Goal: Answer question/provide support: Share knowledge or assist other users

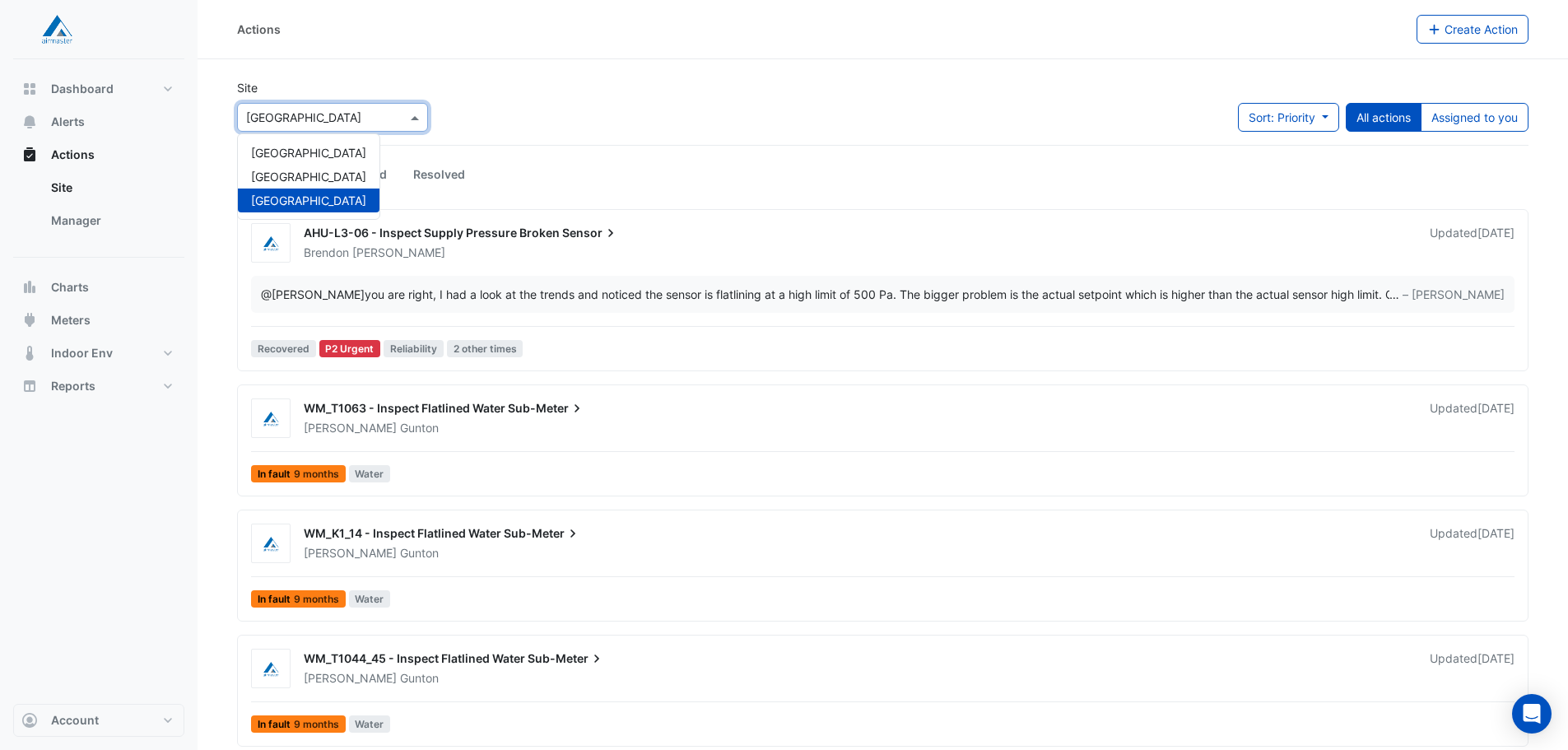
click at [385, 121] on input "text" at bounding box center [316, 118] width 140 height 17
click at [357, 154] on span "[GEOGRAPHIC_DATA]" at bounding box center [308, 152] width 115 height 14
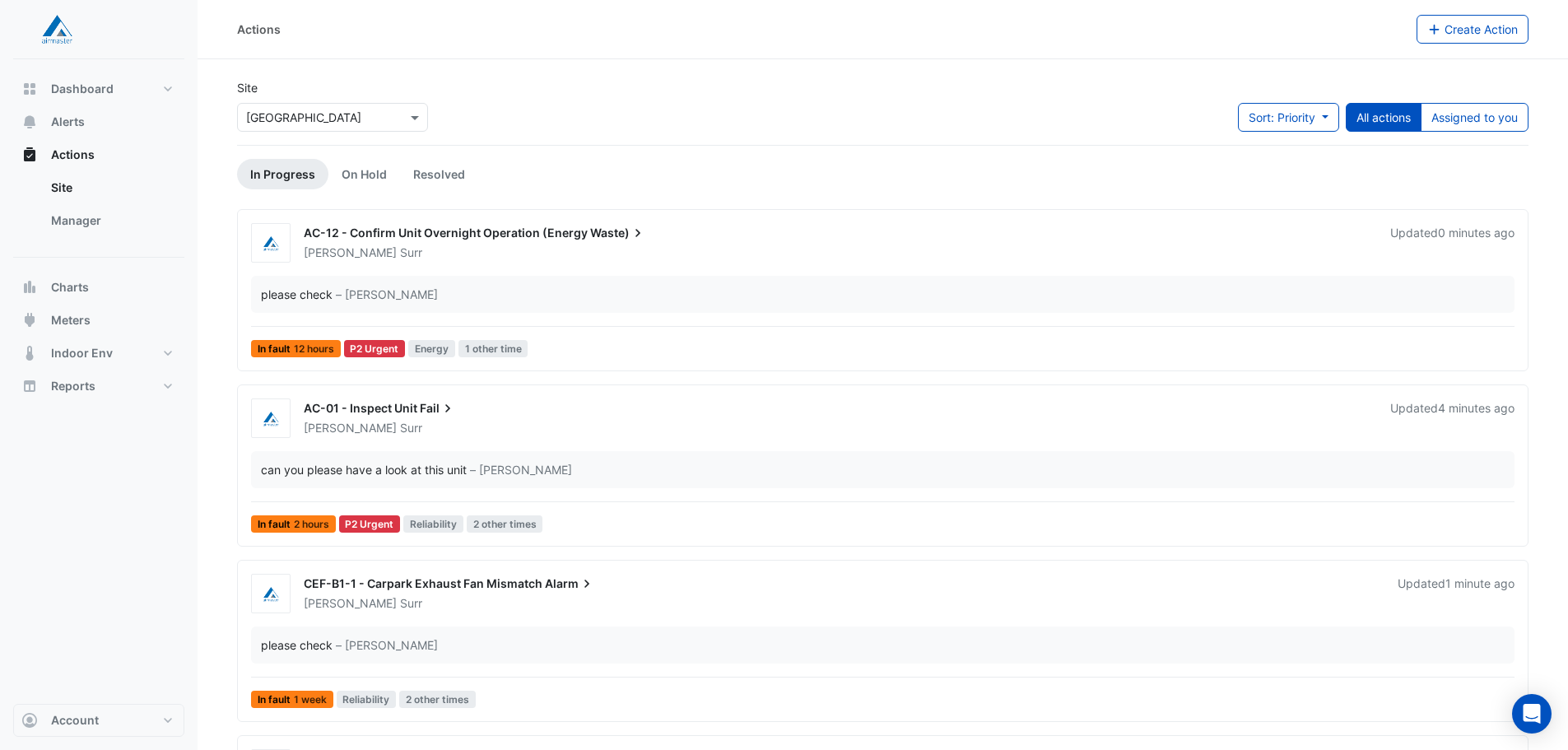
click at [403, 411] on span "AC-01 - Inspect Unit" at bounding box center [361, 408] width 114 height 14
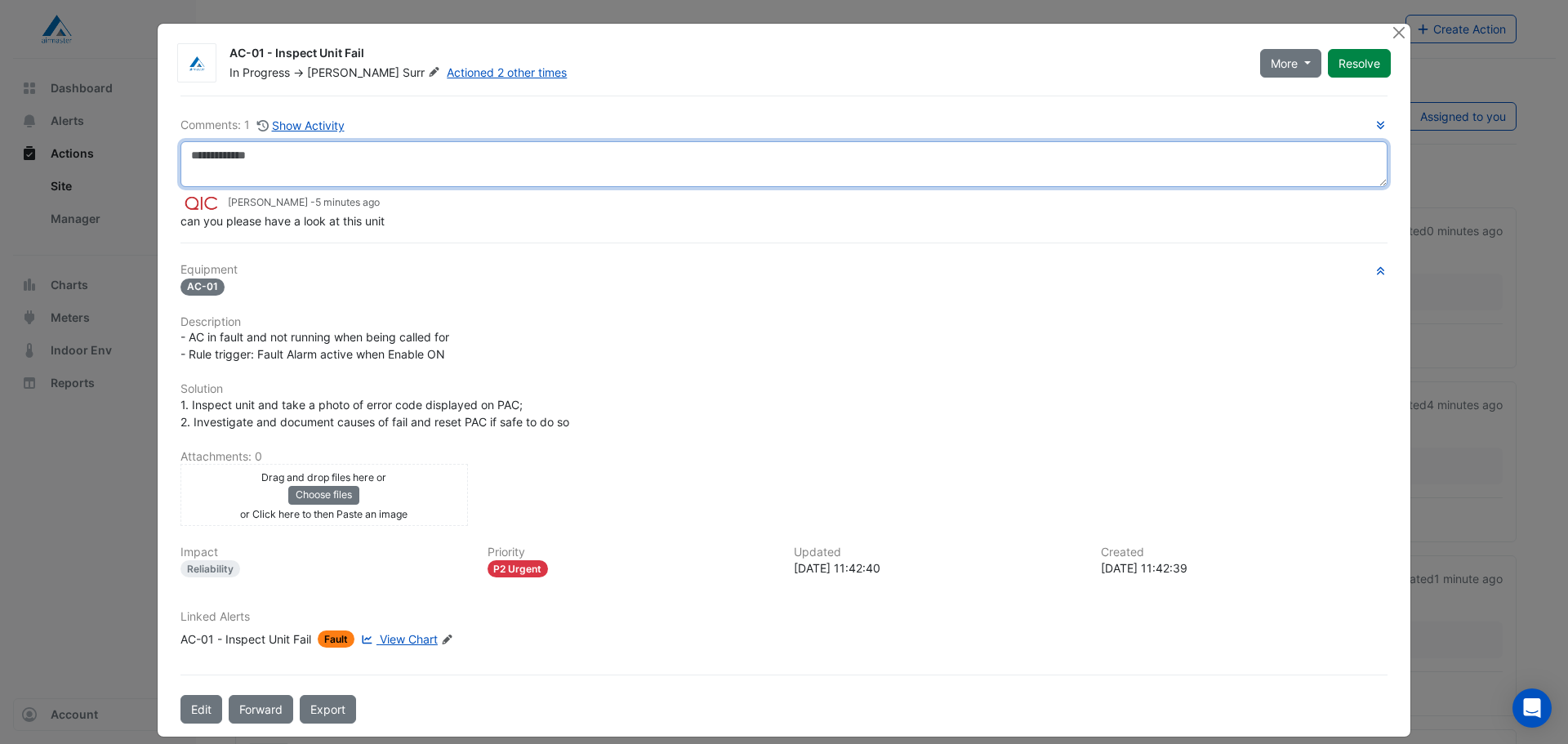
click at [321, 150] on textarea at bounding box center [784, 164] width 1207 height 45
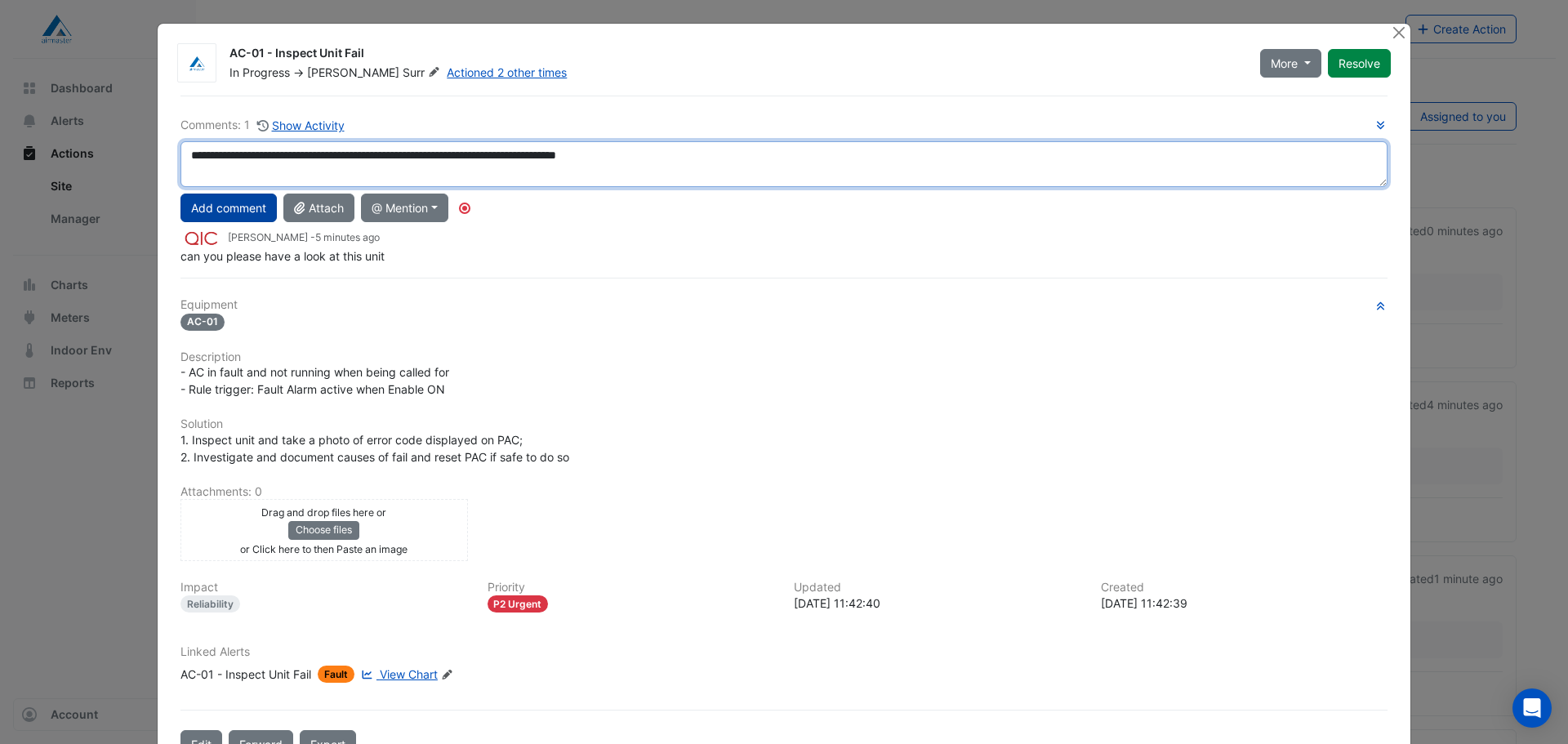
type textarea "**********"
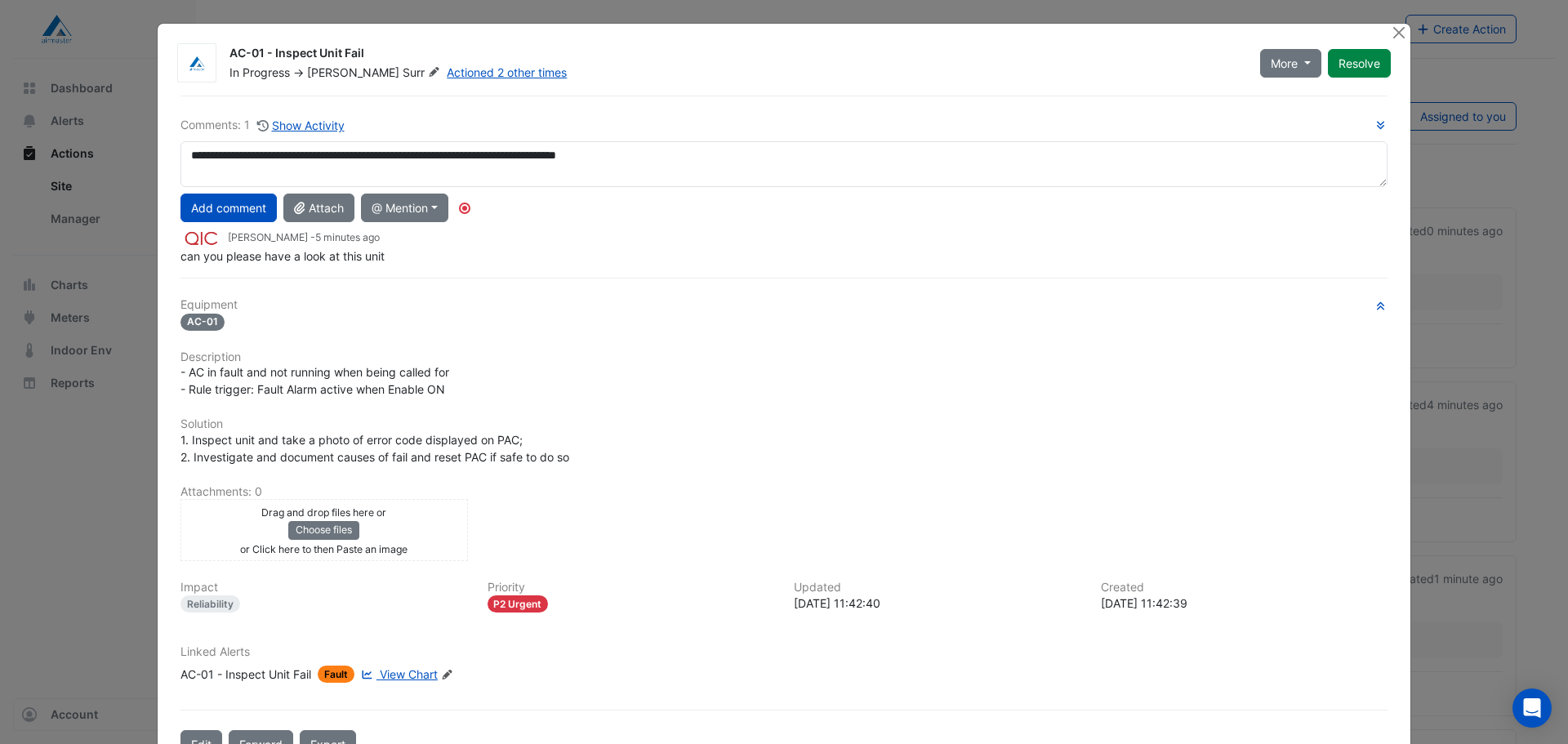
click at [227, 213] on button "Add comment" at bounding box center [229, 207] width 96 height 28
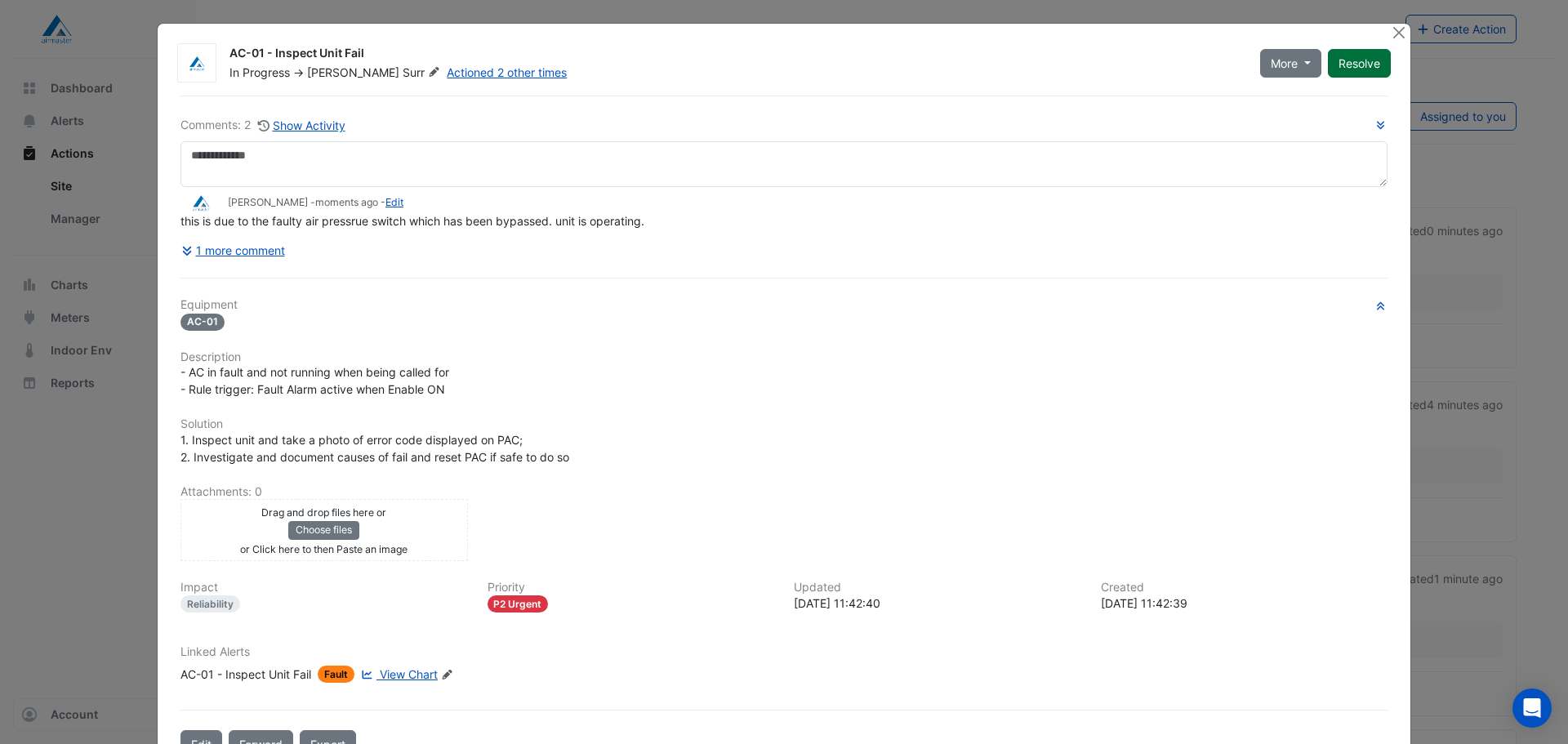
click at [1340, 72] on button "Resolve" at bounding box center [1358, 63] width 63 height 28
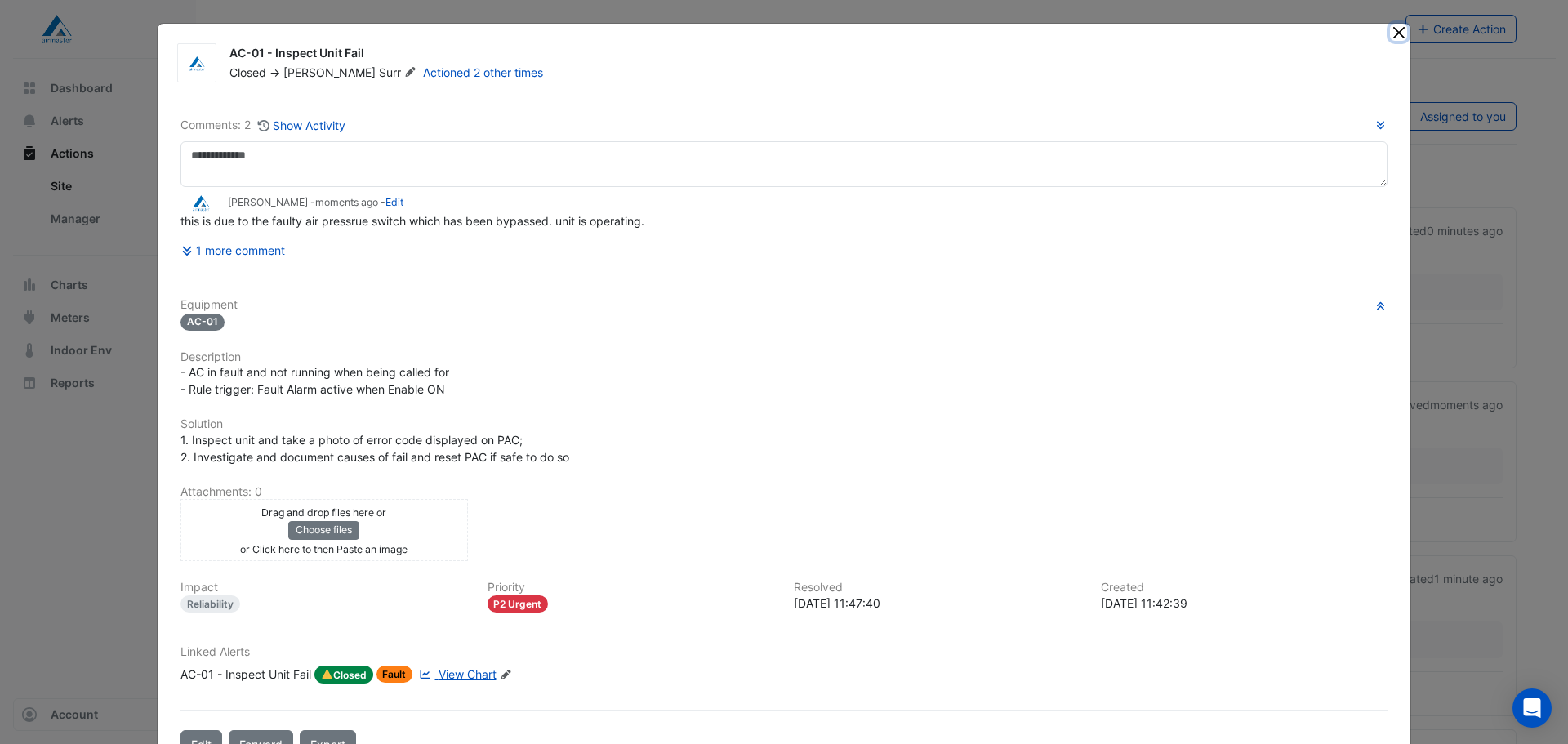
click at [1391, 35] on button "Close" at bounding box center [1398, 32] width 17 height 17
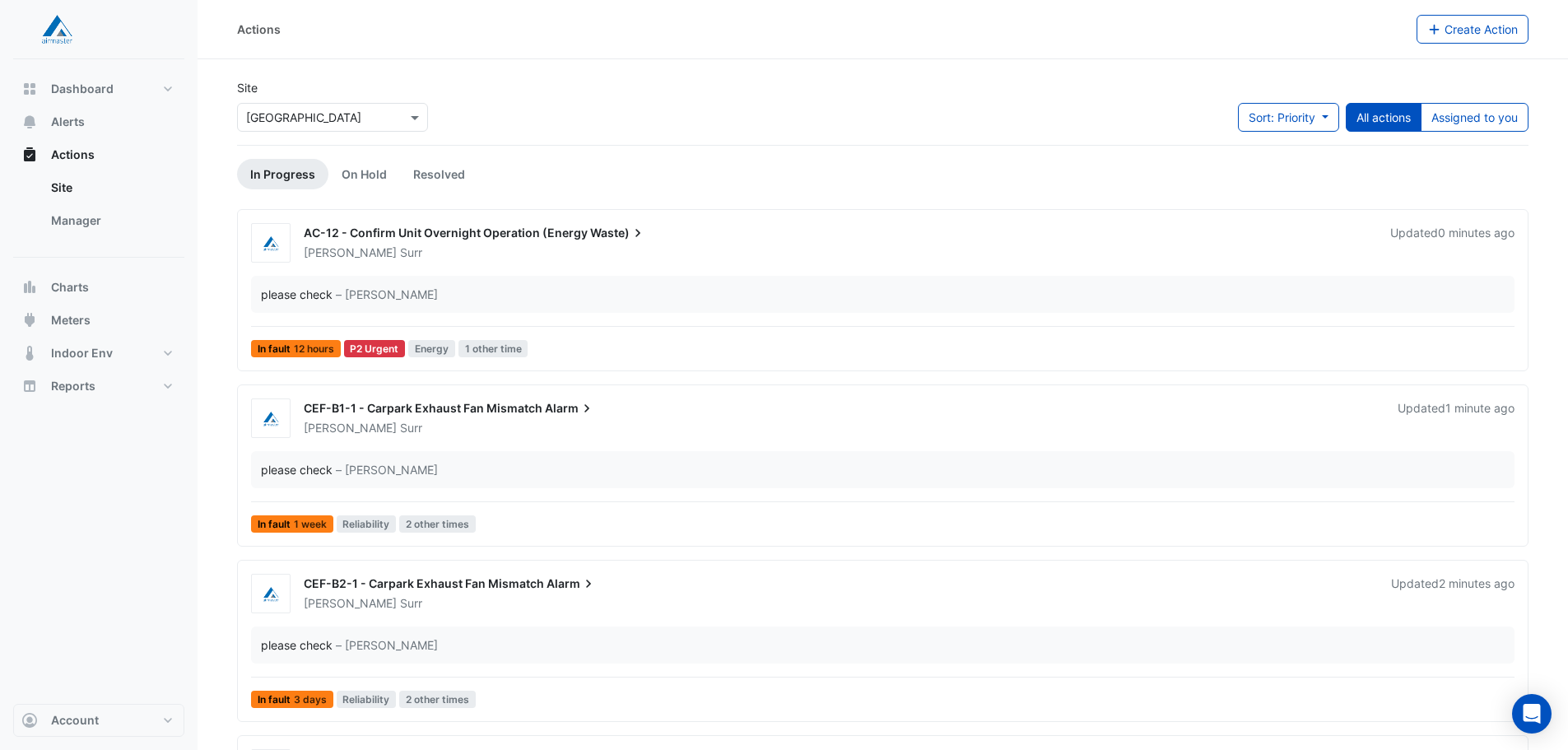
click at [533, 235] on span "AC-12 - Confirm Unit Overnight Operation (Energy" at bounding box center [446, 232] width 284 height 14
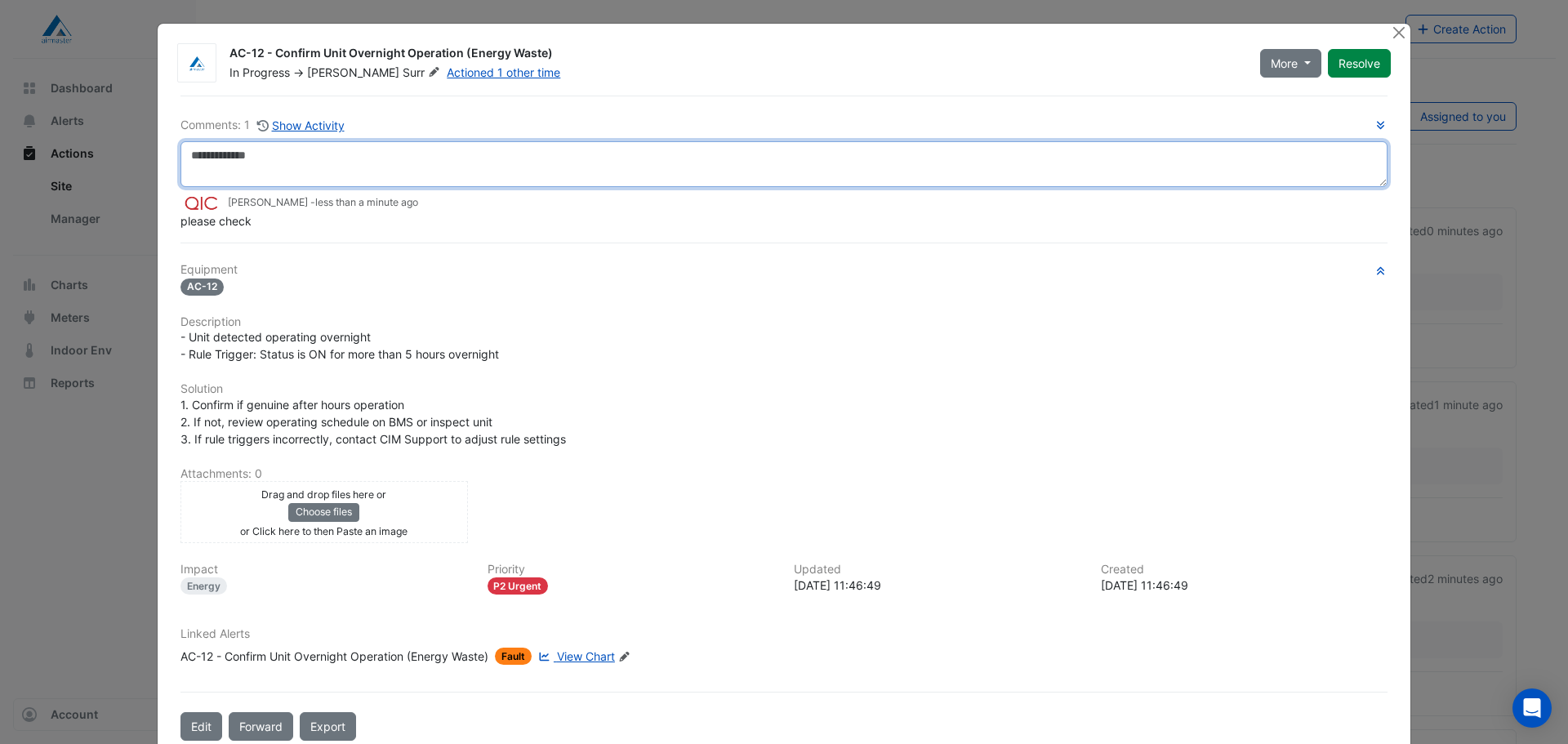
click at [353, 157] on textarea at bounding box center [784, 164] width 1207 height 45
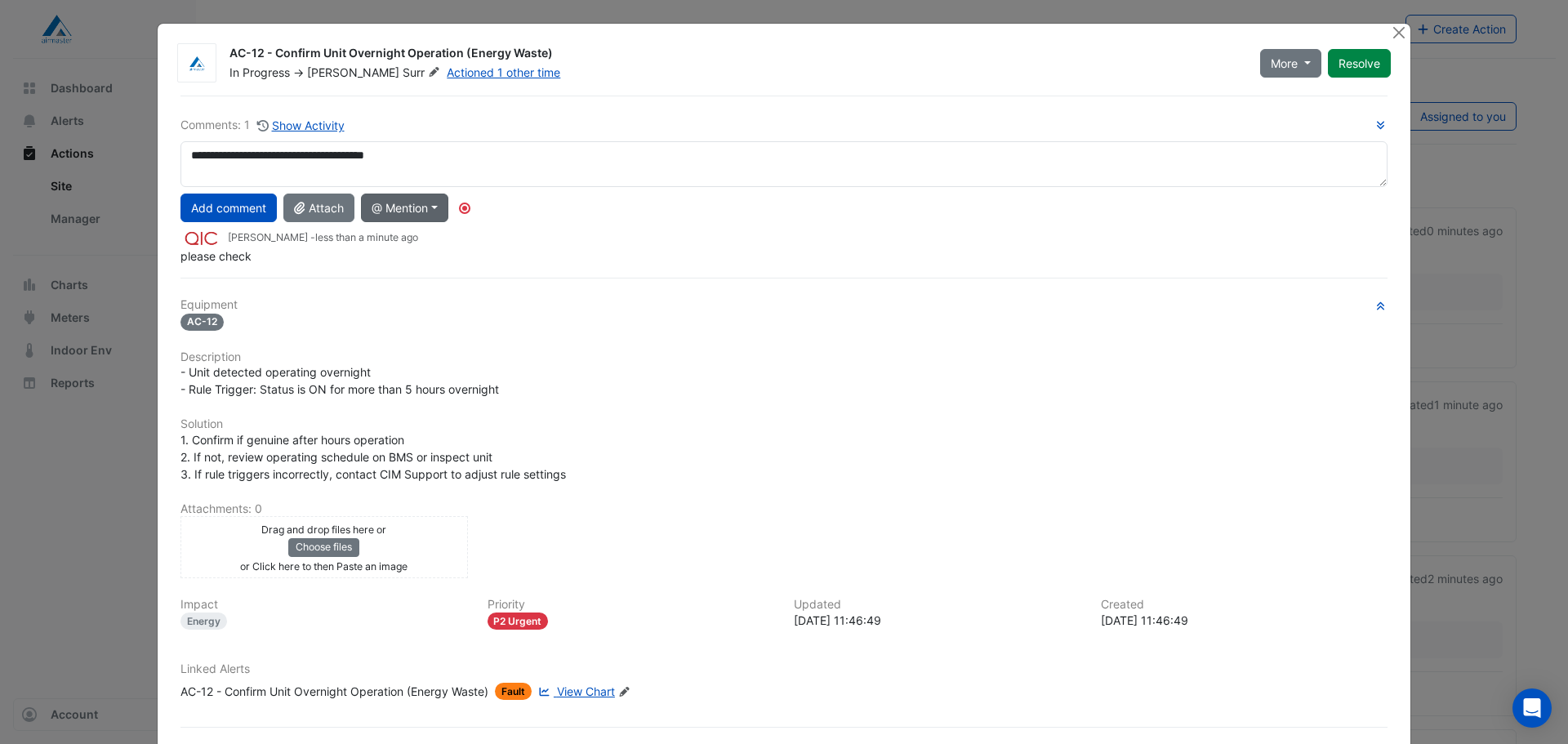
click at [432, 203] on button "@ Mention" at bounding box center [405, 207] width 87 height 28
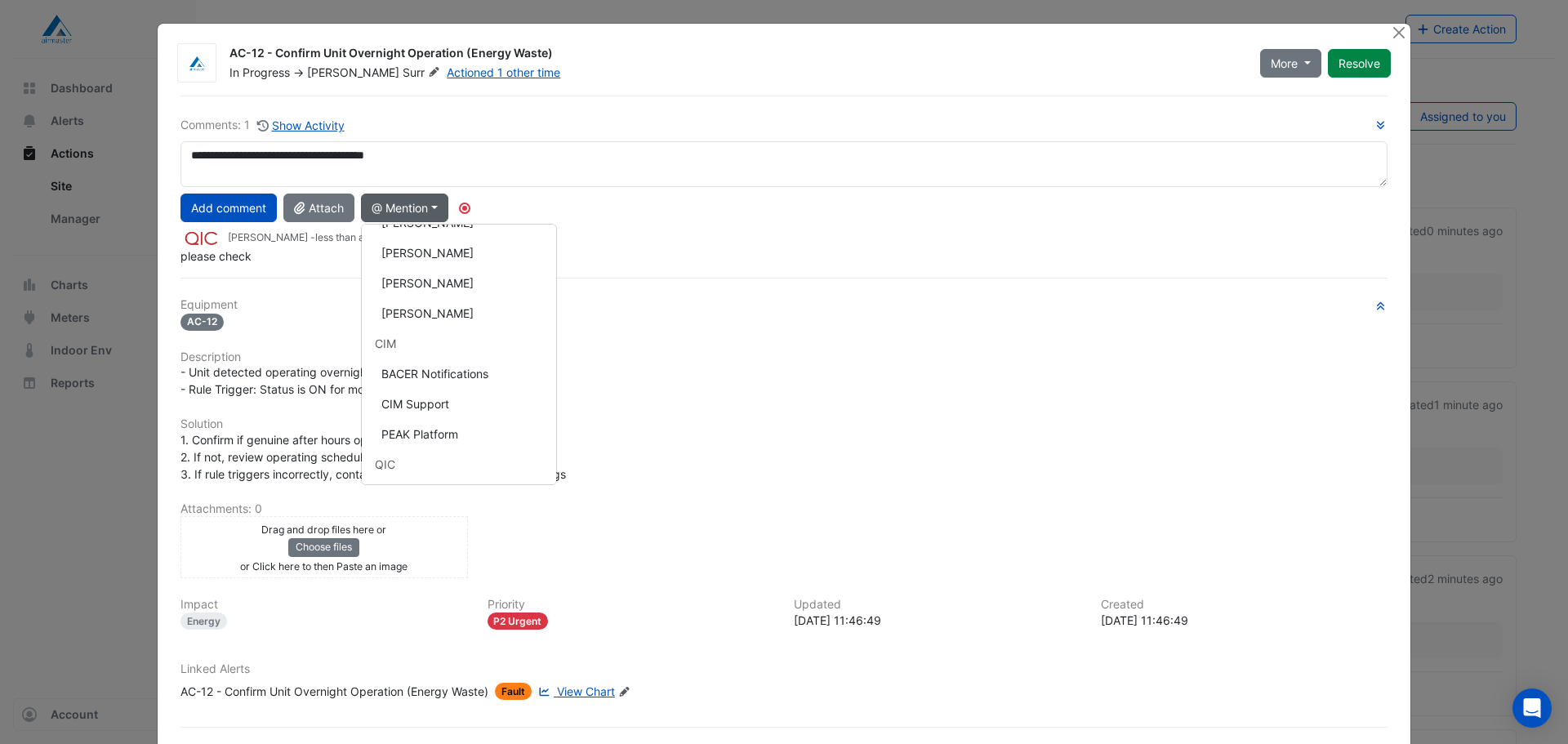
scroll to position [190, 0]
click at [462, 301] on button "[PERSON_NAME]" at bounding box center [459, 298] width 194 height 30
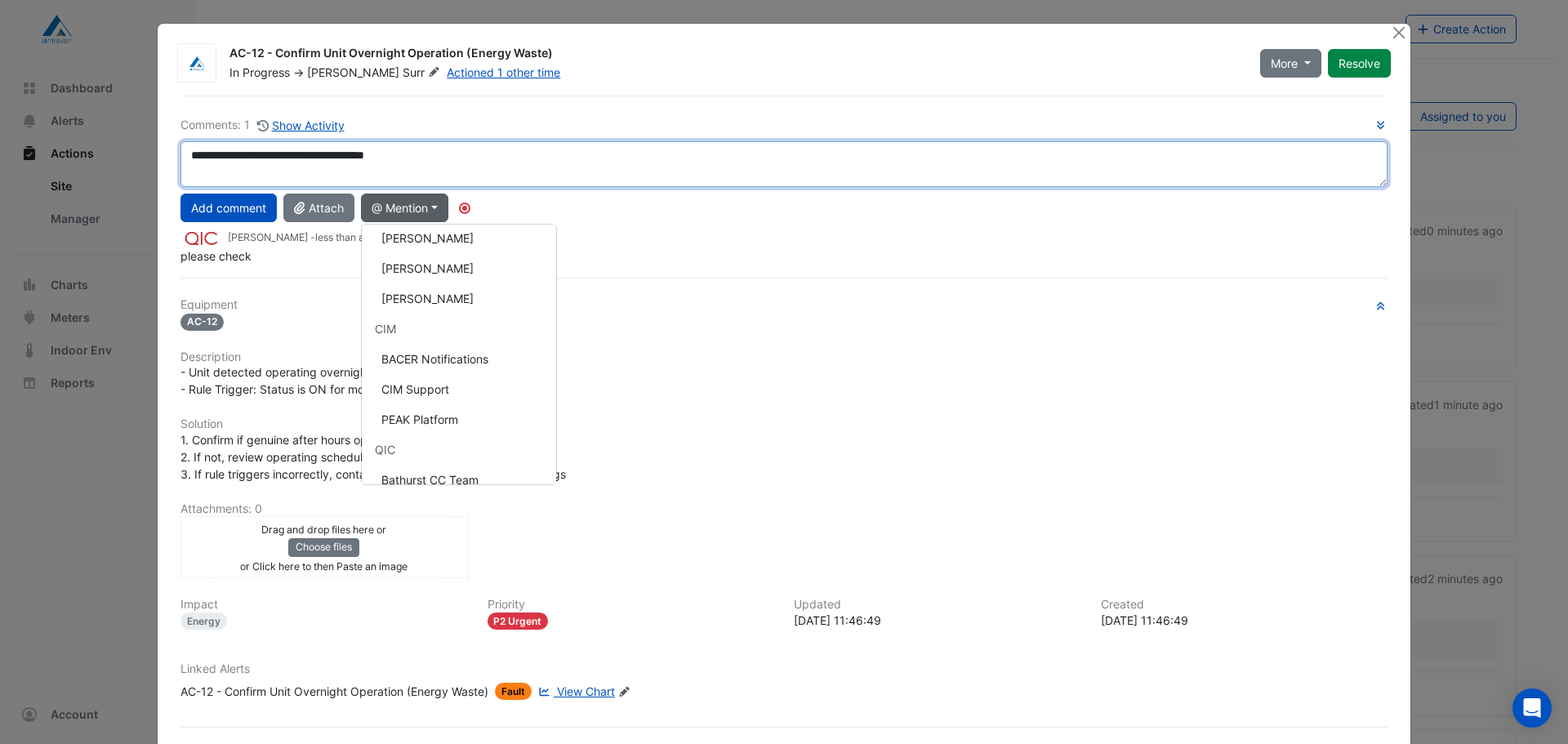
type textarea "**********"
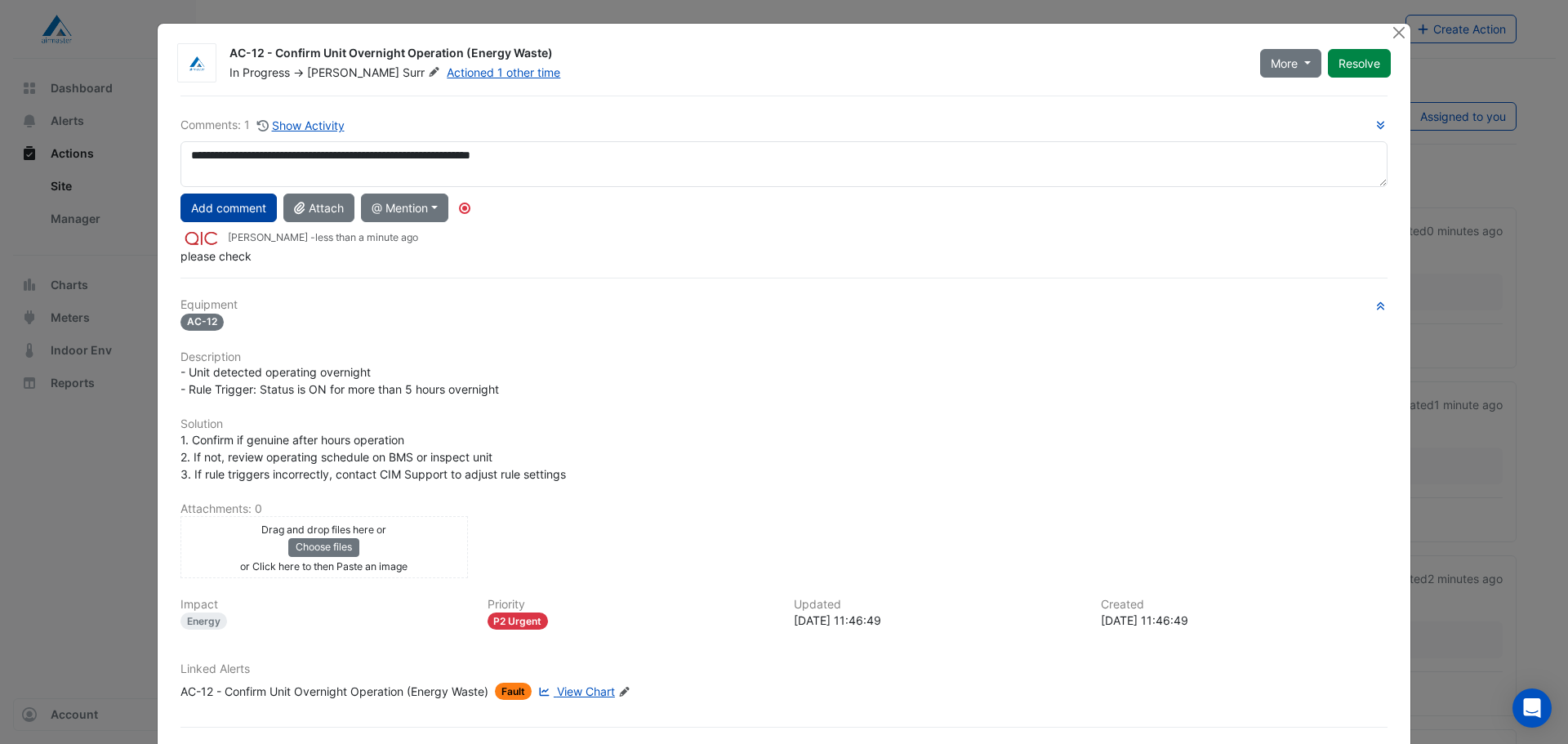
click at [197, 208] on button "Add comment" at bounding box center [229, 207] width 96 height 28
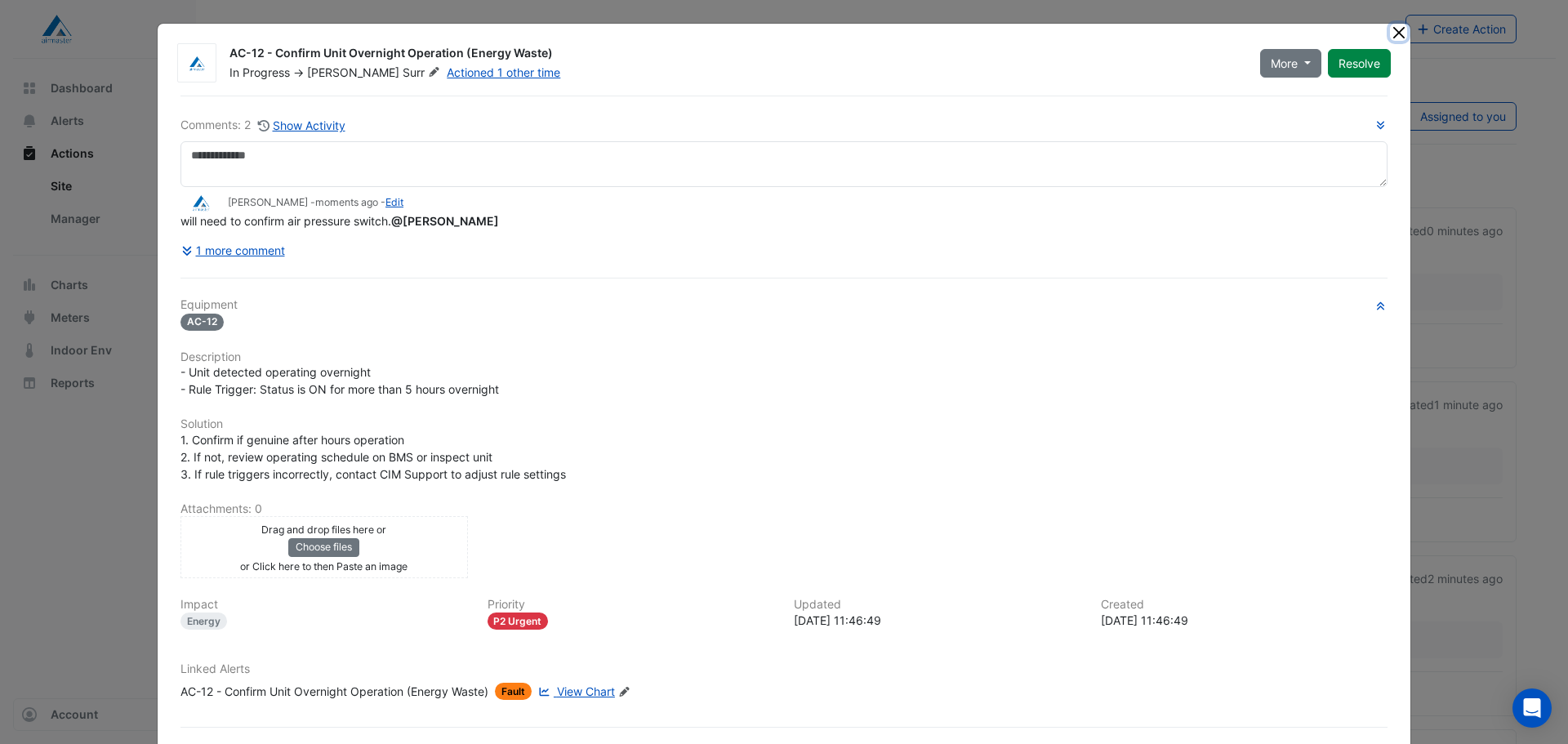
click at [1393, 30] on button "Close" at bounding box center [1398, 32] width 17 height 17
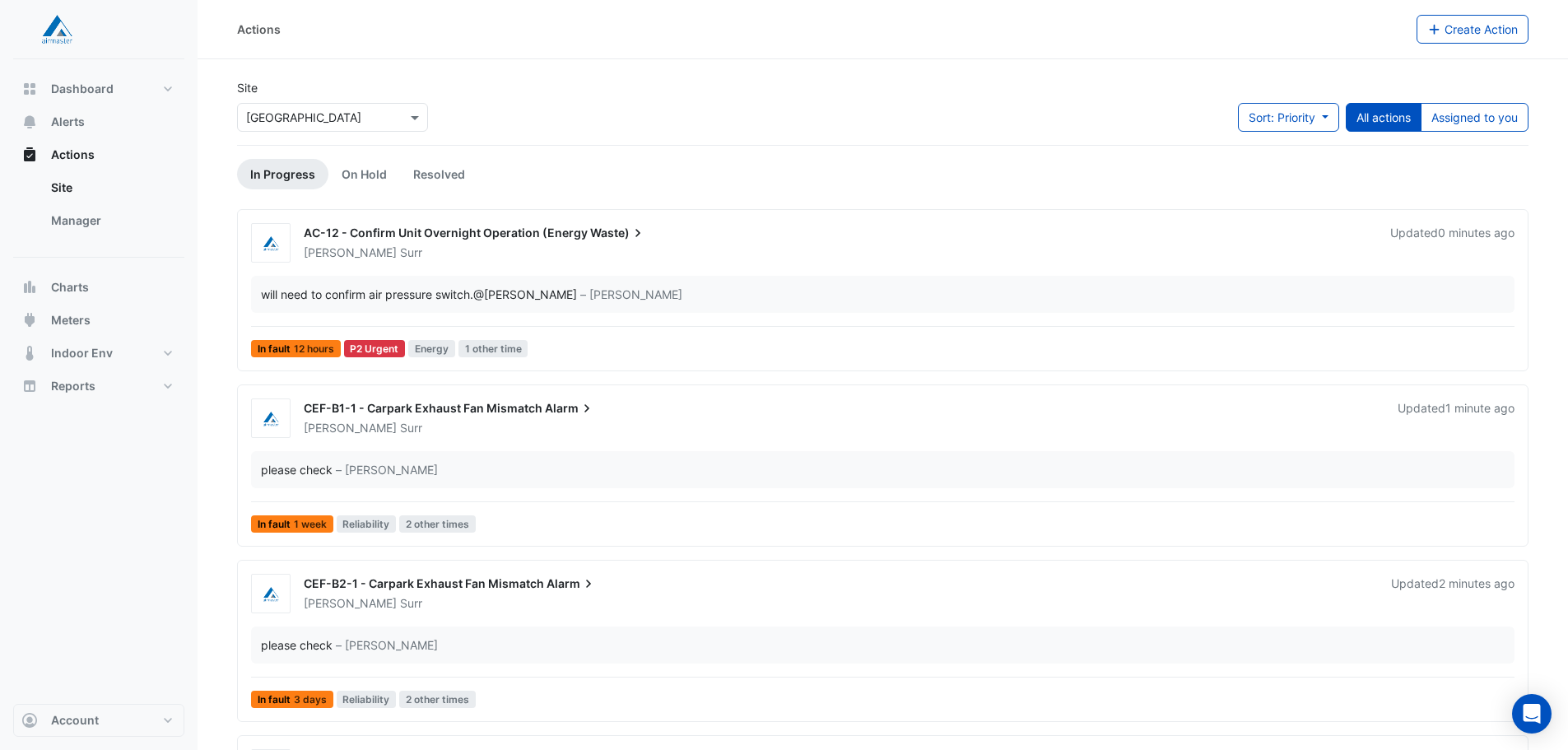
click at [481, 422] on div "Adam Surr" at bounding box center [840, 429] width 1077 height 16
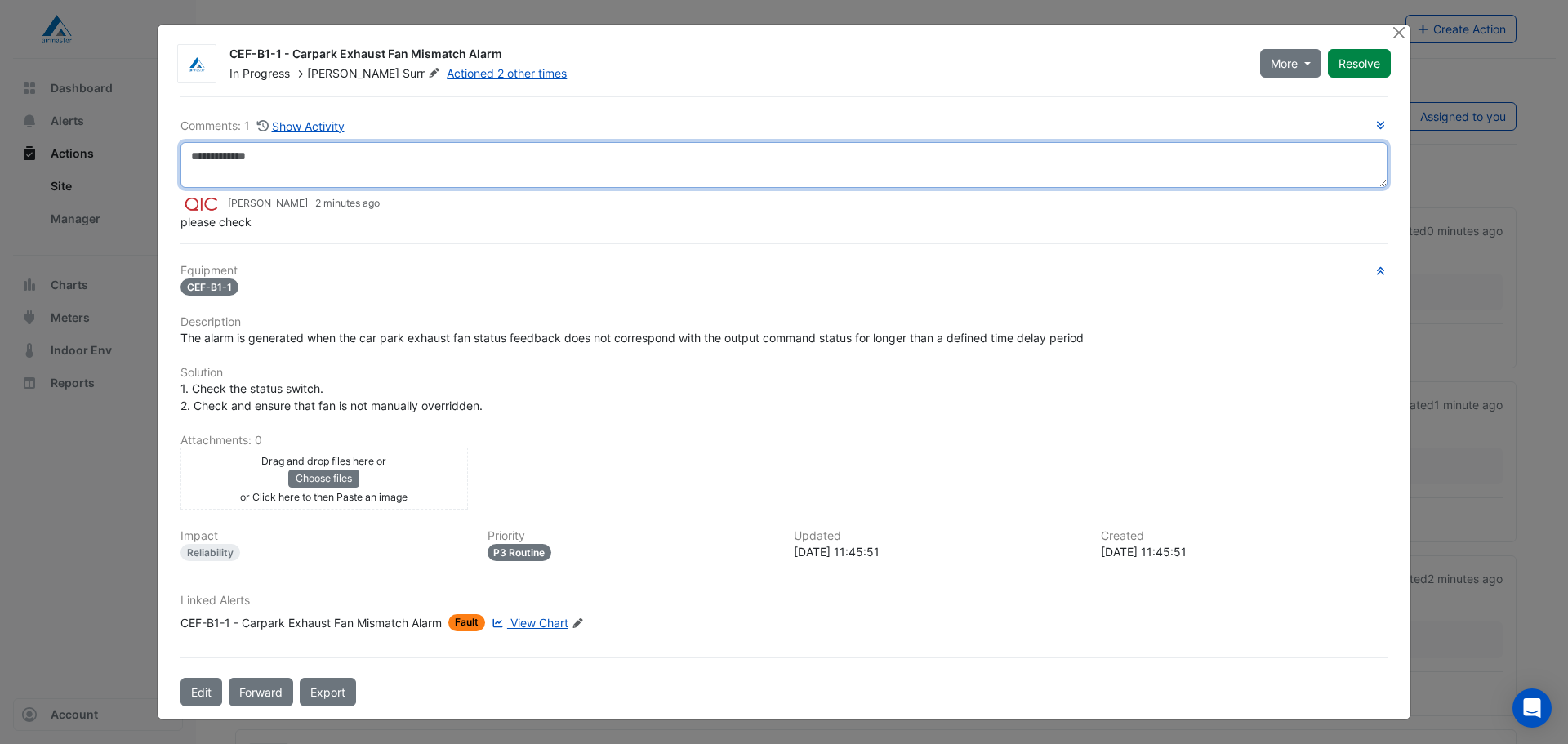
click at [447, 165] on textarea at bounding box center [784, 165] width 1207 height 45
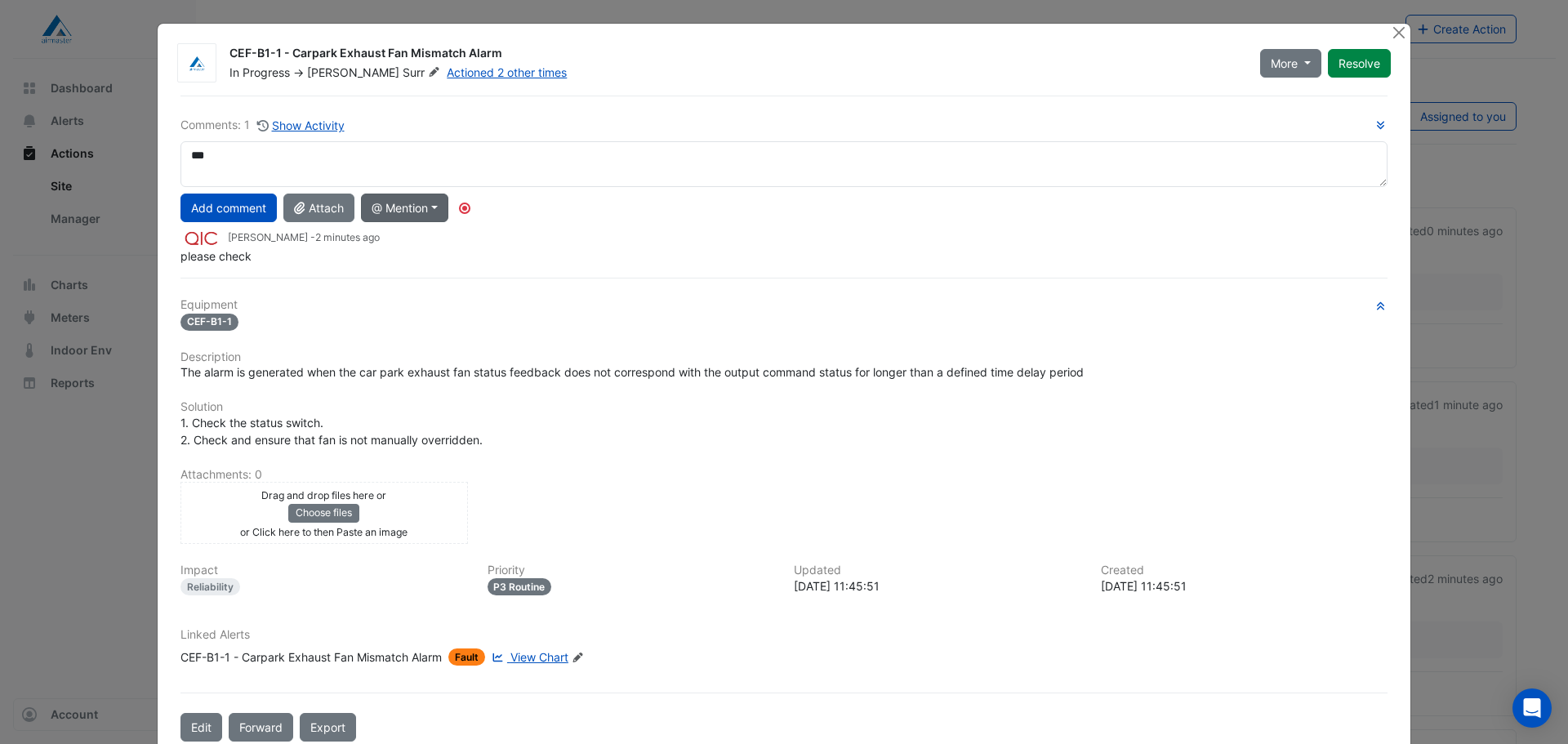
click at [431, 211] on button "@ Mention" at bounding box center [405, 207] width 87 height 28
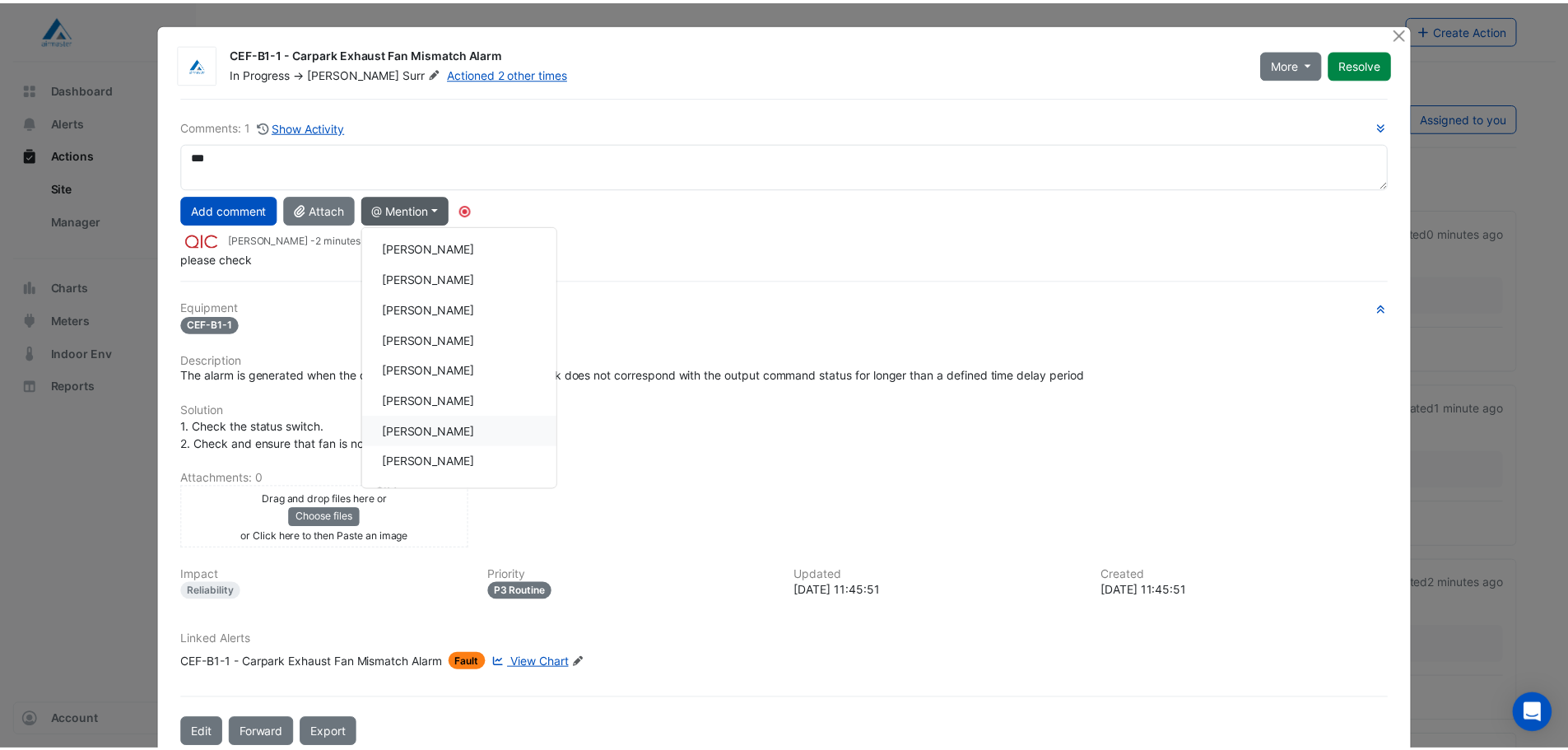
scroll to position [31, 0]
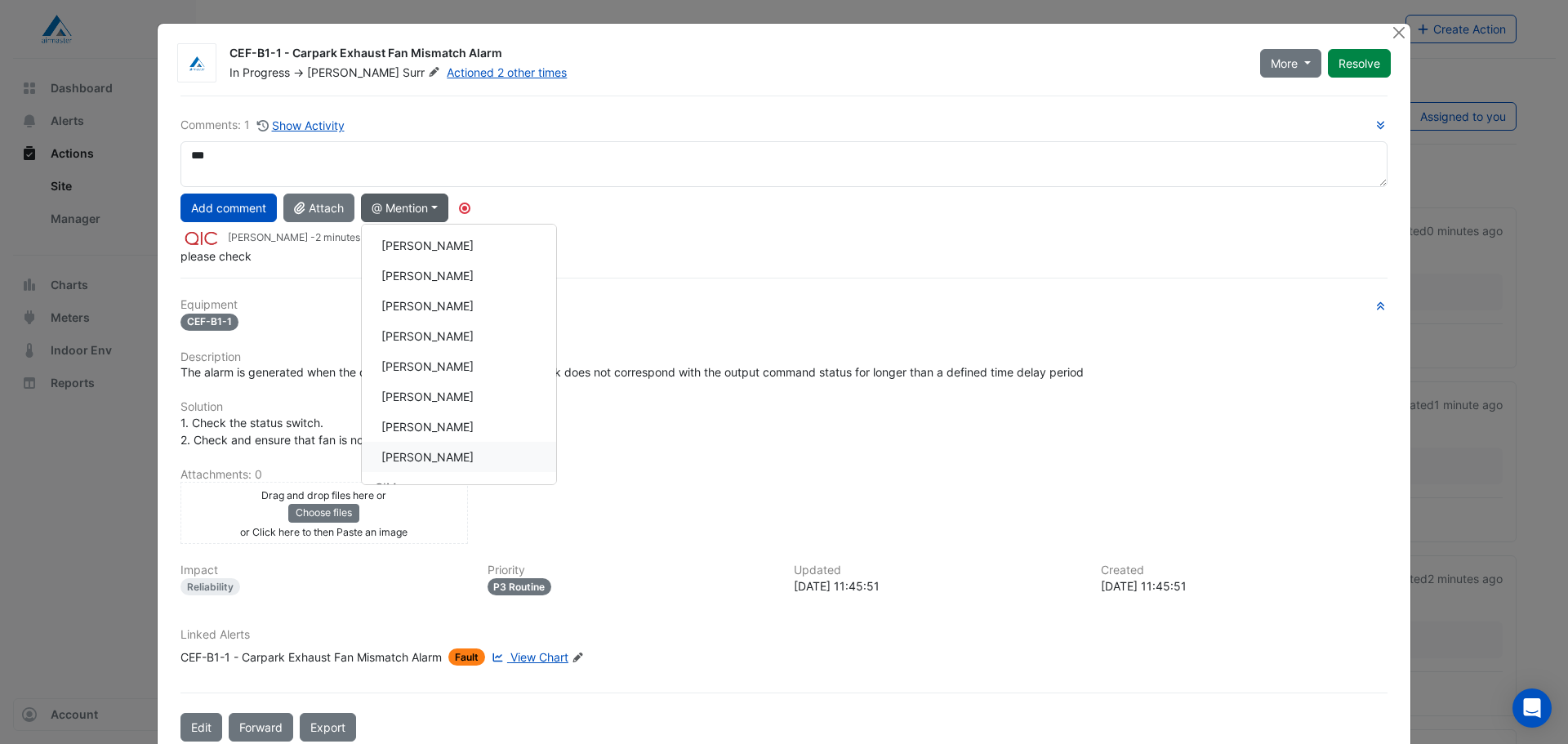
click at [437, 460] on button "[PERSON_NAME]" at bounding box center [459, 457] width 194 height 30
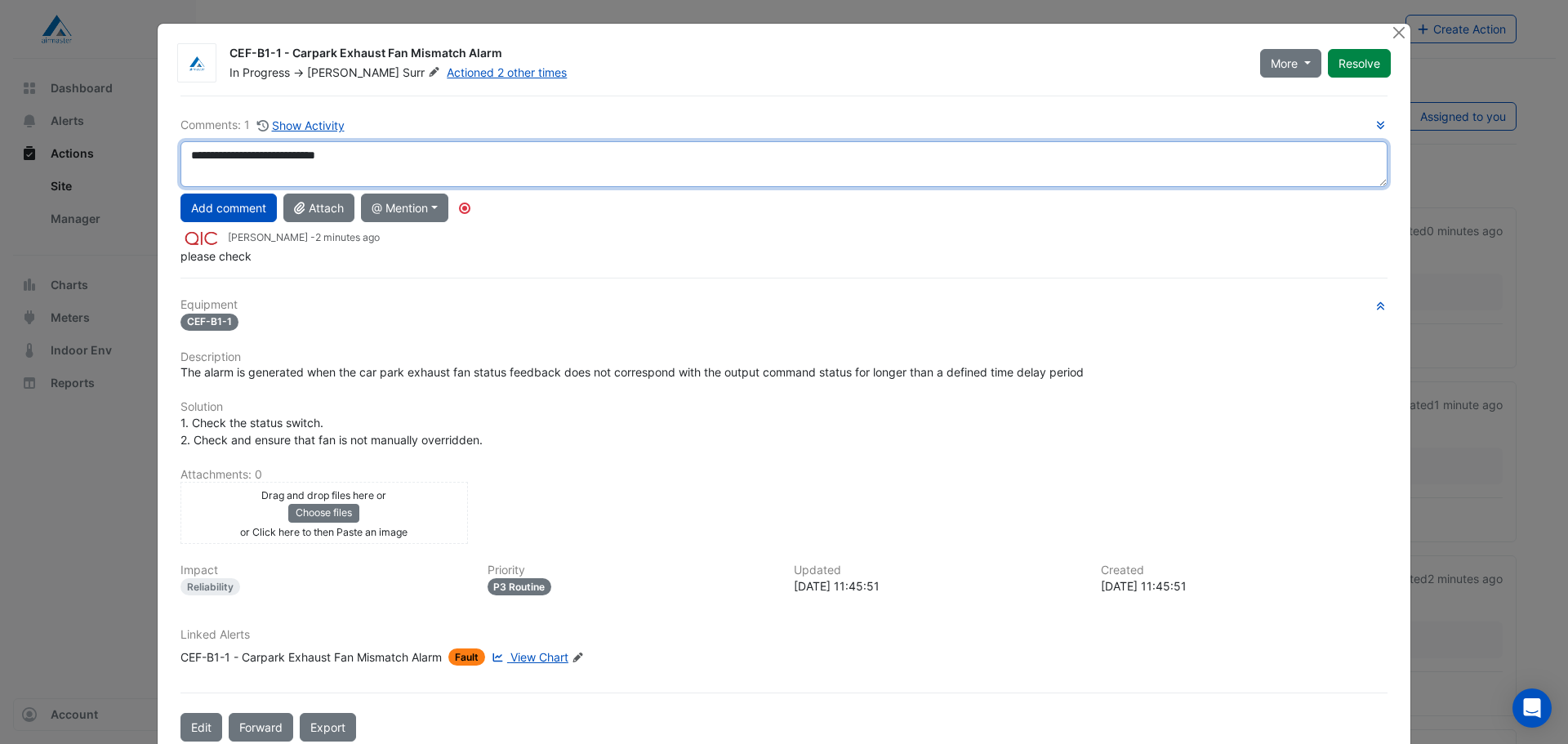
click at [205, 164] on textarea "**********" at bounding box center [784, 164] width 1207 height 45
click at [407, 152] on textarea "**********" at bounding box center [784, 164] width 1207 height 45
type textarea "**********"
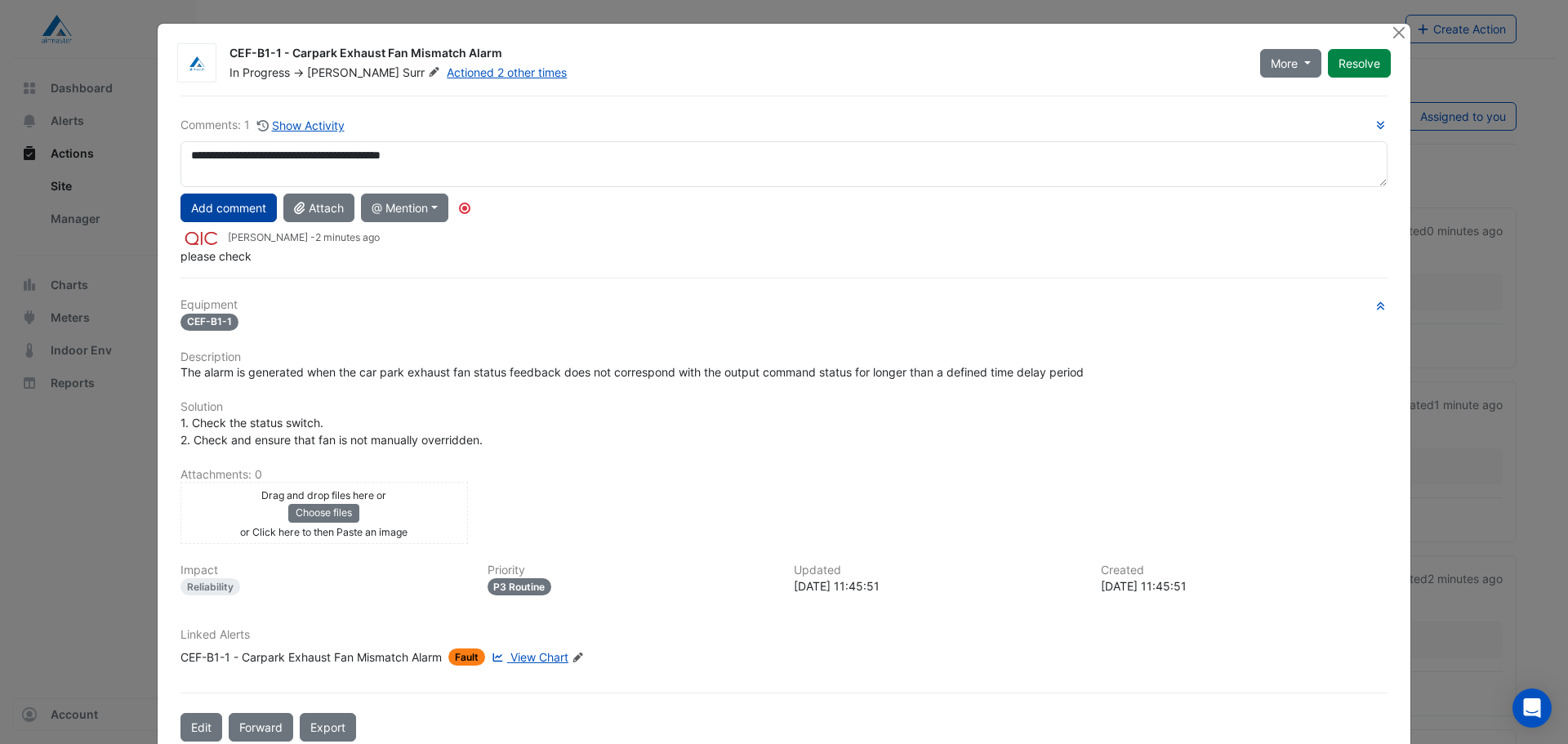
click at [246, 208] on button "Add comment" at bounding box center [229, 207] width 96 height 28
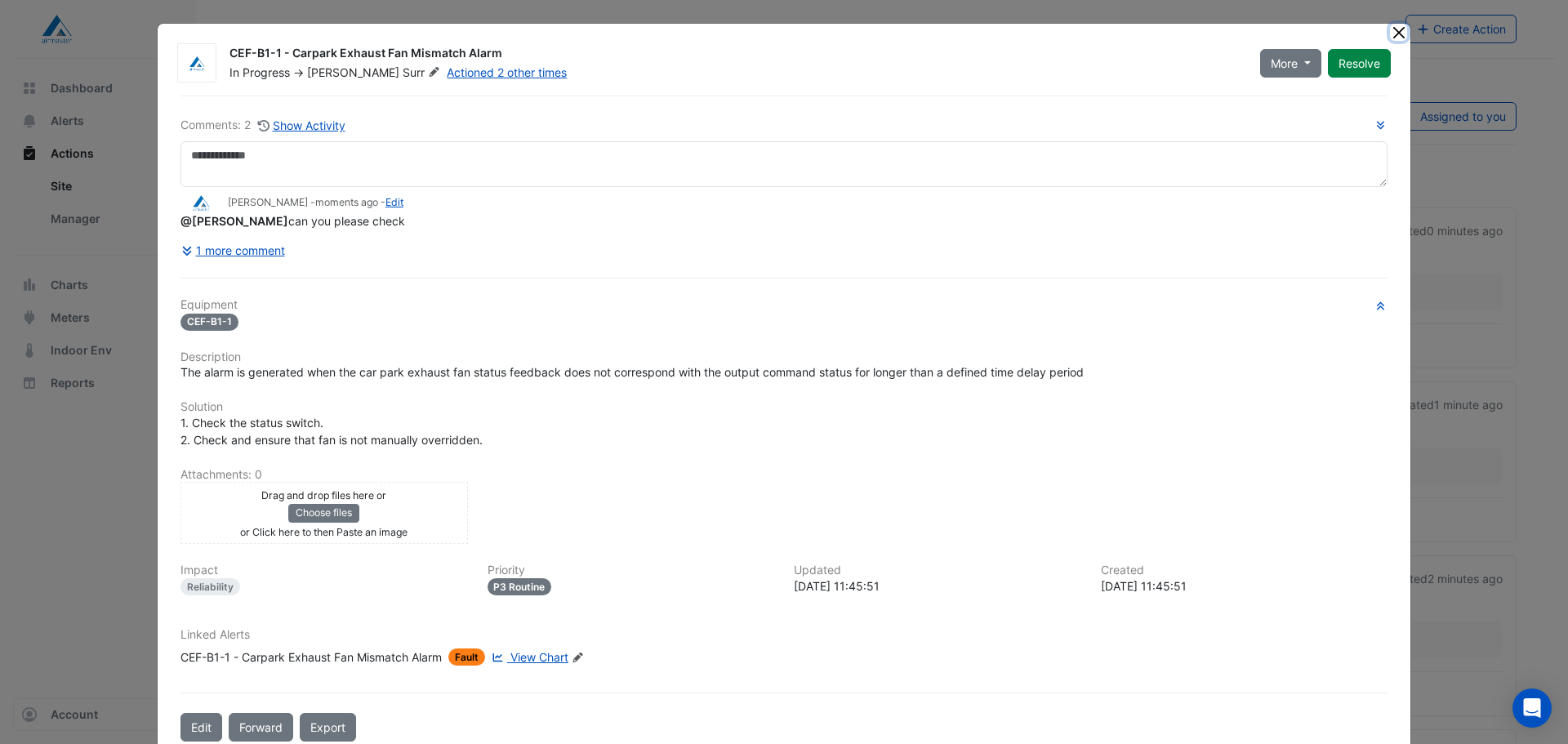
click at [1395, 29] on button "Close" at bounding box center [1398, 32] width 17 height 17
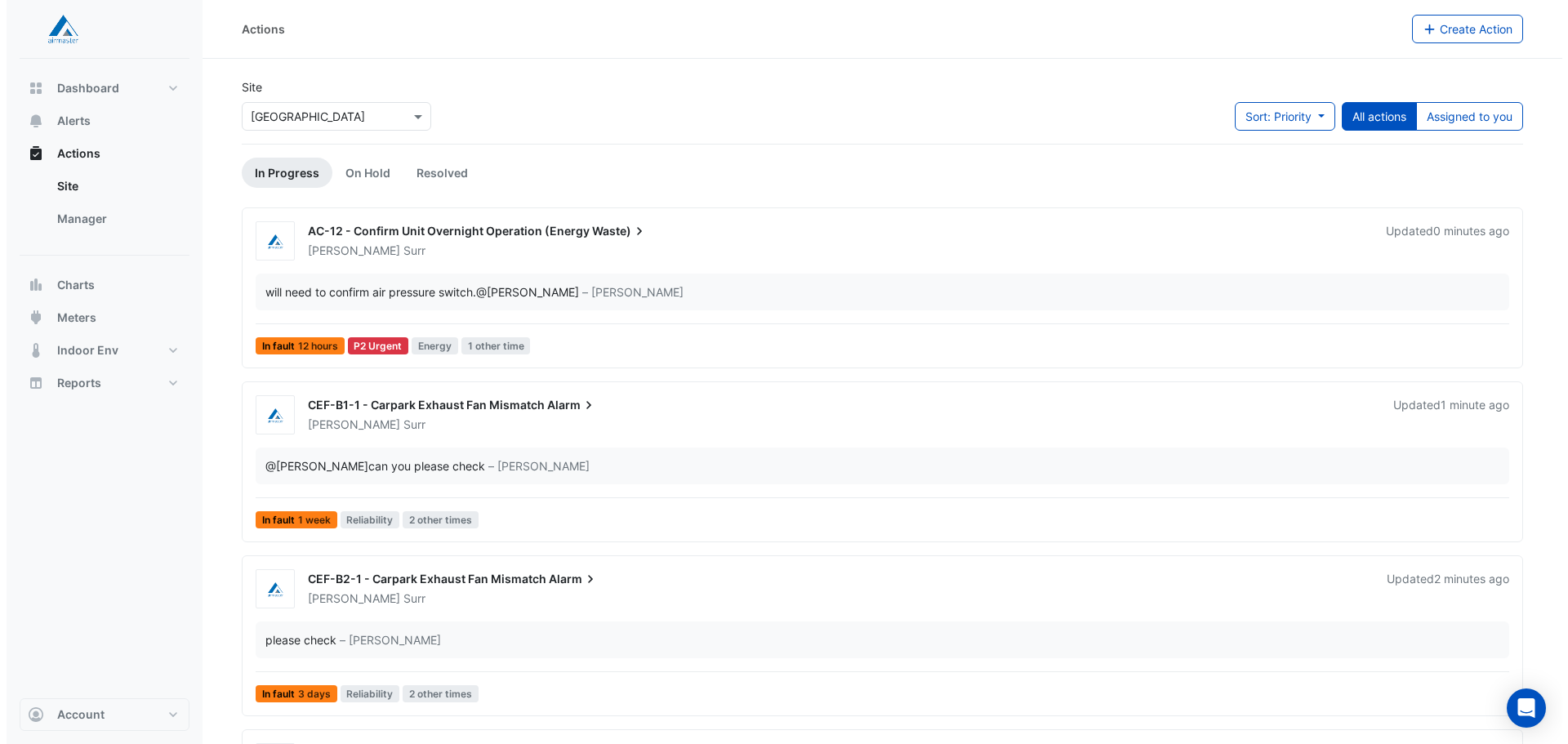
scroll to position [110, 0]
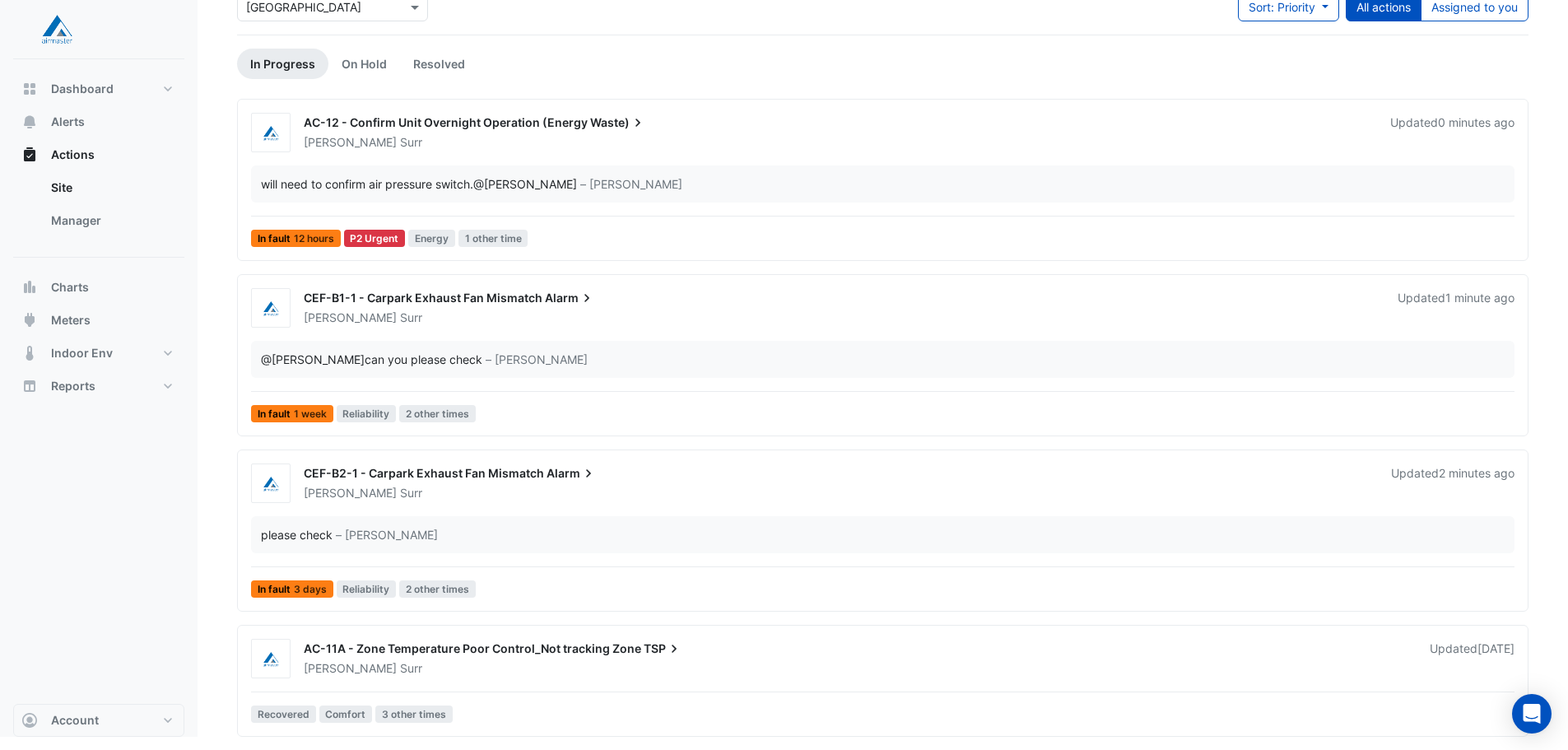
click at [553, 489] on div "Adam Surr" at bounding box center [838, 494] width 1071 height 16
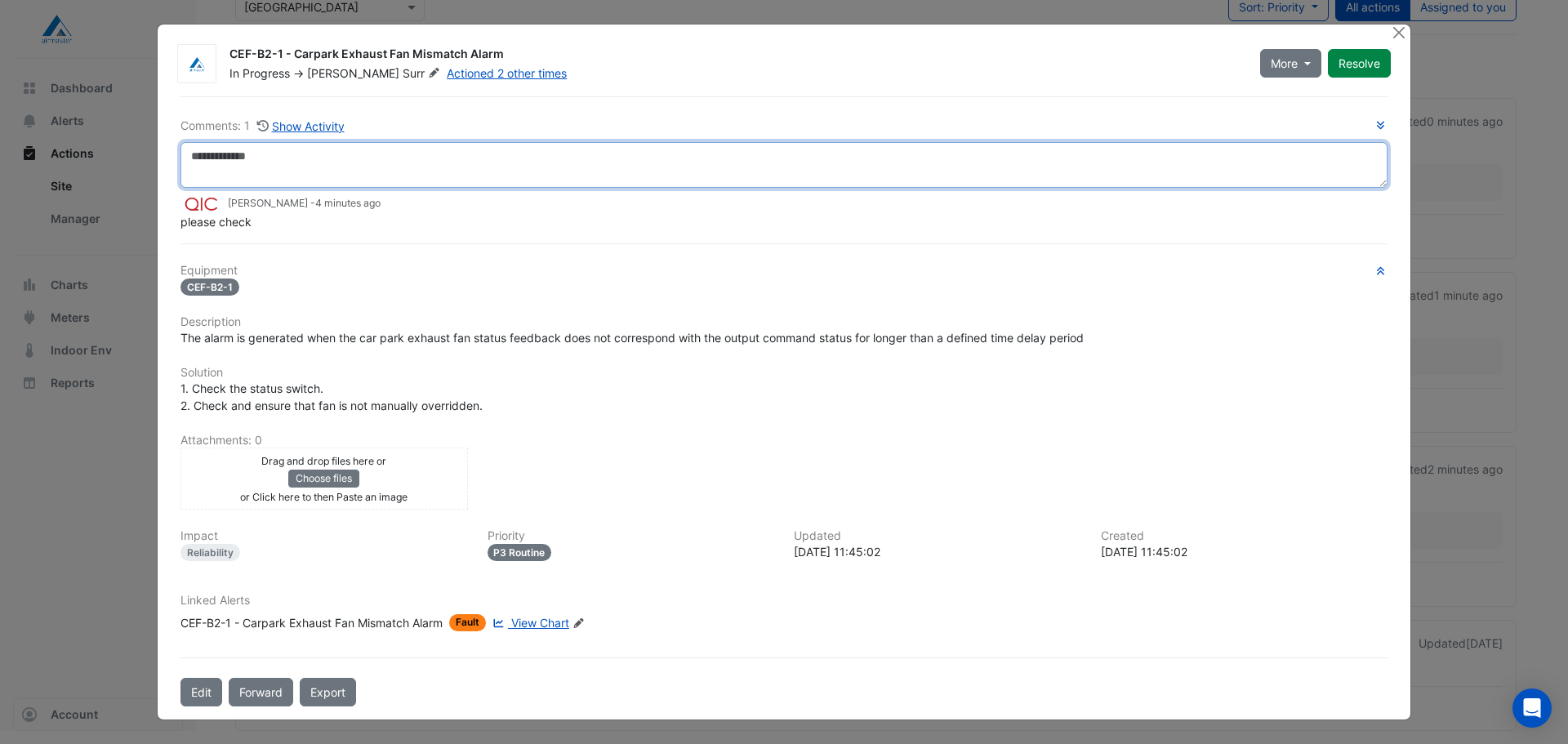
drag, startPoint x: 510, startPoint y: 174, endPoint x: 498, endPoint y: 174, distance: 12.0
click at [508, 174] on textarea at bounding box center [784, 165] width 1207 height 45
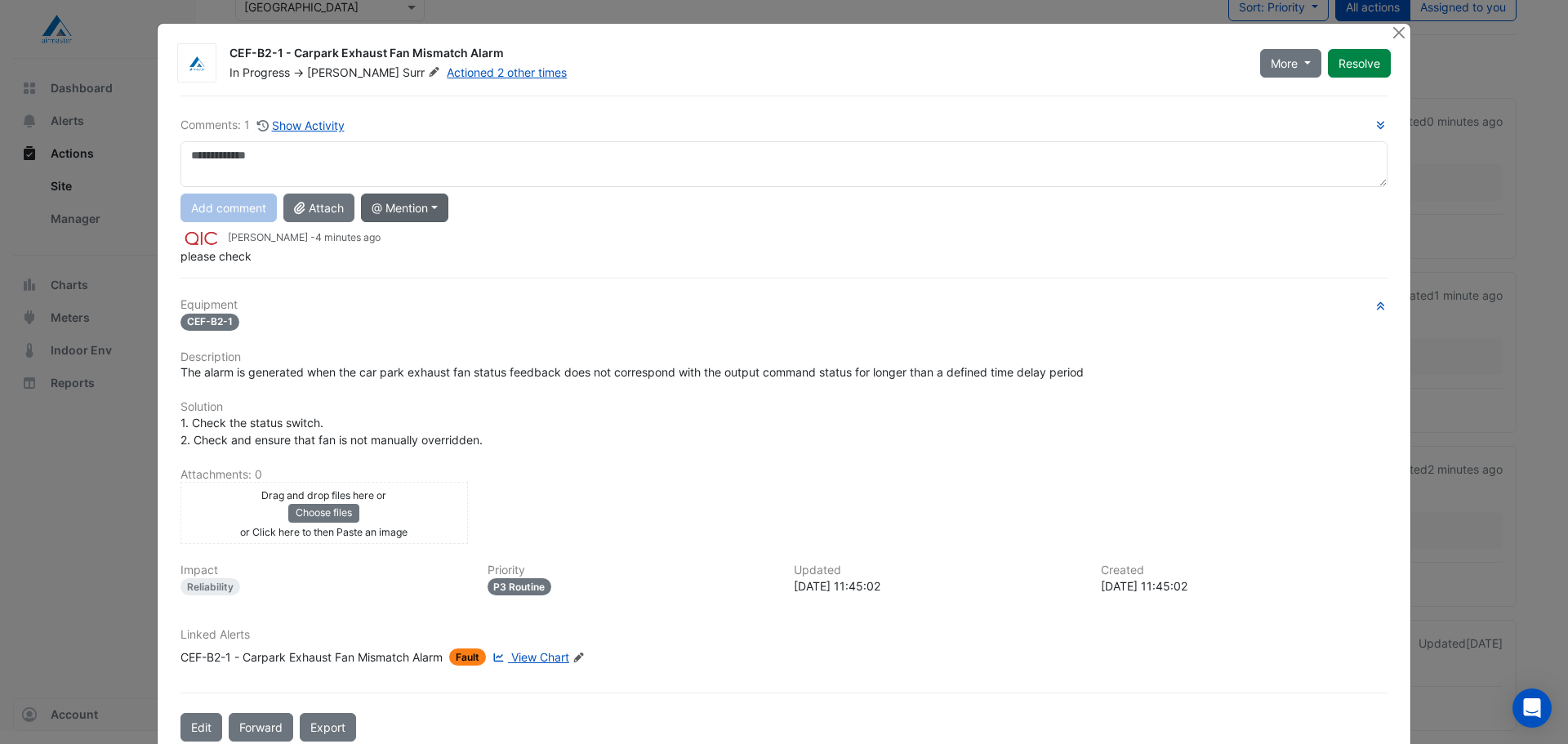
click at [434, 217] on button "@ Mention" at bounding box center [405, 207] width 87 height 28
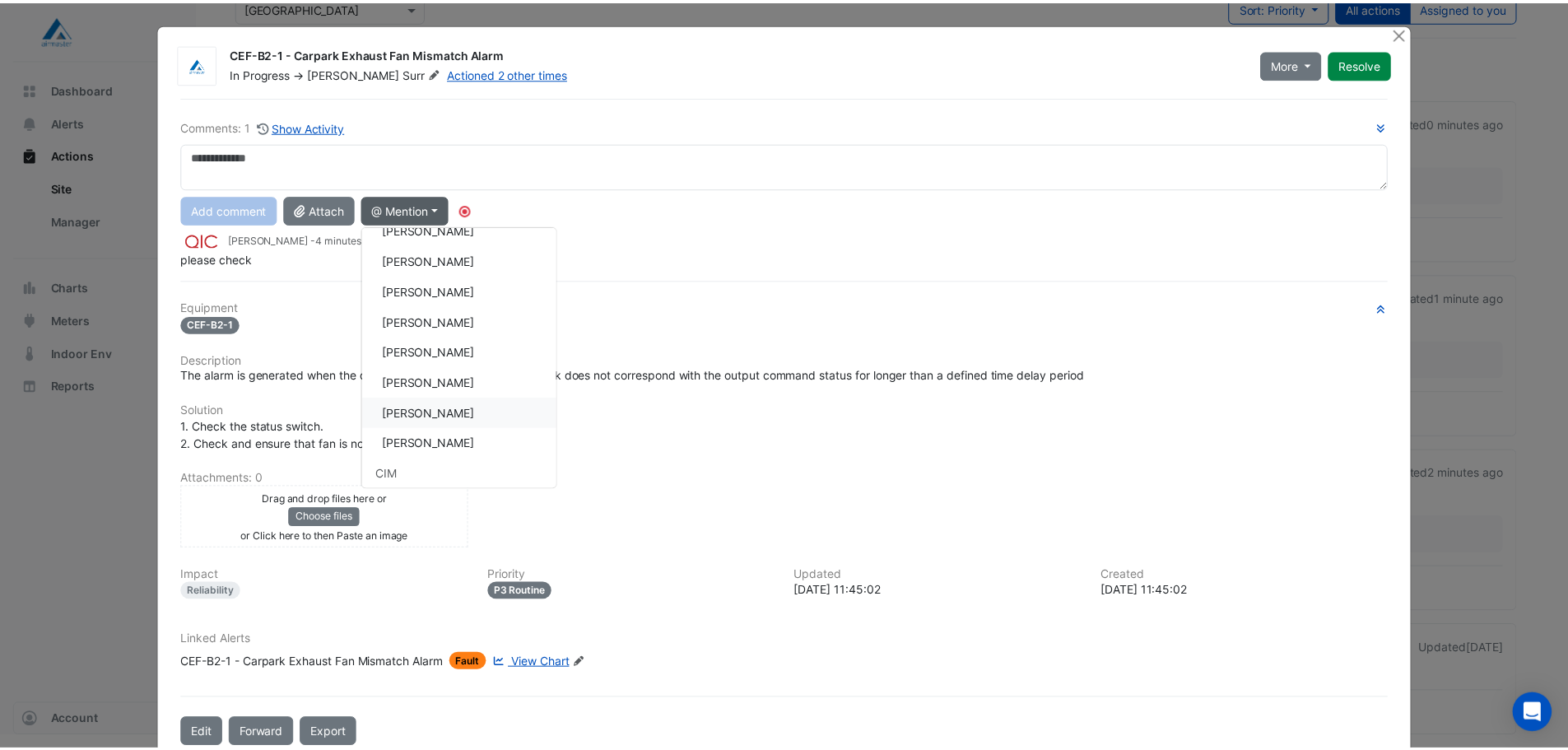
scroll to position [59, 0]
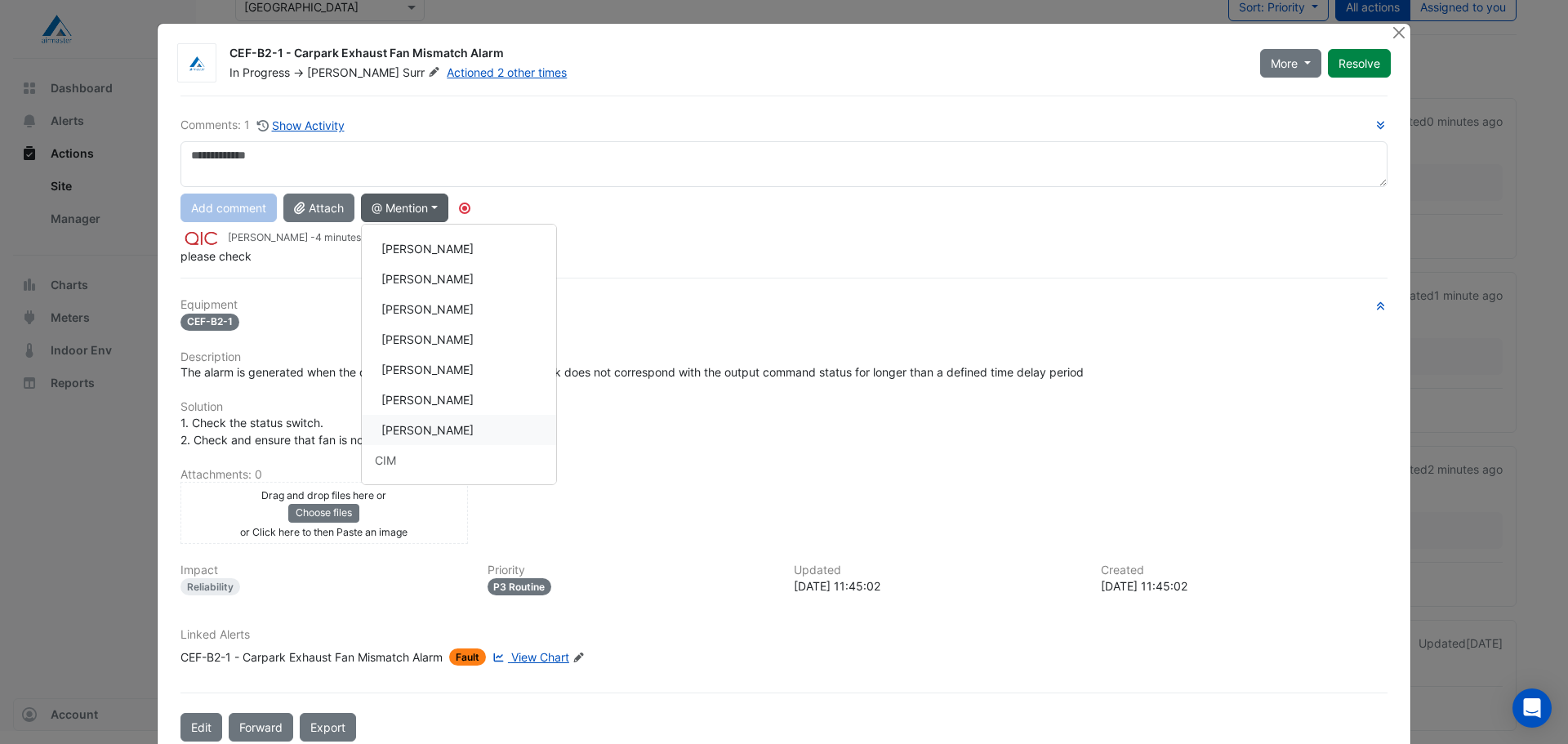
click at [458, 425] on button "[PERSON_NAME]" at bounding box center [459, 430] width 194 height 30
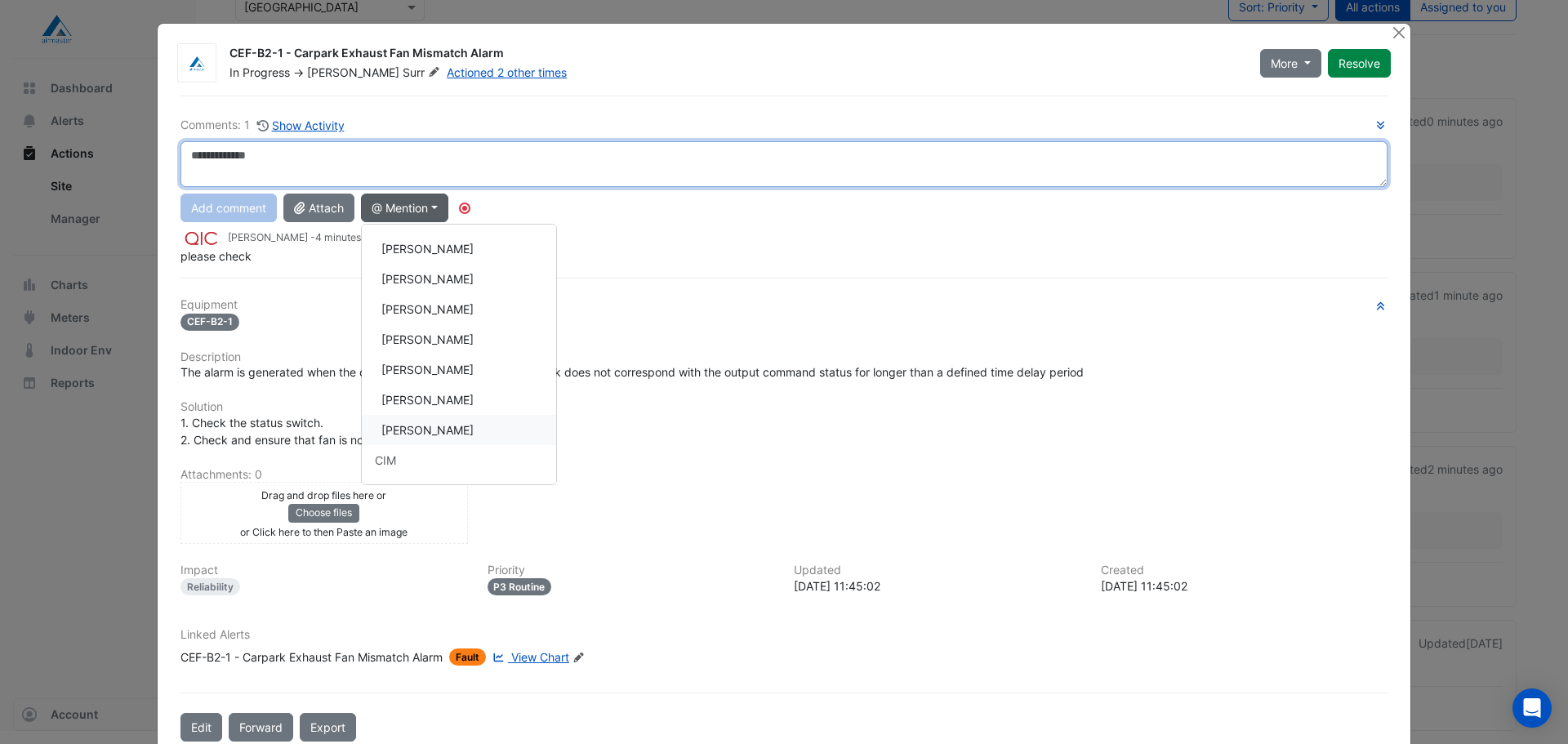
type textarea "**********"
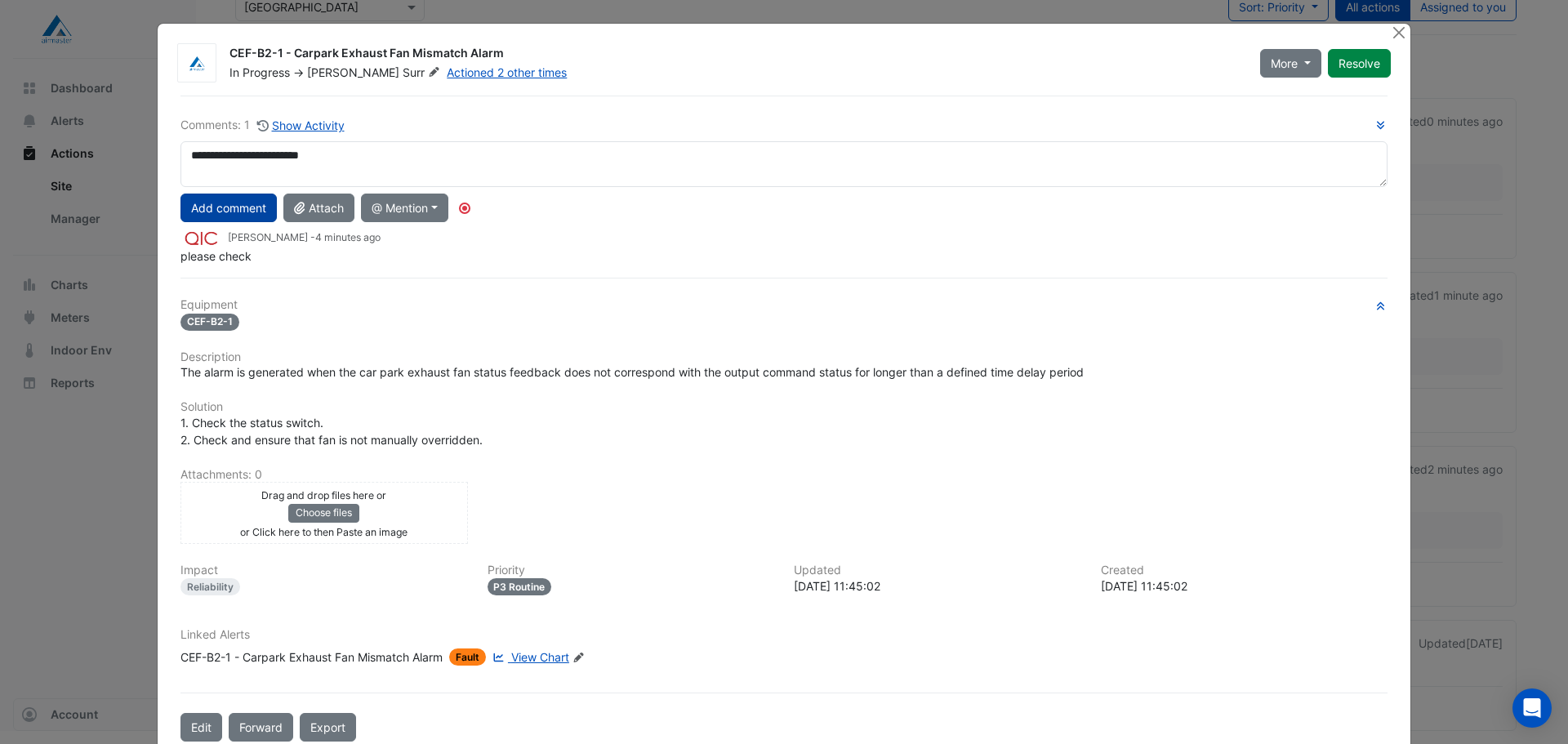
click at [216, 206] on button "Add comment" at bounding box center [229, 207] width 96 height 28
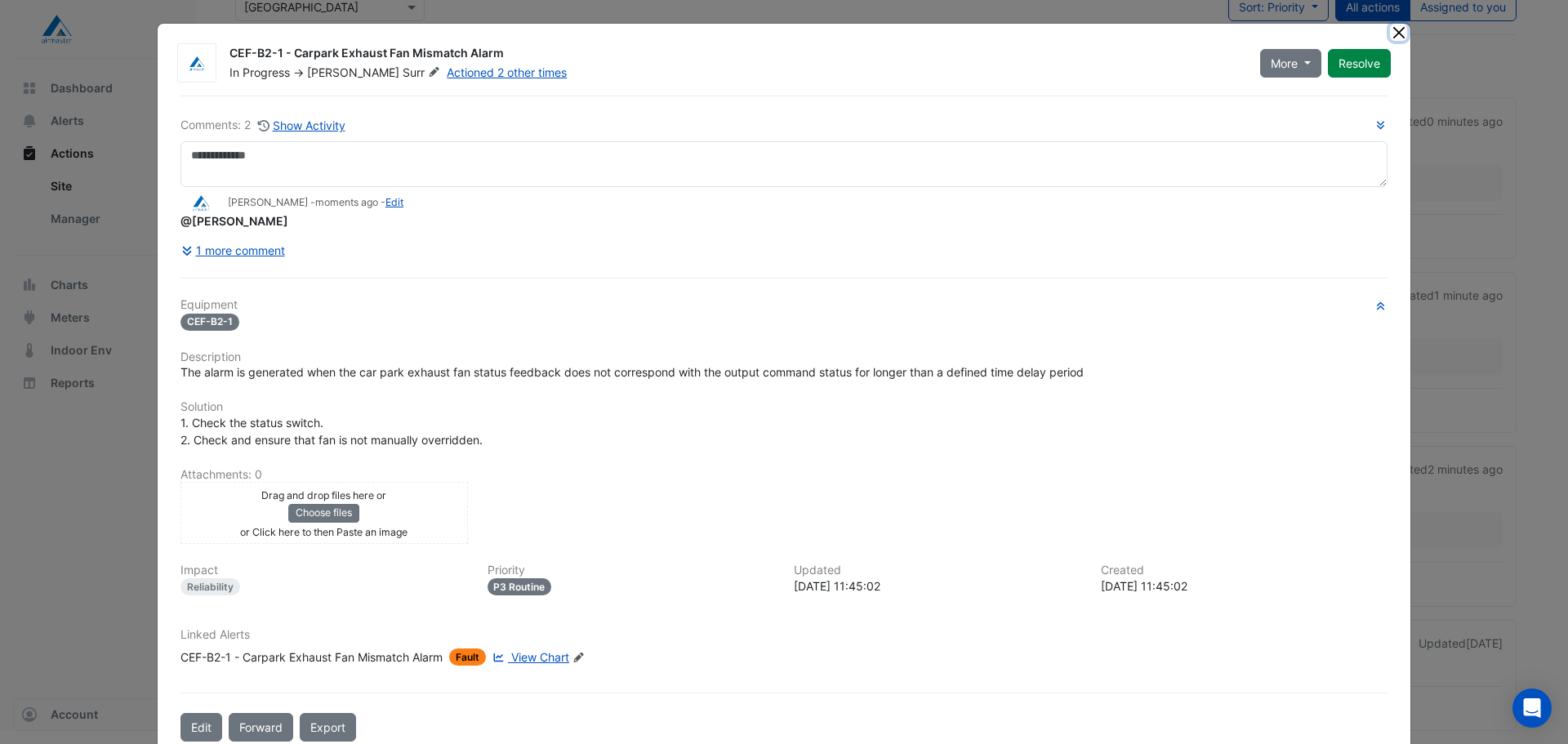
click at [1390, 34] on button "Close" at bounding box center [1398, 32] width 17 height 17
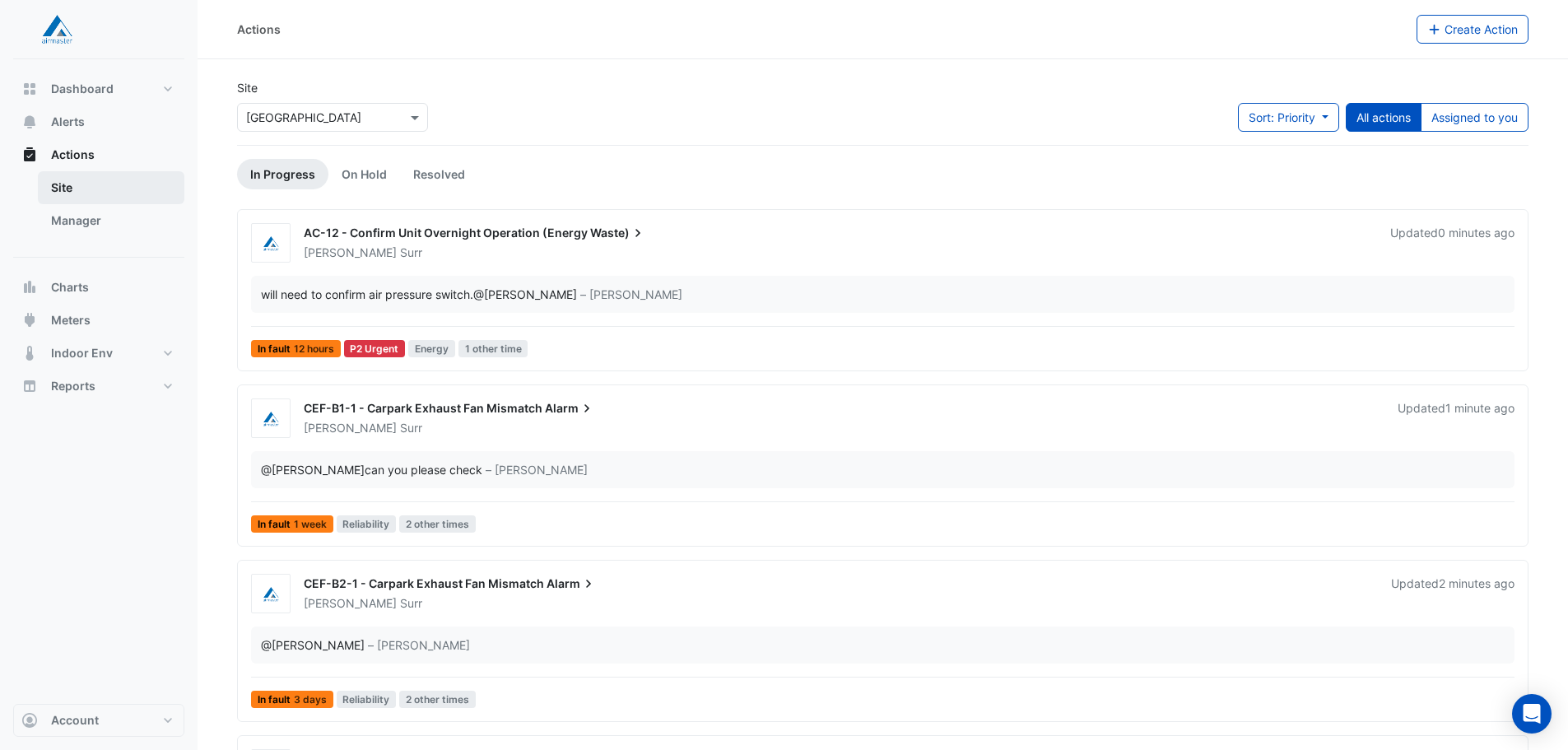
click at [84, 192] on link "Site" at bounding box center [111, 188] width 146 height 33
click at [69, 180] on link "Site" at bounding box center [111, 188] width 146 height 33
click at [64, 185] on link "Site" at bounding box center [111, 188] width 146 height 33
click at [390, 119] on div at bounding box center [332, 117] width 189 height 19
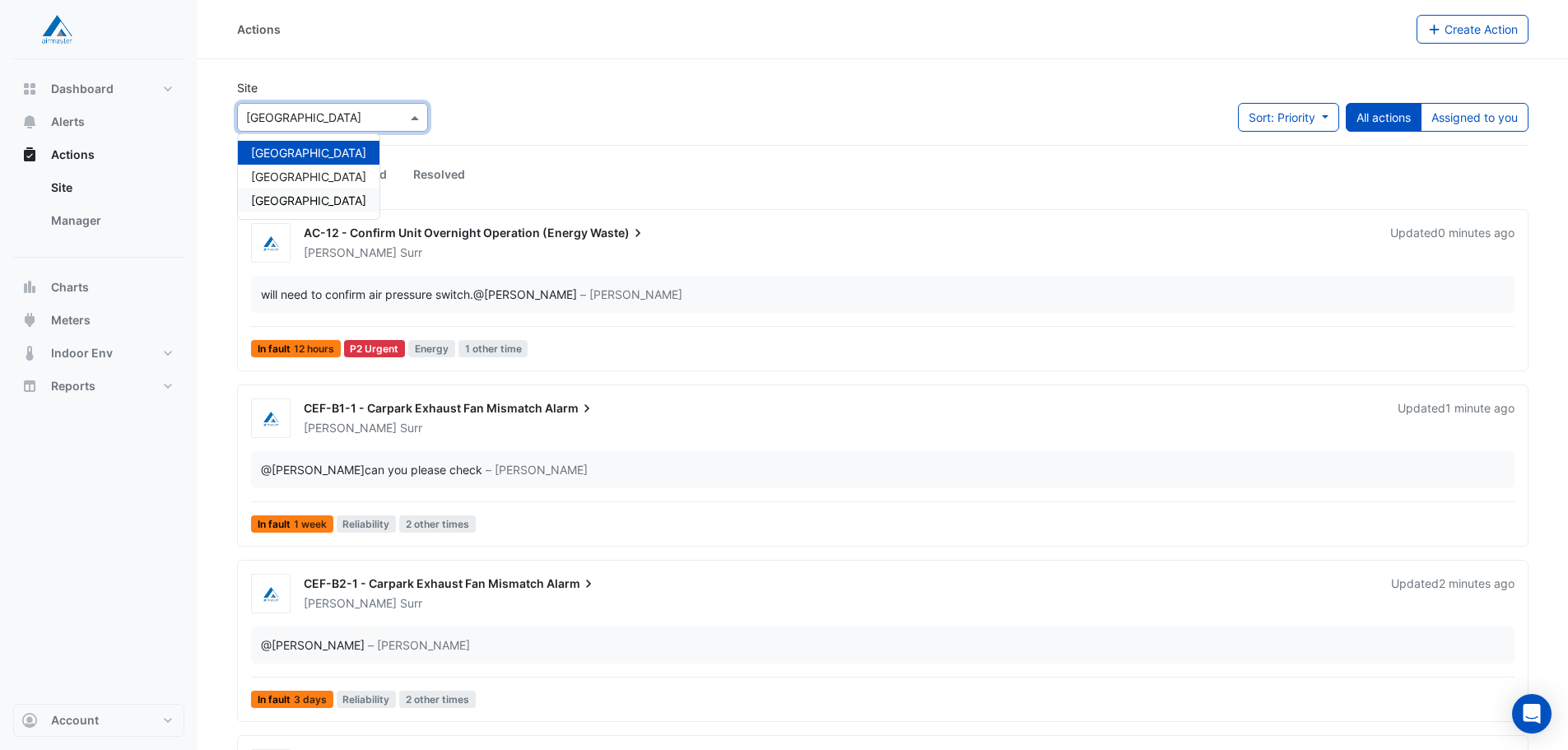
click at [364, 190] on div "Westpoint Shopping Centre" at bounding box center [308, 201] width 142 height 24
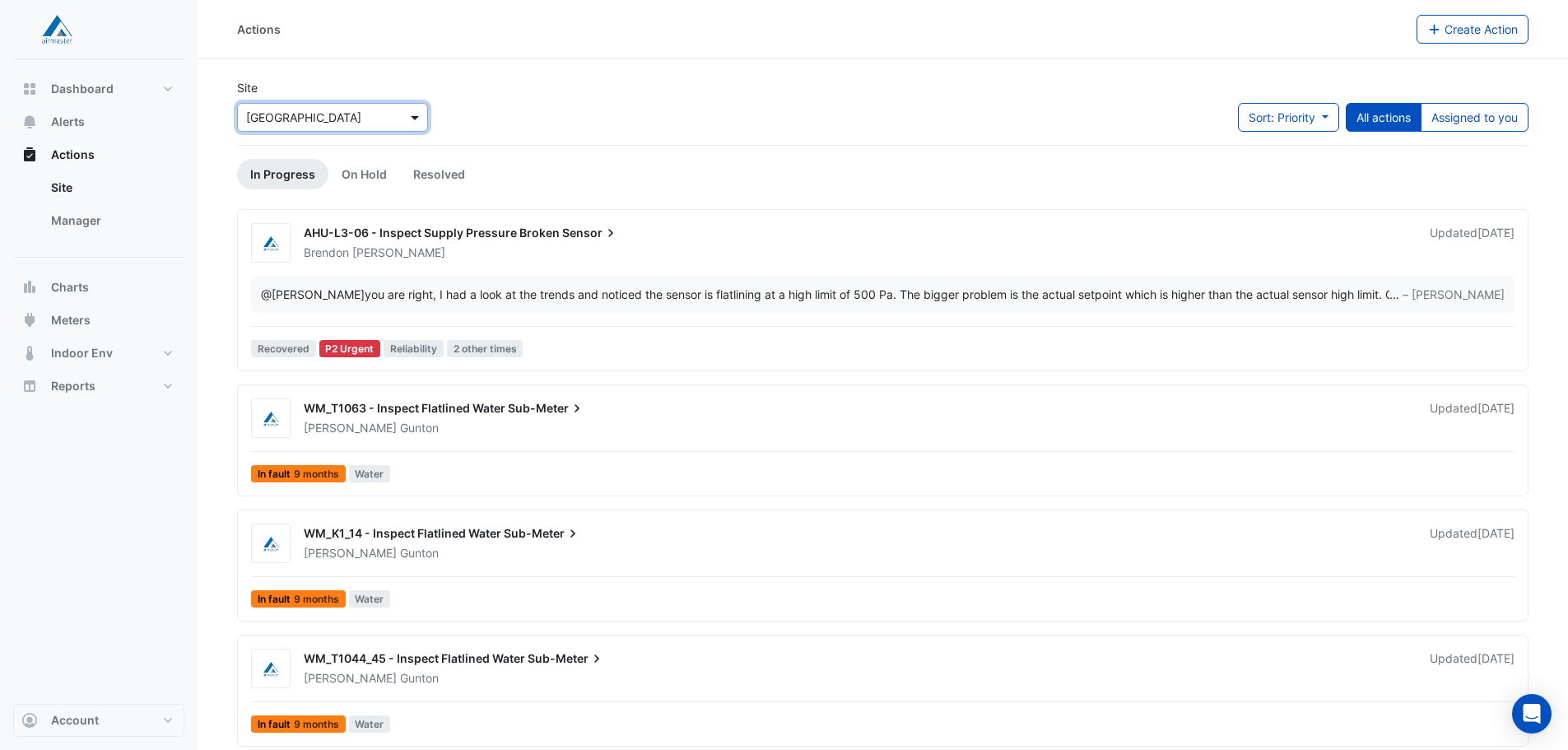
click at [422, 117] on span at bounding box center [416, 117] width 20 height 17
click at [340, 156] on span "[GEOGRAPHIC_DATA]" at bounding box center [308, 152] width 115 height 14
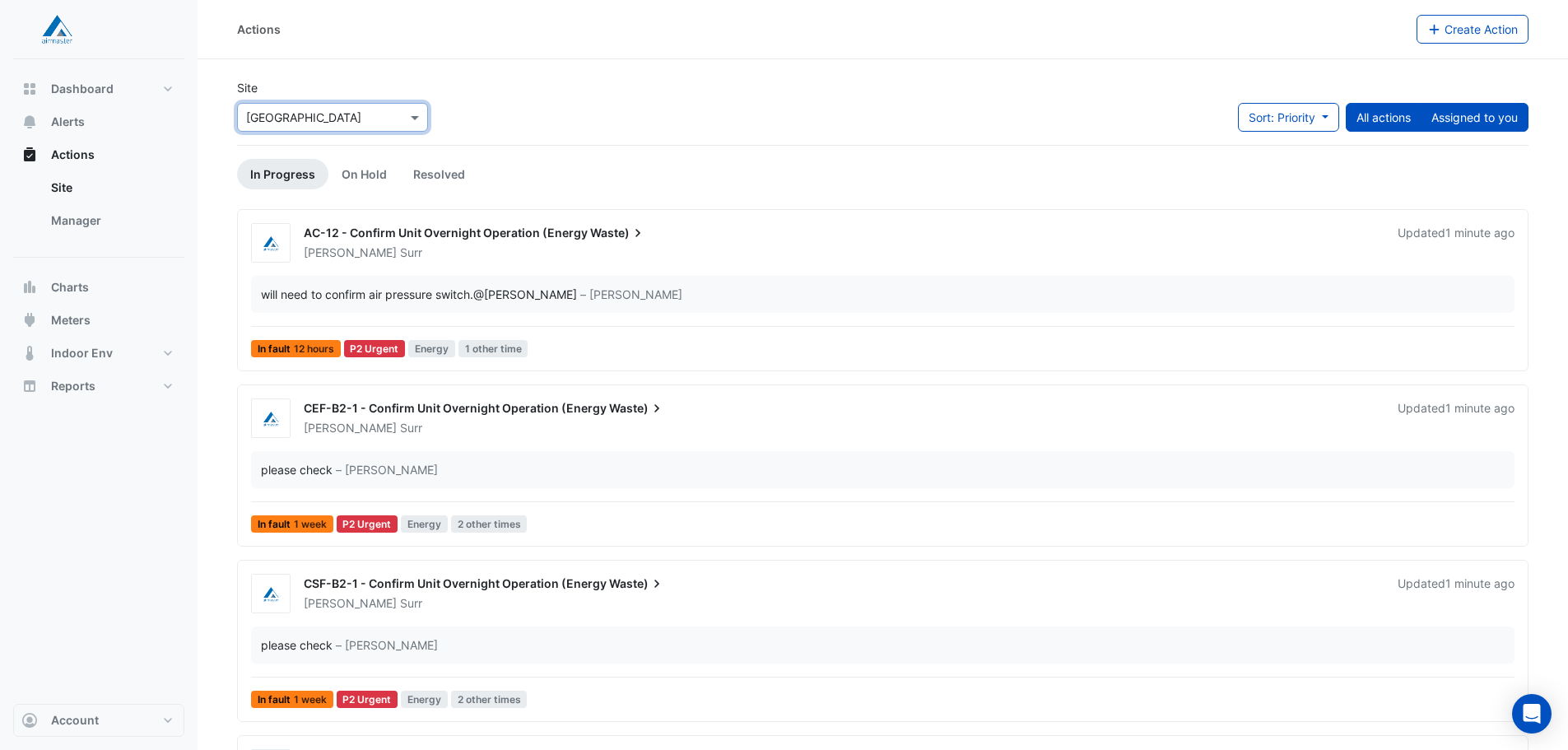
click at [1465, 112] on button "Assigned to you" at bounding box center [1475, 116] width 108 height 28
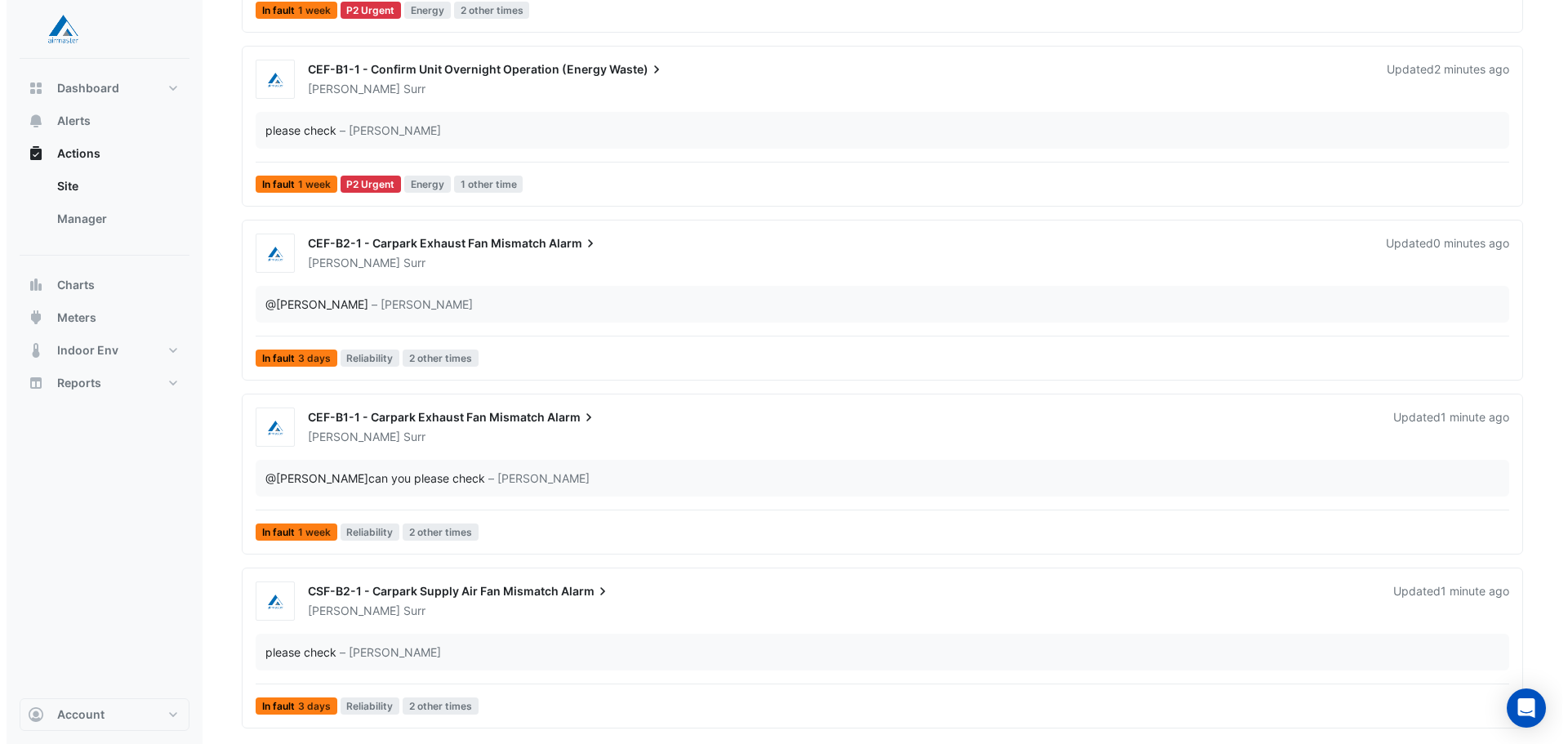
scroll to position [806, 0]
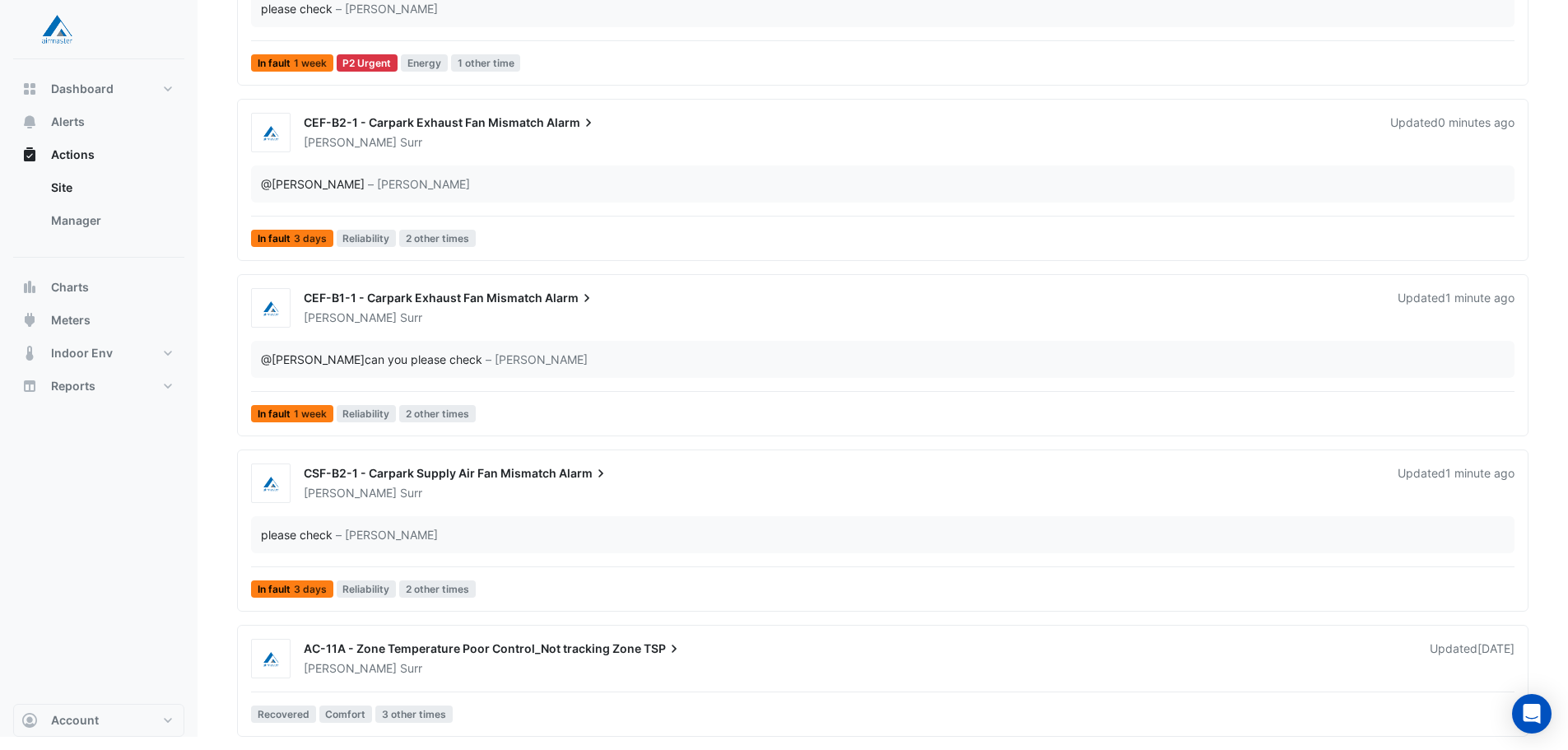
click at [635, 480] on div "CSF-B2-1 - Carpark Supply Air Fan Mismatch Alarm" at bounding box center [841, 475] width 1075 height 20
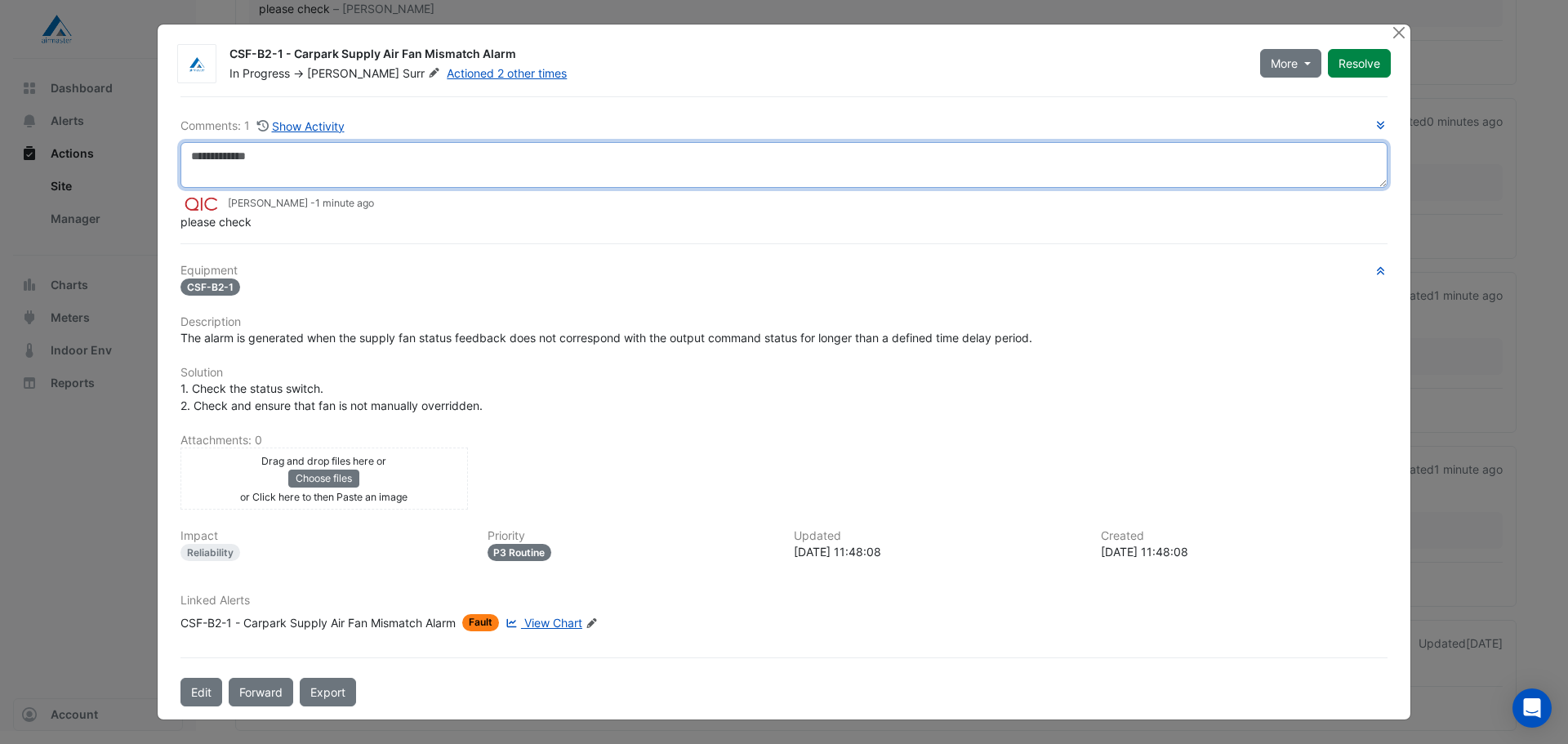
click at [419, 162] on textarea at bounding box center [784, 165] width 1207 height 45
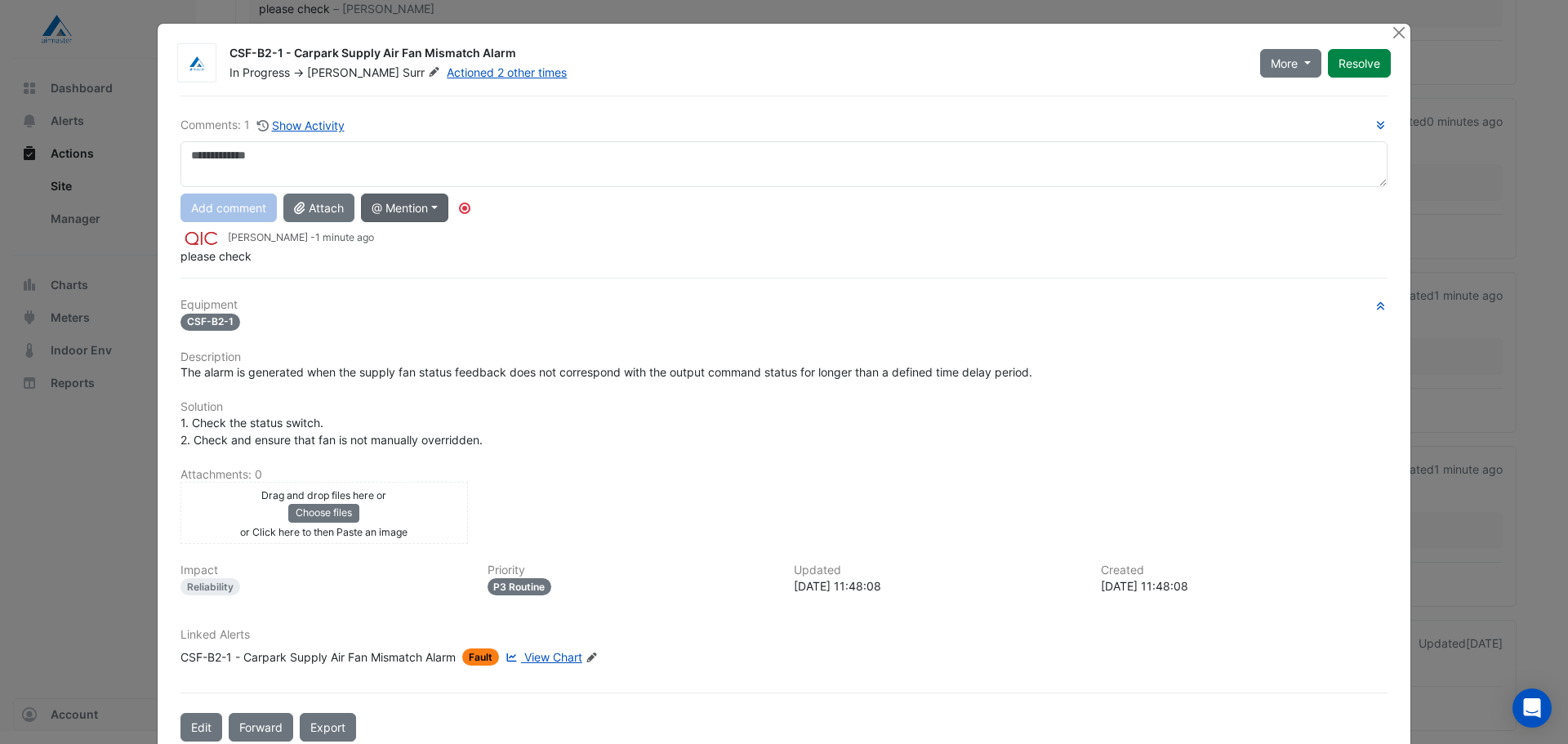
click at [413, 207] on button "@ Mention" at bounding box center [405, 207] width 87 height 28
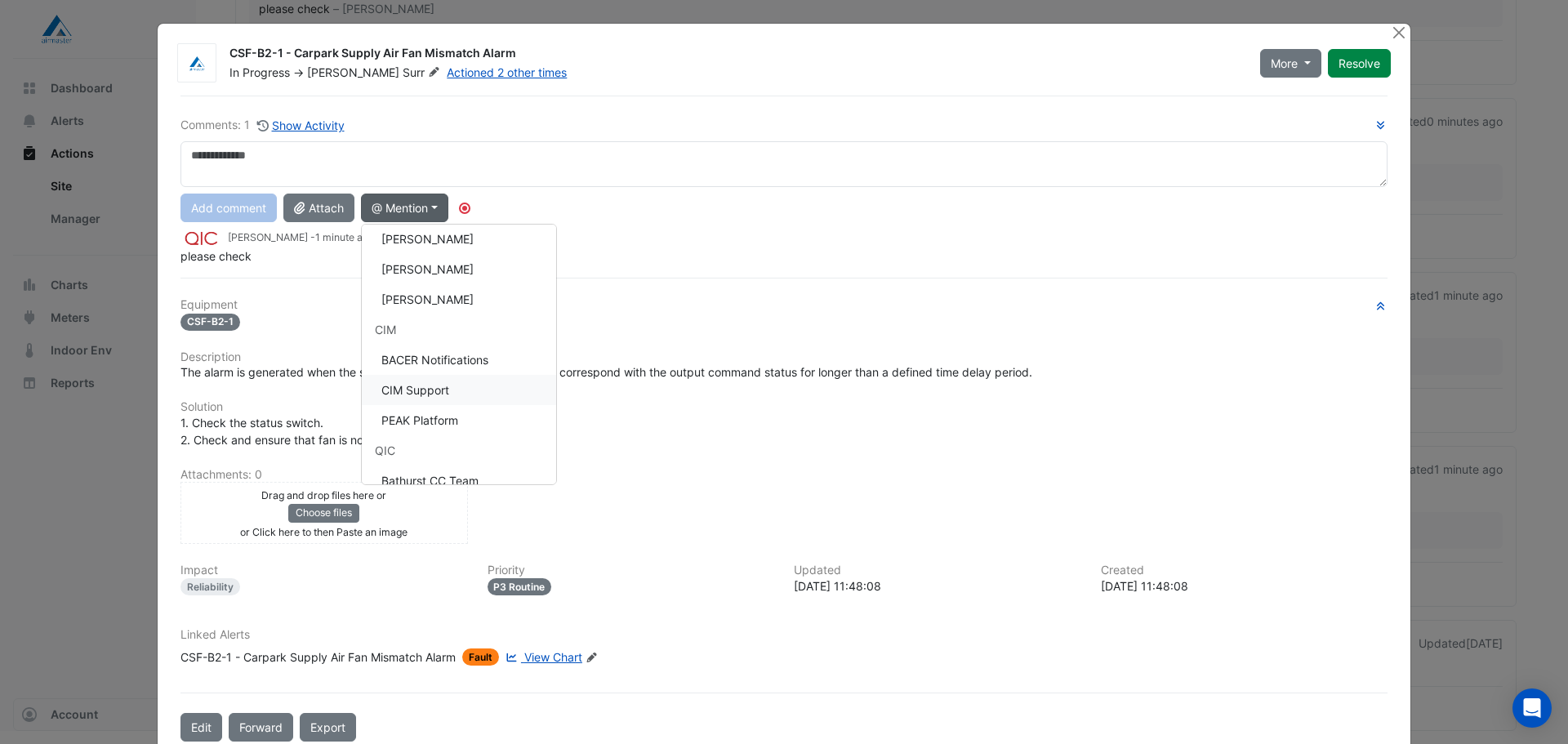
scroll to position [195, 0]
click at [450, 292] on button "[PERSON_NAME]" at bounding box center [459, 293] width 194 height 30
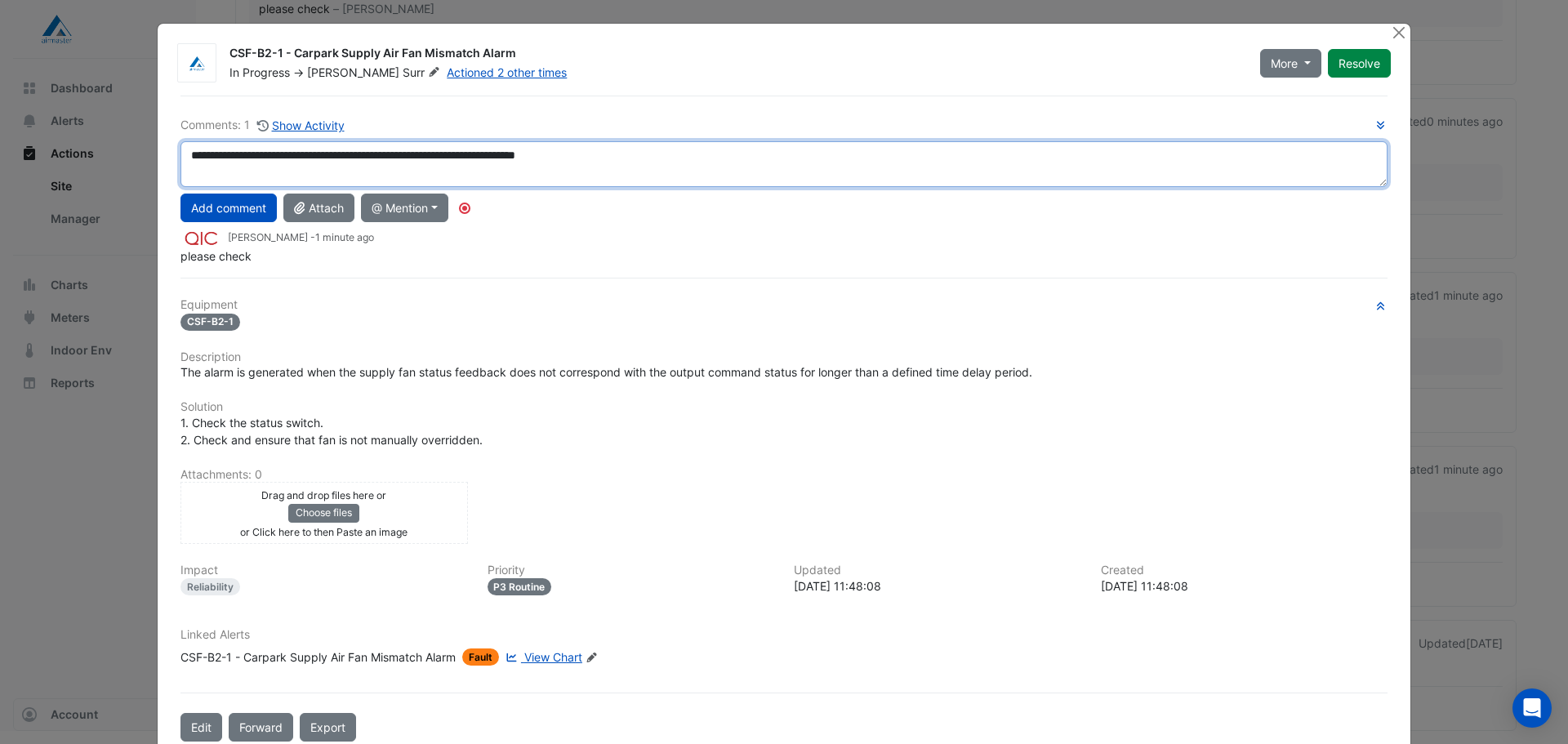
click at [650, 160] on textarea "**********" at bounding box center [784, 164] width 1207 height 45
type textarea "**********"
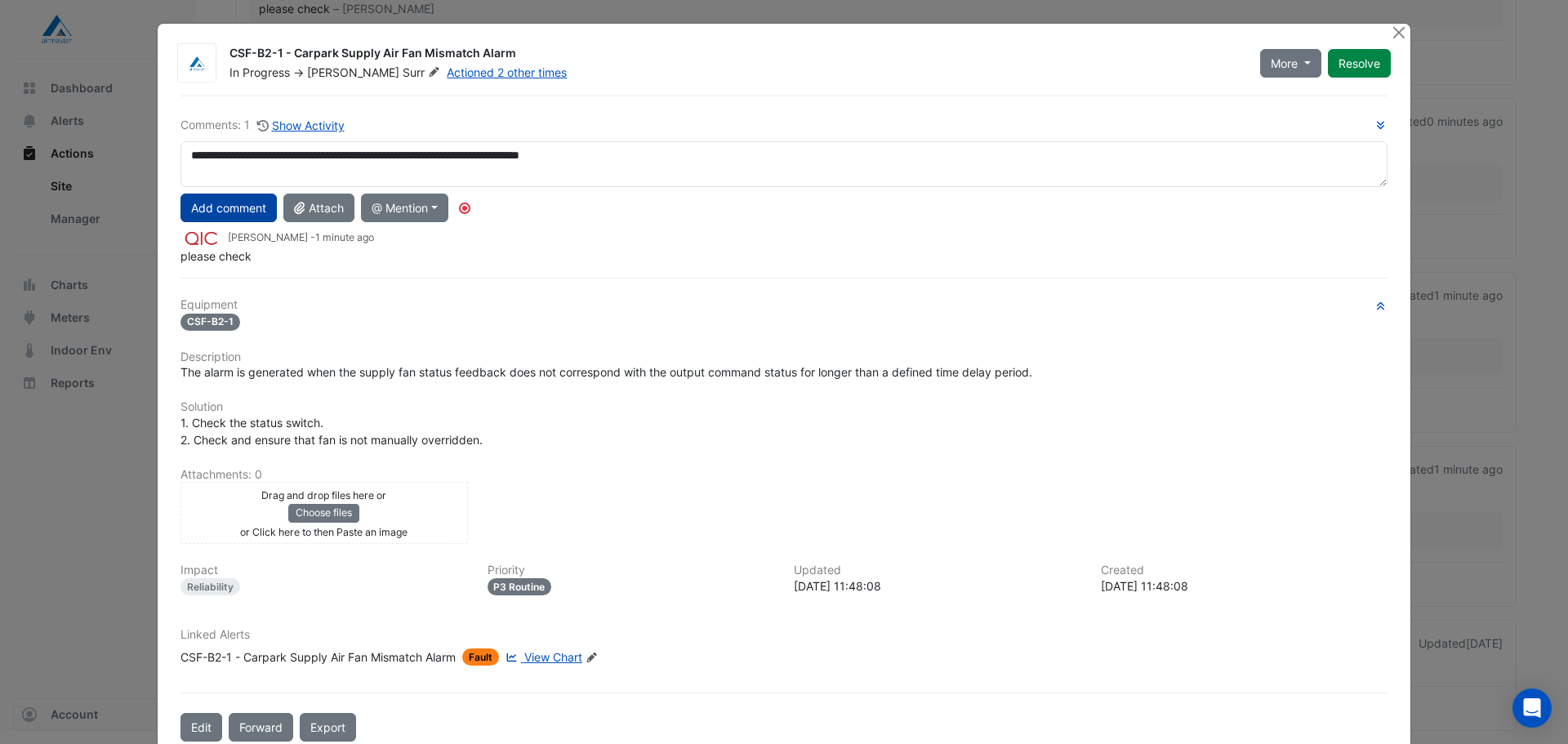
click at [232, 214] on button "Add comment" at bounding box center [229, 207] width 96 height 28
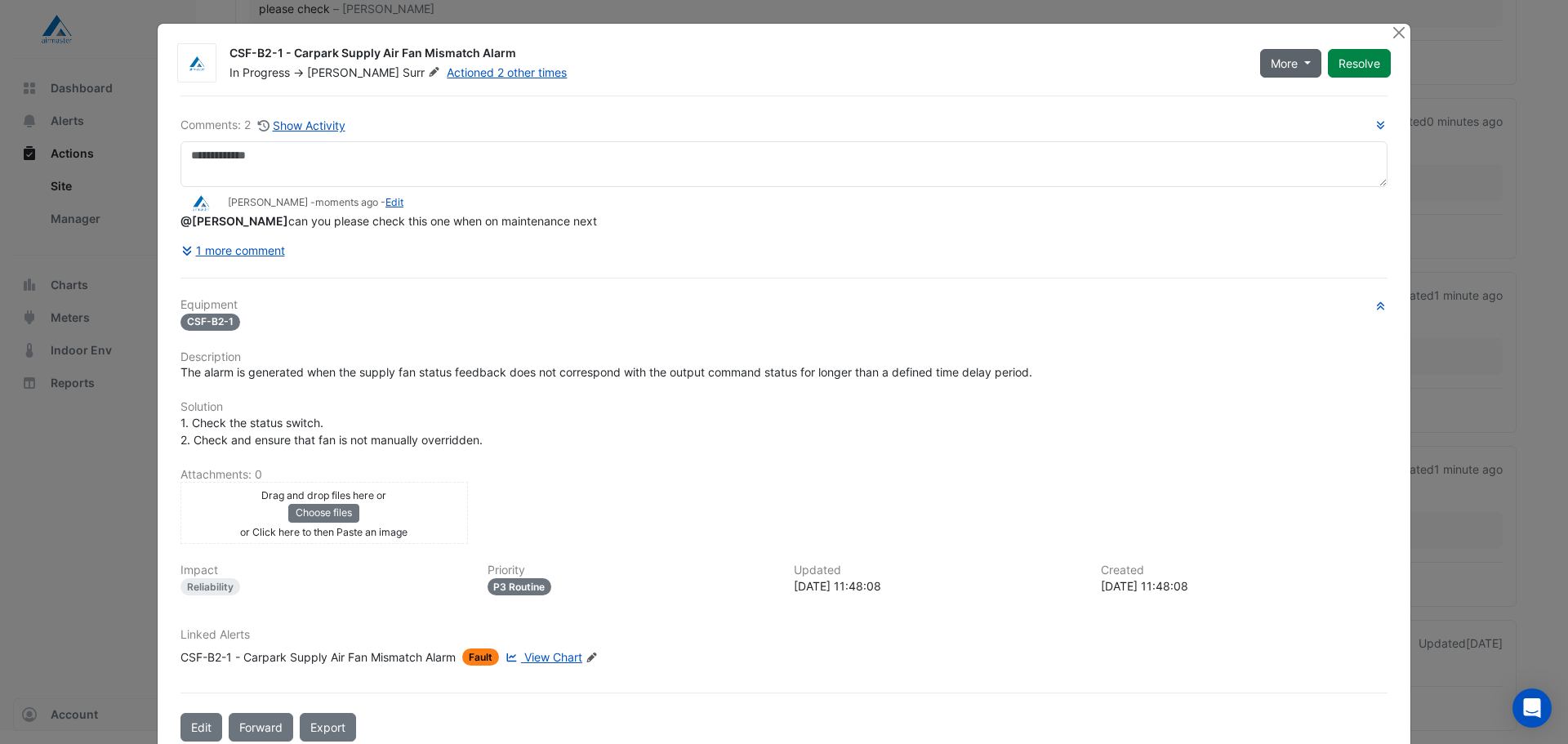
click at [1296, 65] on button "More" at bounding box center [1290, 63] width 61 height 28
click at [1296, 64] on button "More" at bounding box center [1290, 63] width 61 height 28
click at [313, 126] on button "Show Activity" at bounding box center [301, 125] width 89 height 19
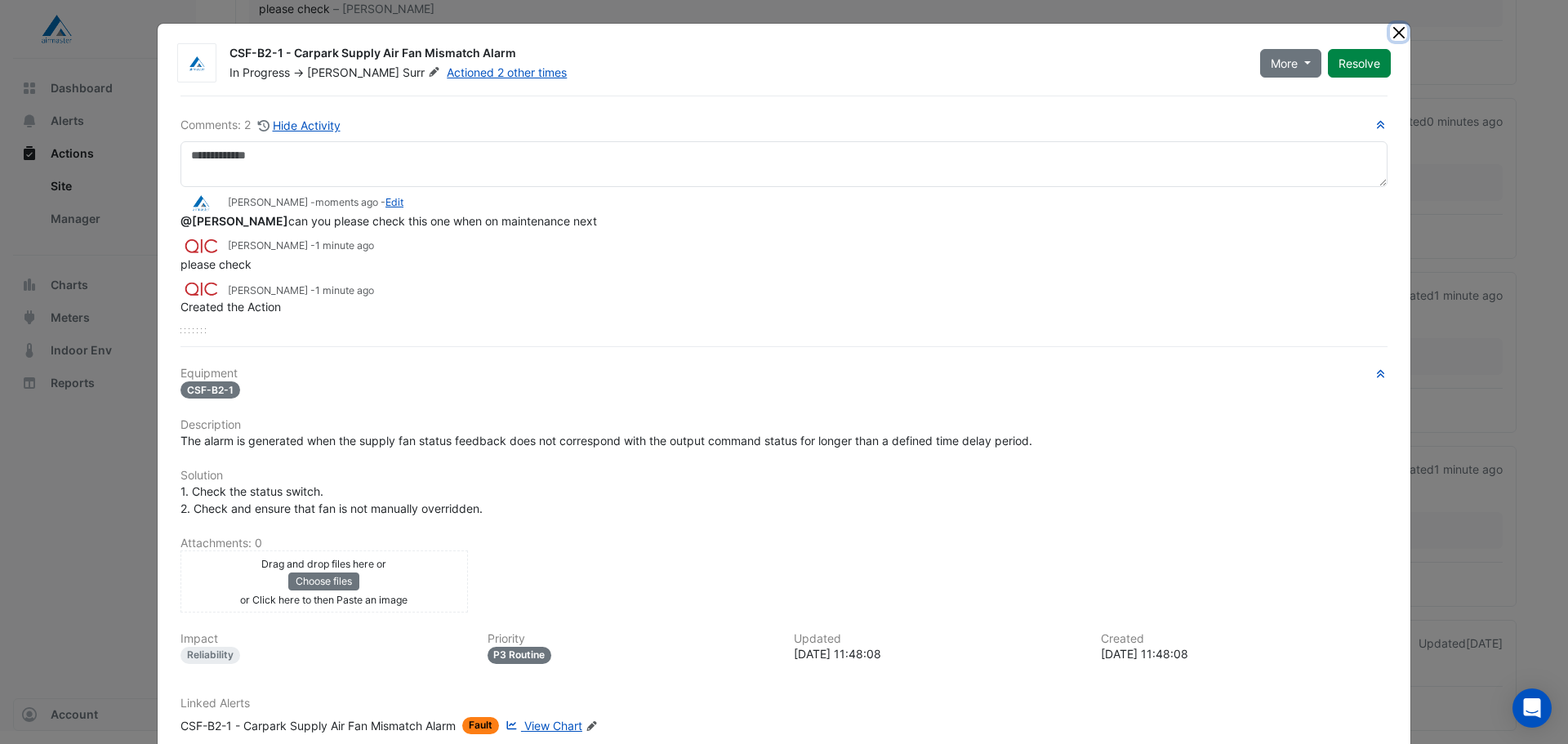
click at [1393, 32] on button "Close" at bounding box center [1398, 32] width 17 height 17
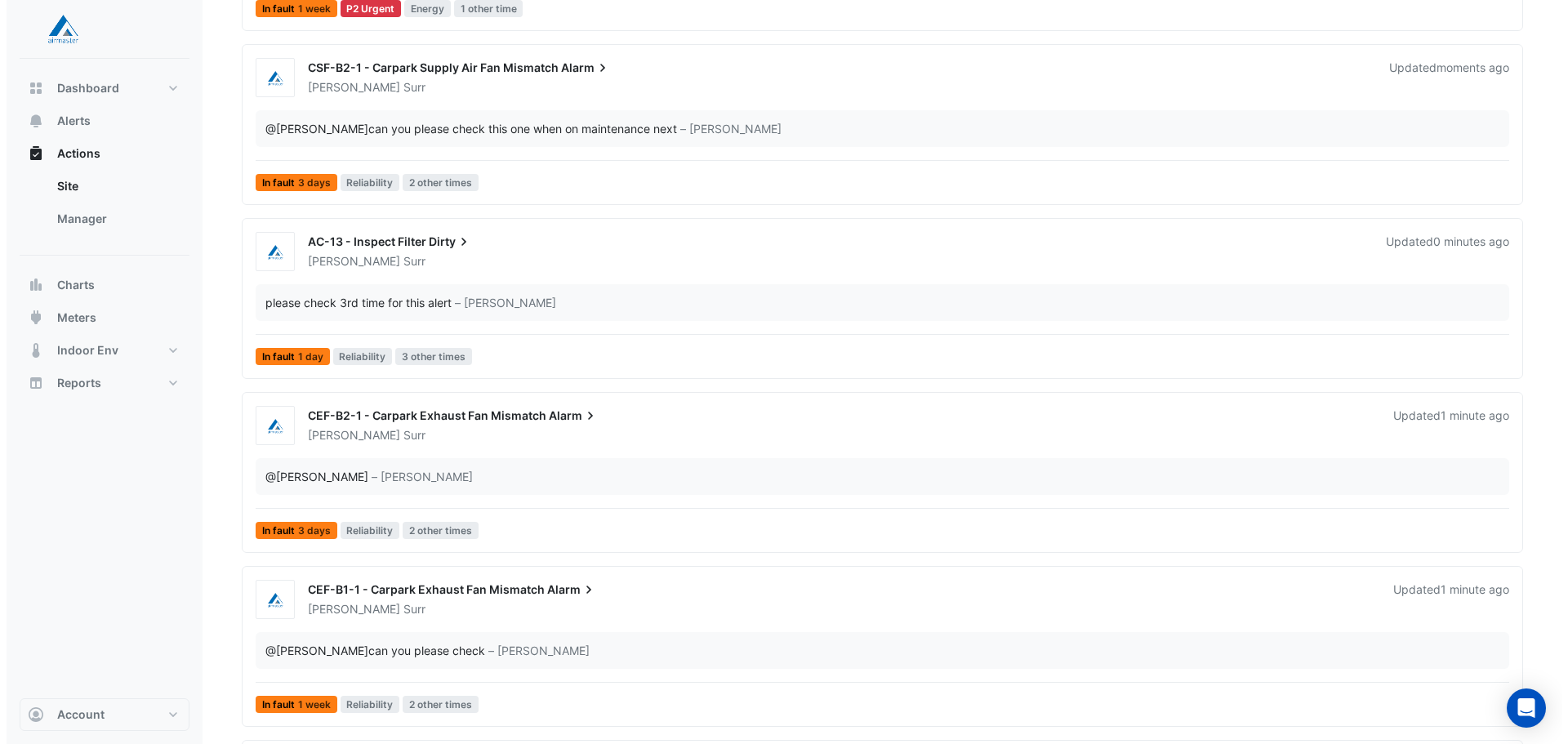
scroll to position [858, 0]
click at [419, 245] on span "AC-13 - Inspect Filter" at bounding box center [360, 242] width 118 height 14
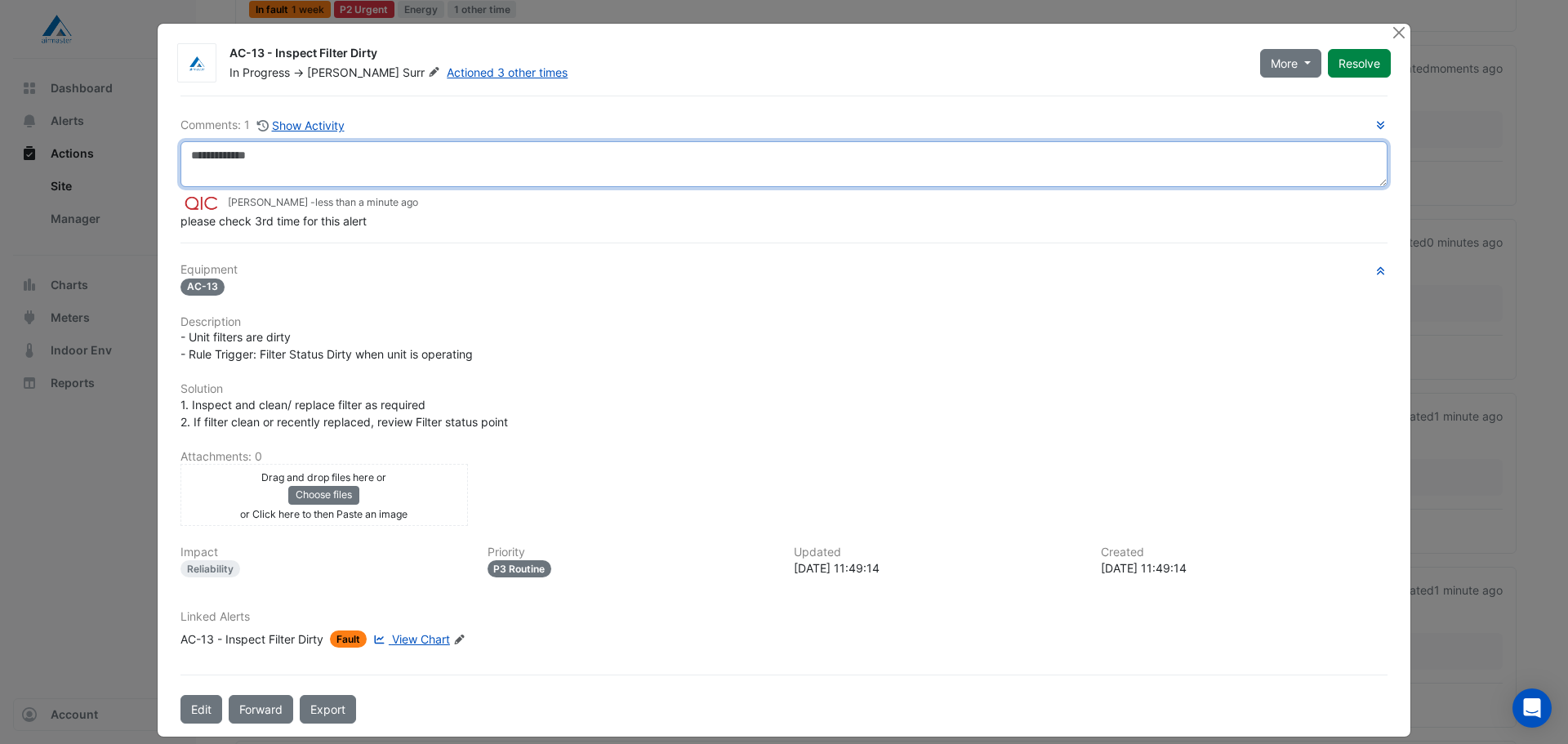
click at [355, 159] on textarea at bounding box center [784, 164] width 1207 height 45
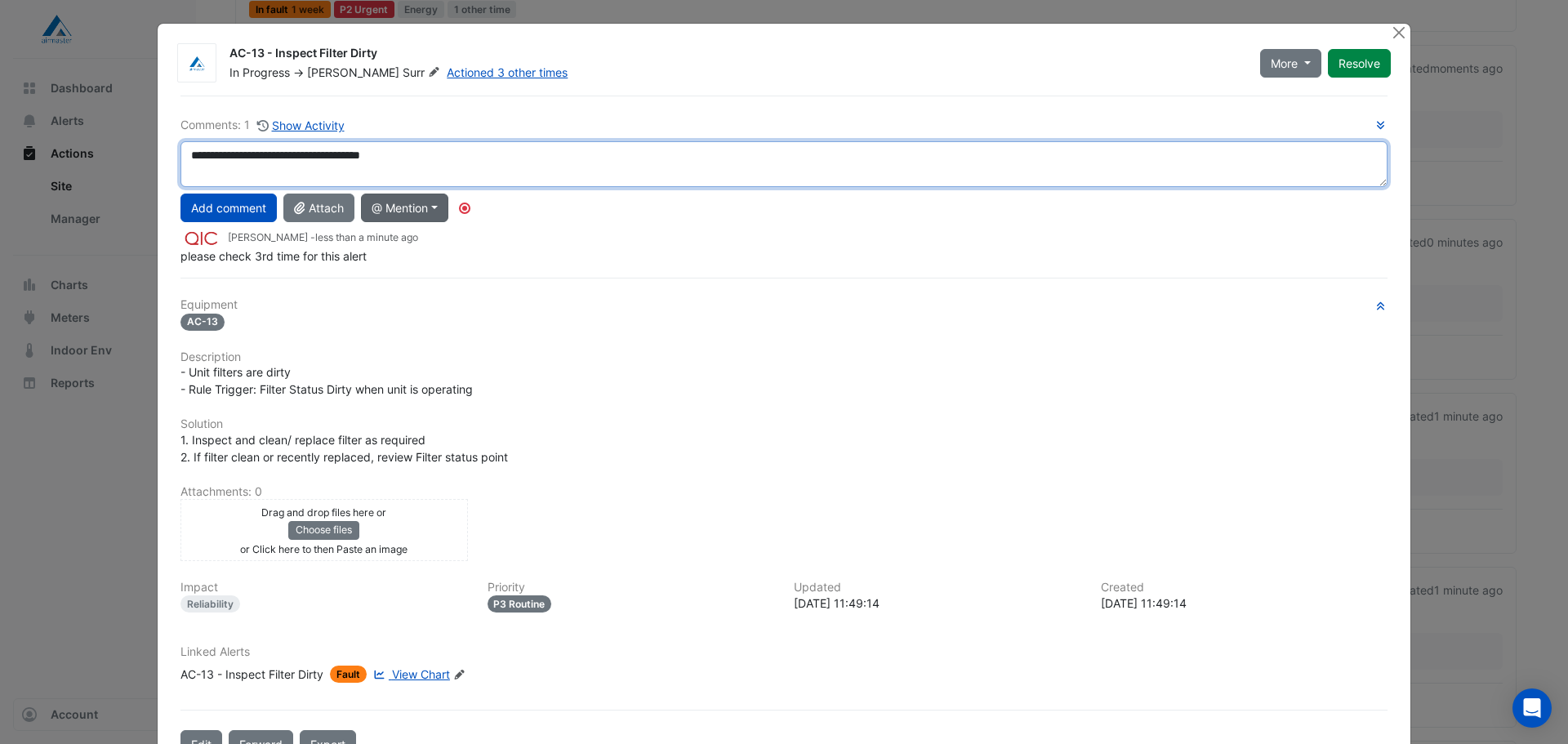
type textarea "**********"
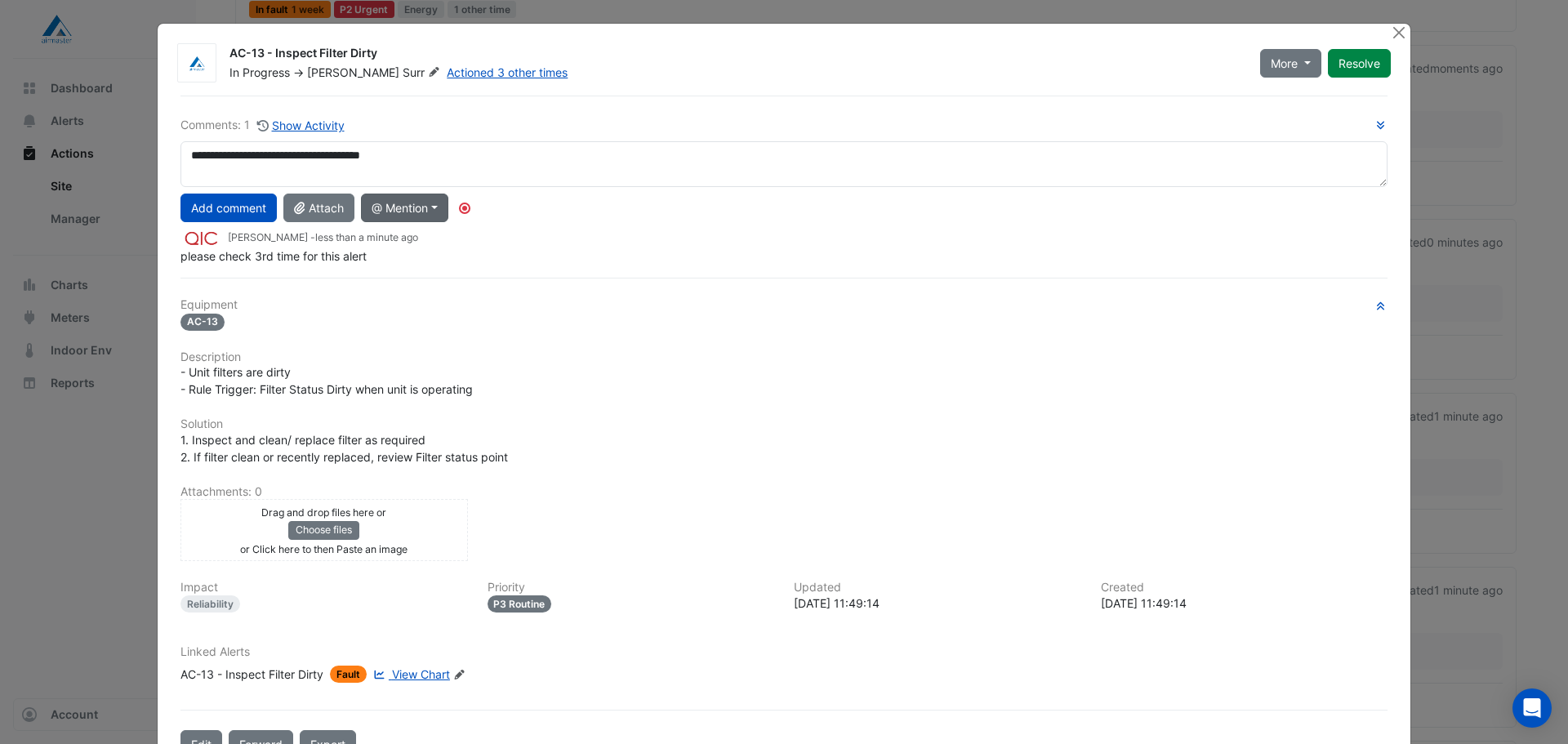
click at [441, 202] on button "@ Mention" at bounding box center [405, 207] width 87 height 28
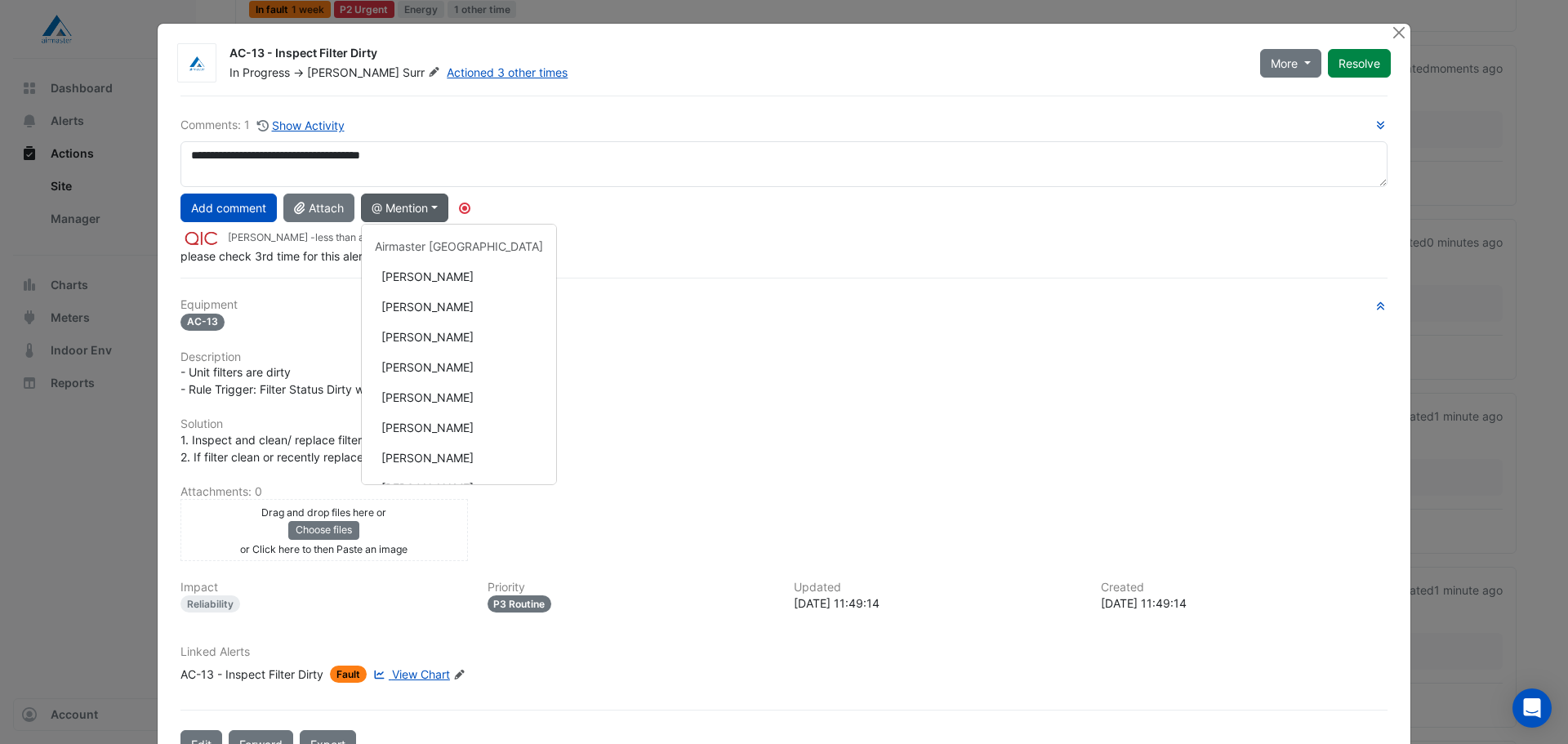
click at [733, 326] on div "AC-13" at bounding box center [784, 322] width 1207 height 19
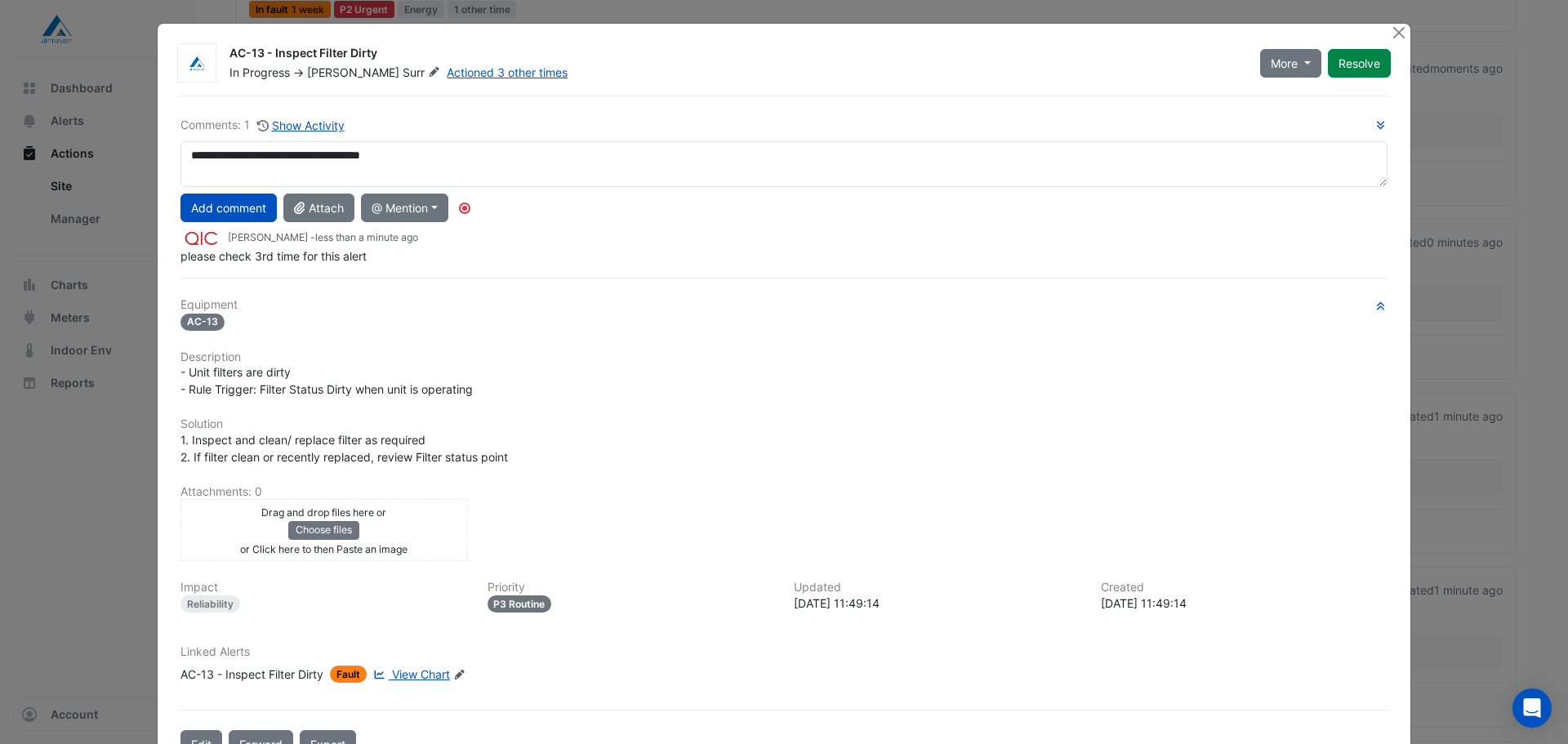
click at [217, 214] on button "Add comment" at bounding box center [229, 207] width 96 height 28
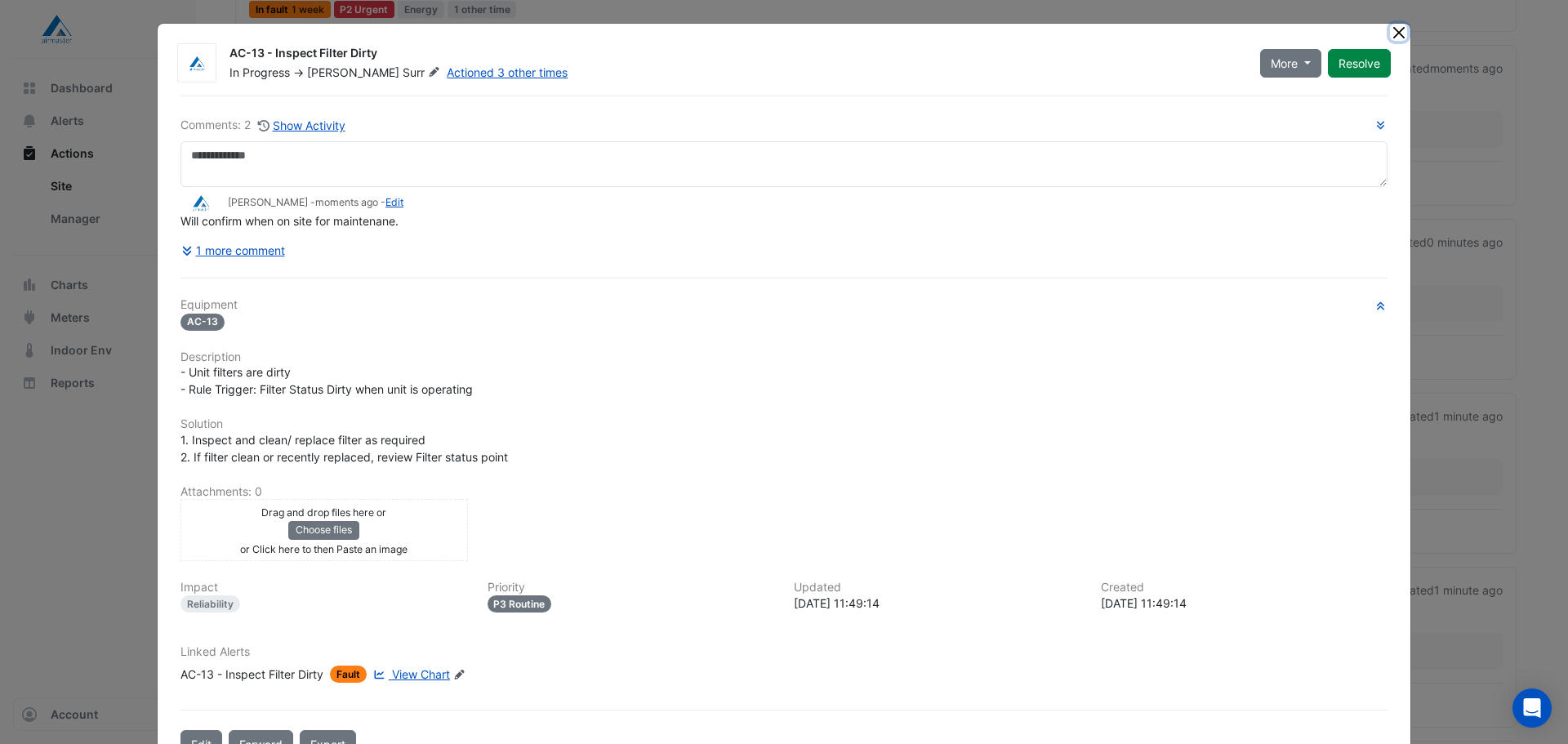
click at [1390, 35] on button "Close" at bounding box center [1398, 32] width 17 height 17
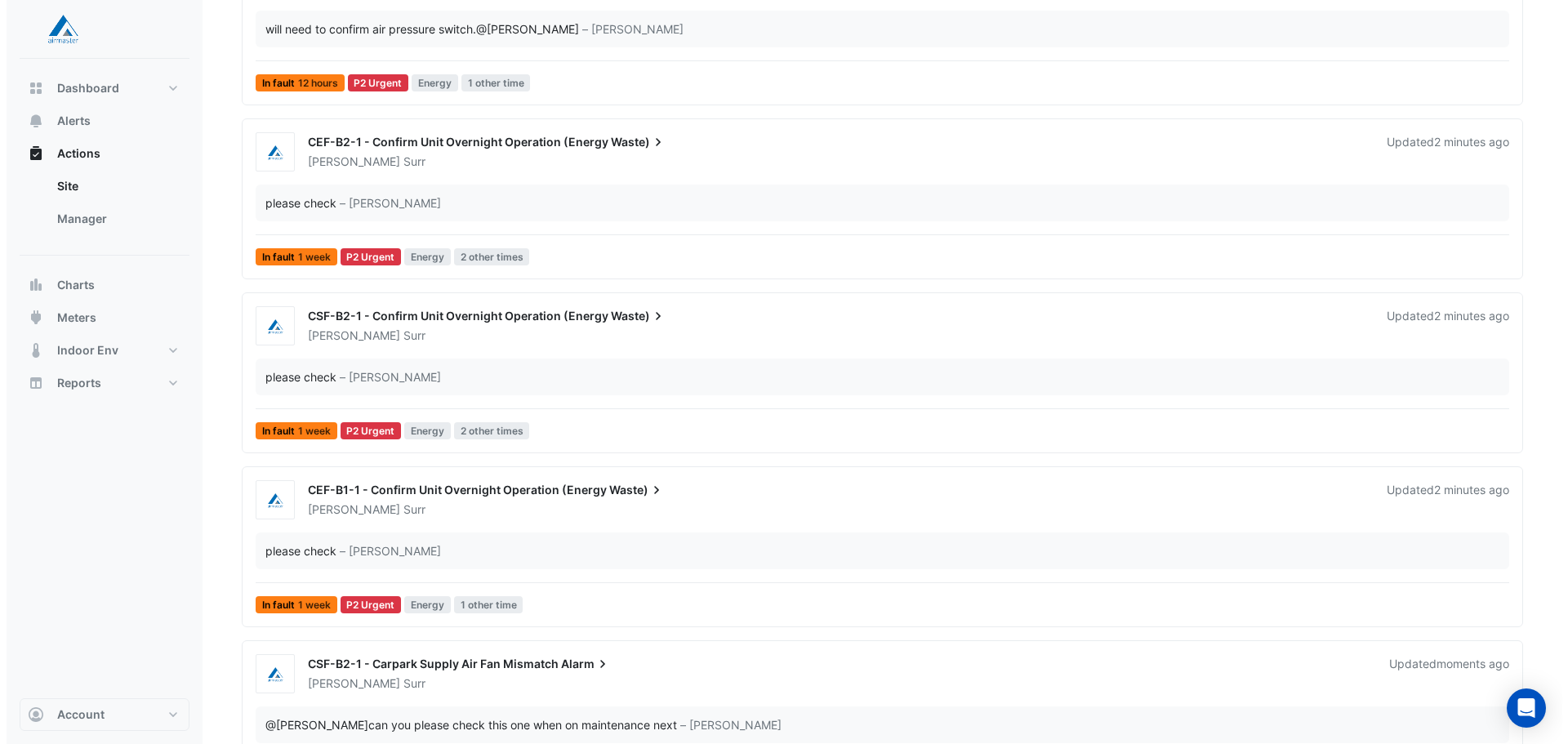
scroll to position [262, 0]
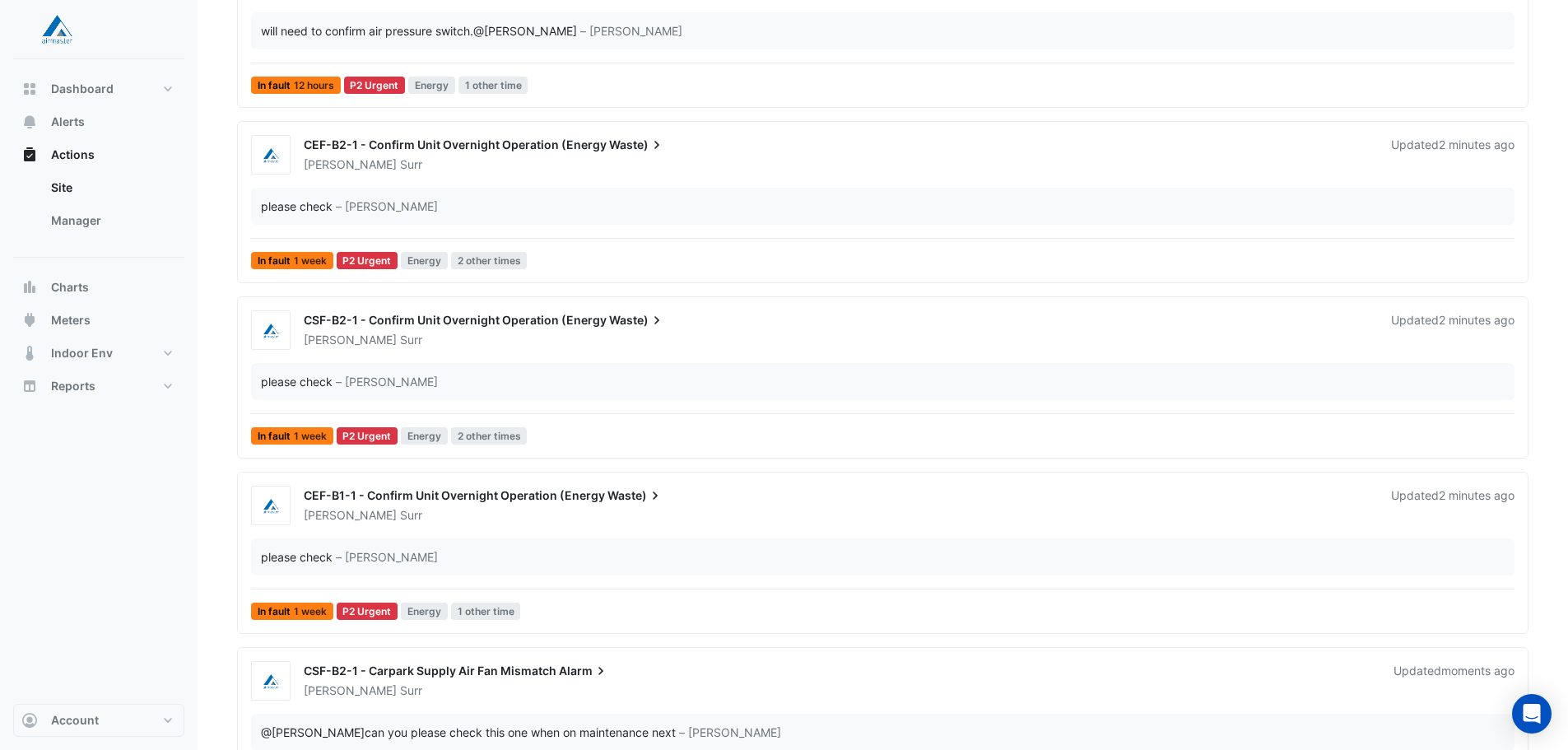
click at [610, 322] on span "Waste)" at bounding box center [637, 321] width 56 height 16
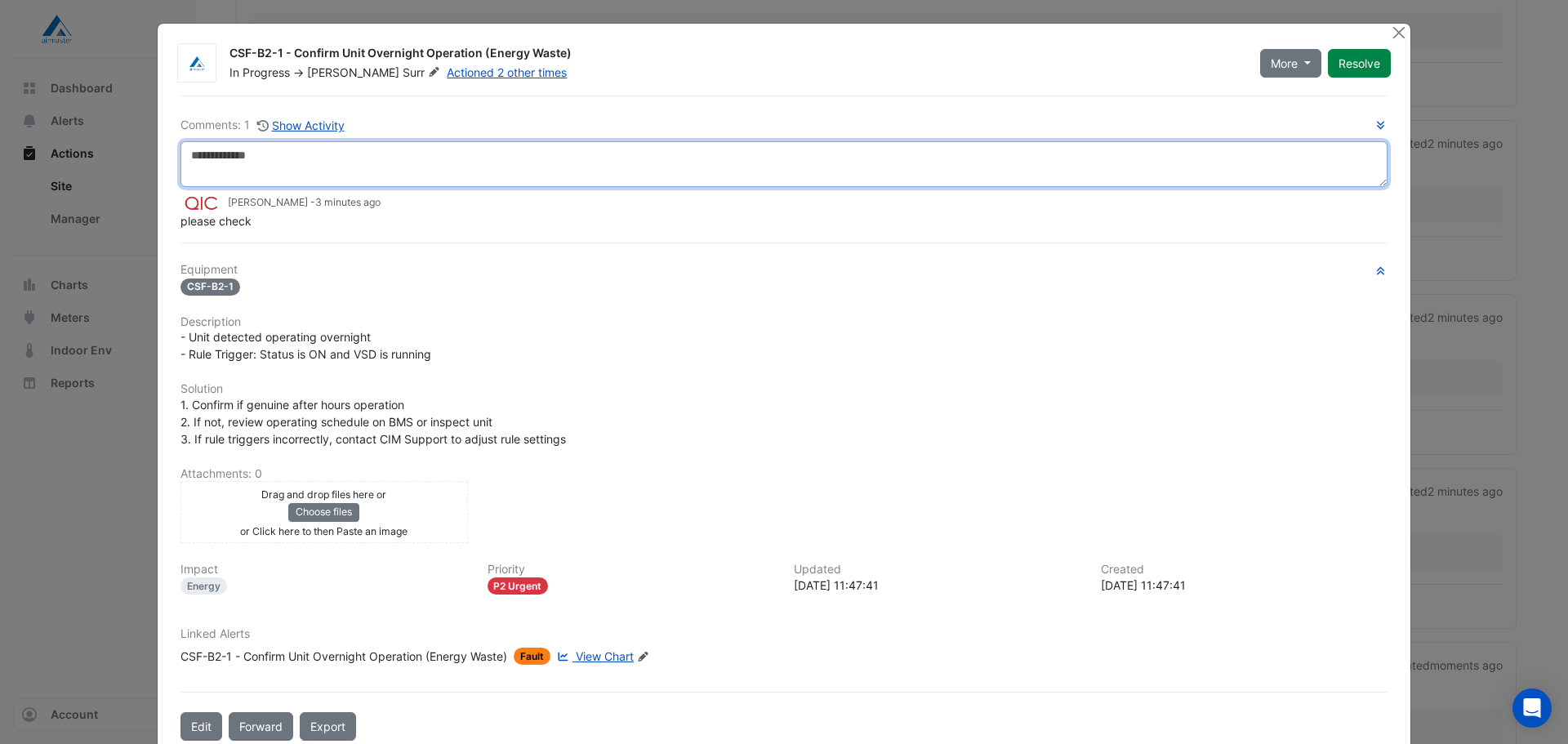
click at [519, 159] on textarea at bounding box center [784, 164] width 1207 height 45
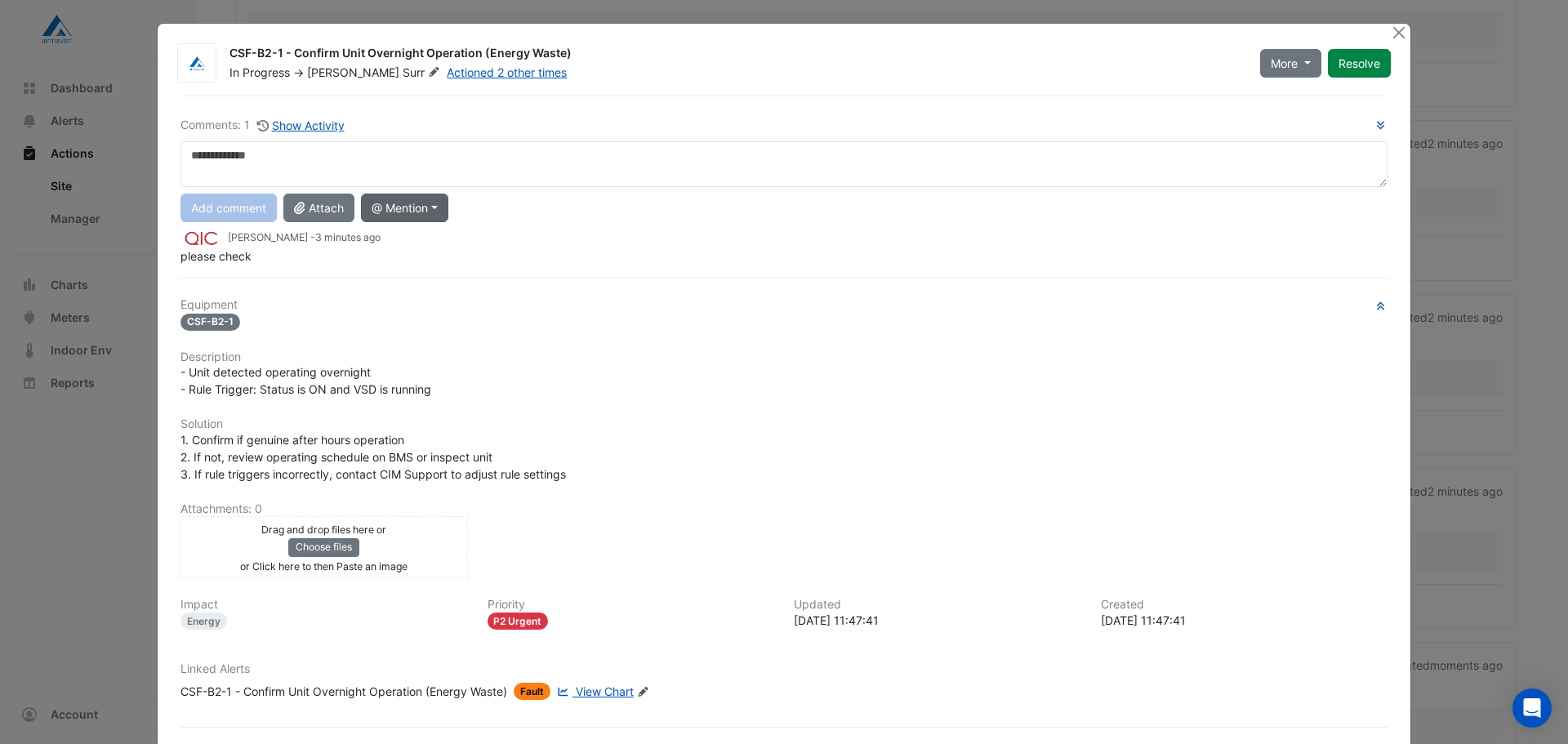
click at [398, 202] on button "@ Mention" at bounding box center [405, 207] width 87 height 28
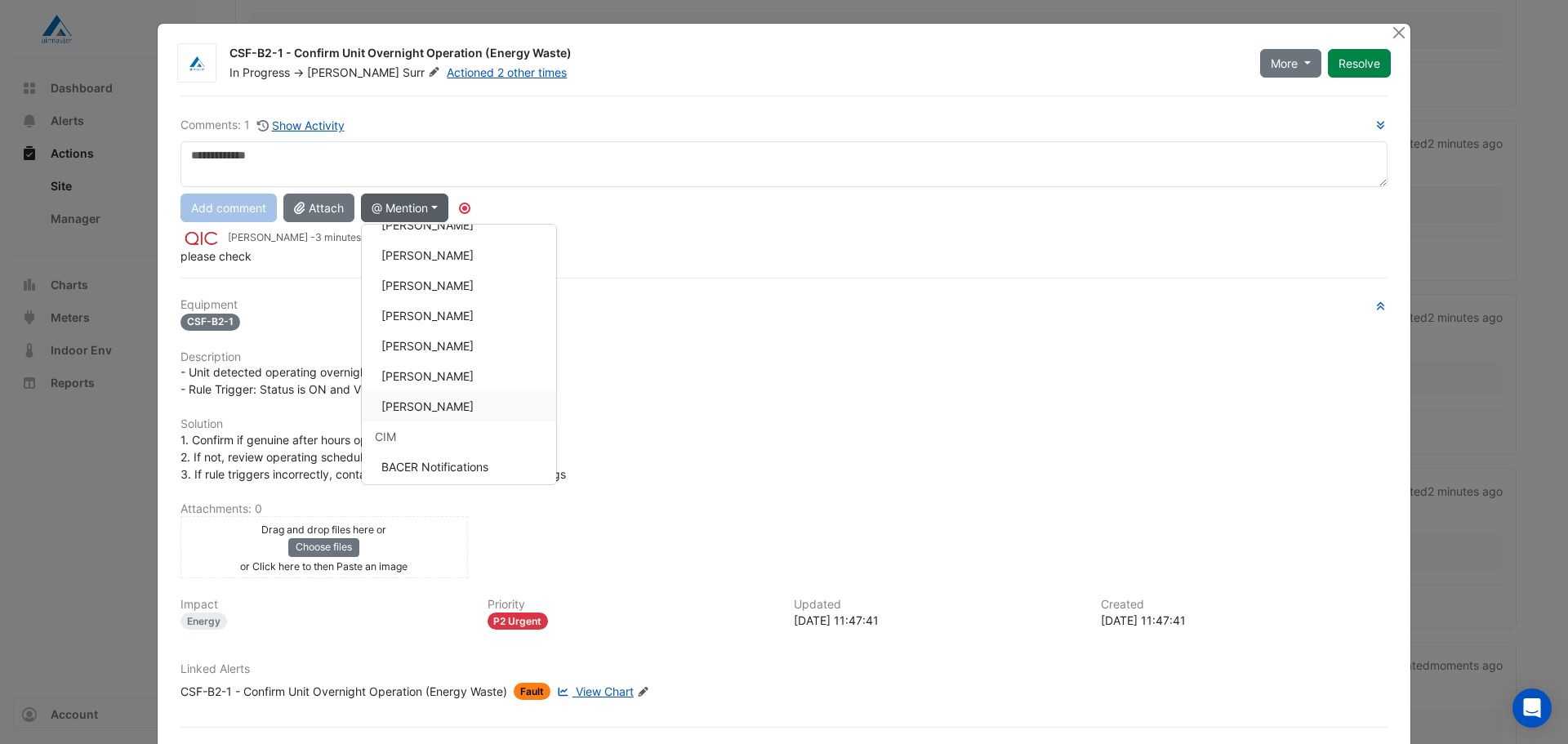
scroll to position [96, 0]
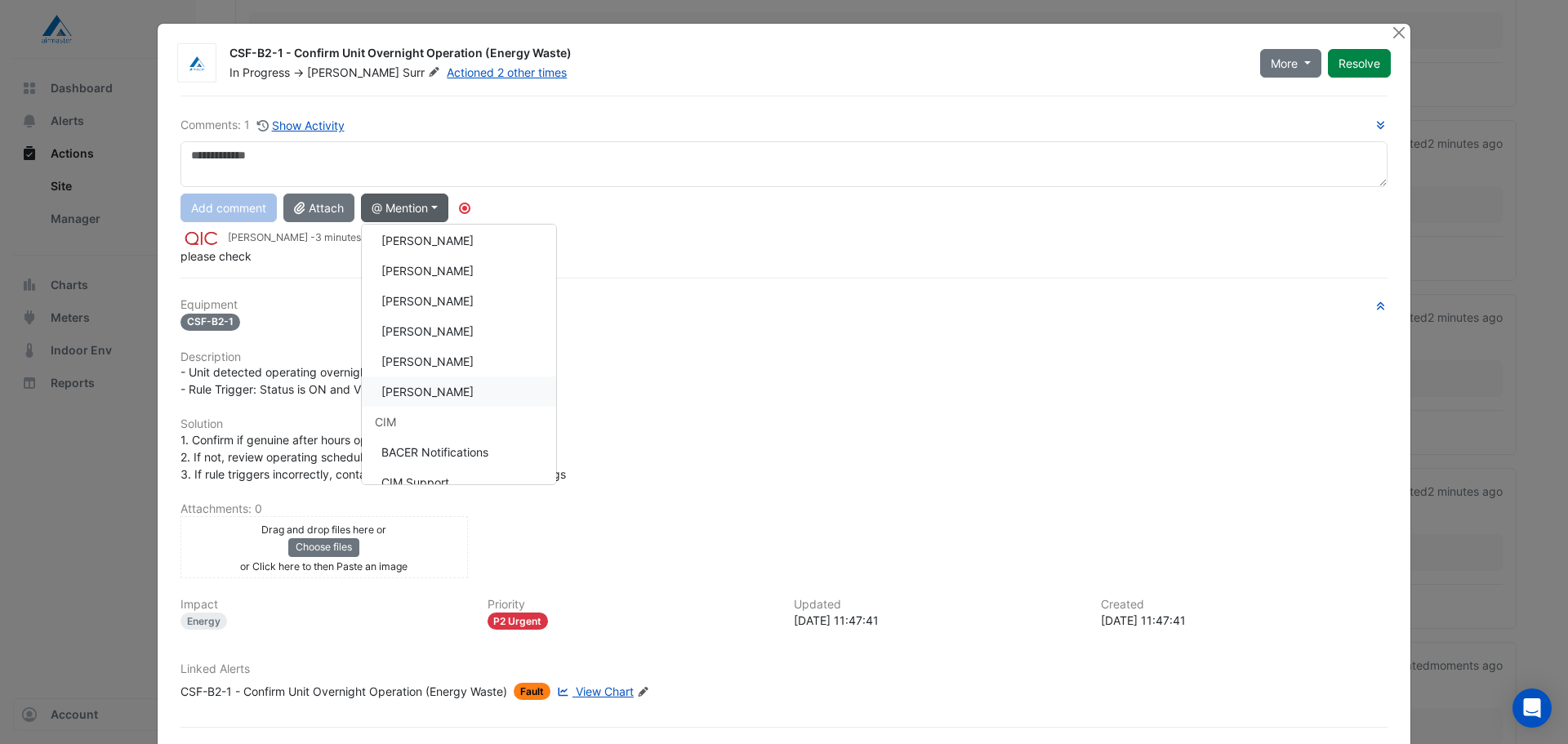
drag, startPoint x: 439, startPoint y: 386, endPoint x: 455, endPoint y: 249, distance: 137.9
click at [439, 384] on button "[PERSON_NAME]" at bounding box center [459, 392] width 194 height 30
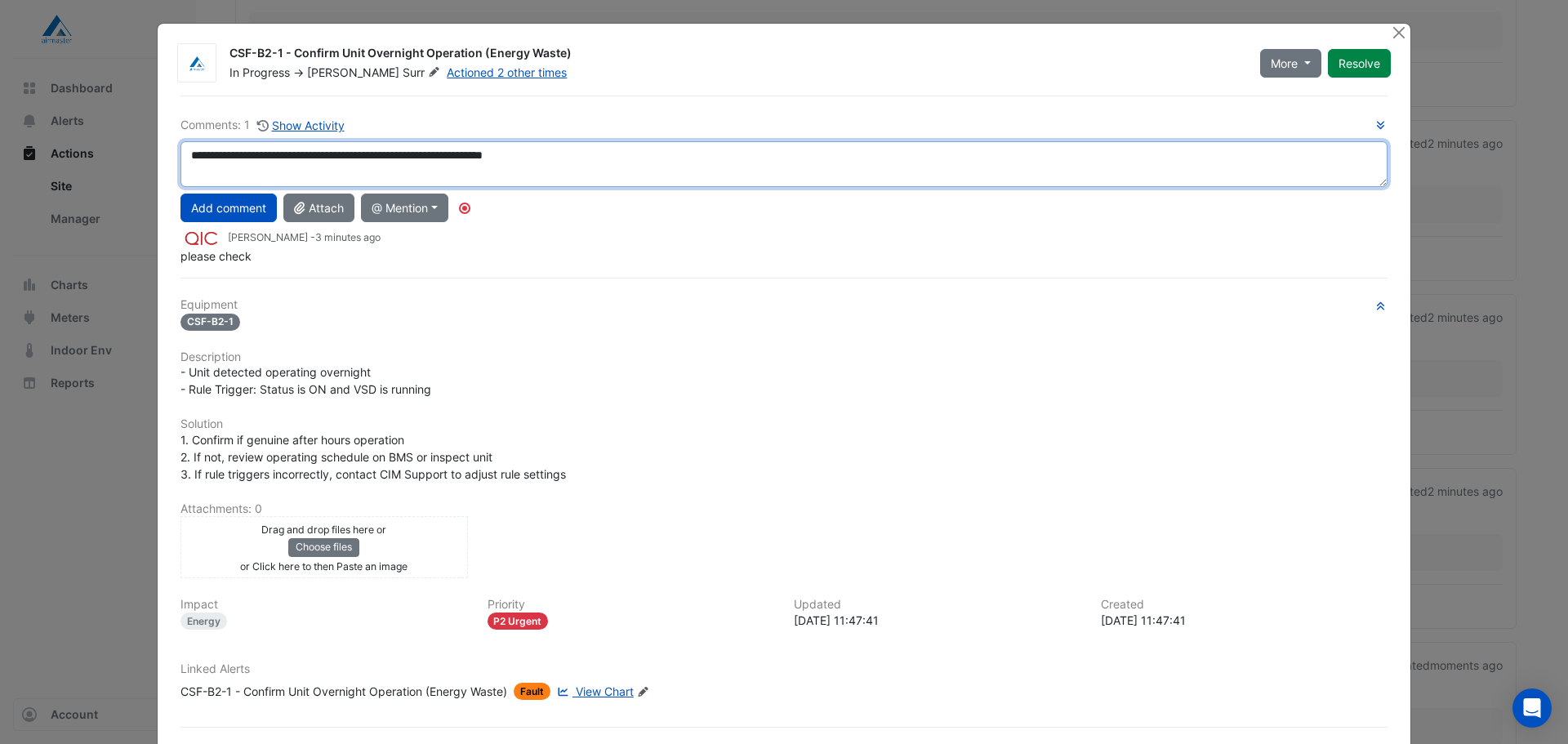
type textarea "**********"
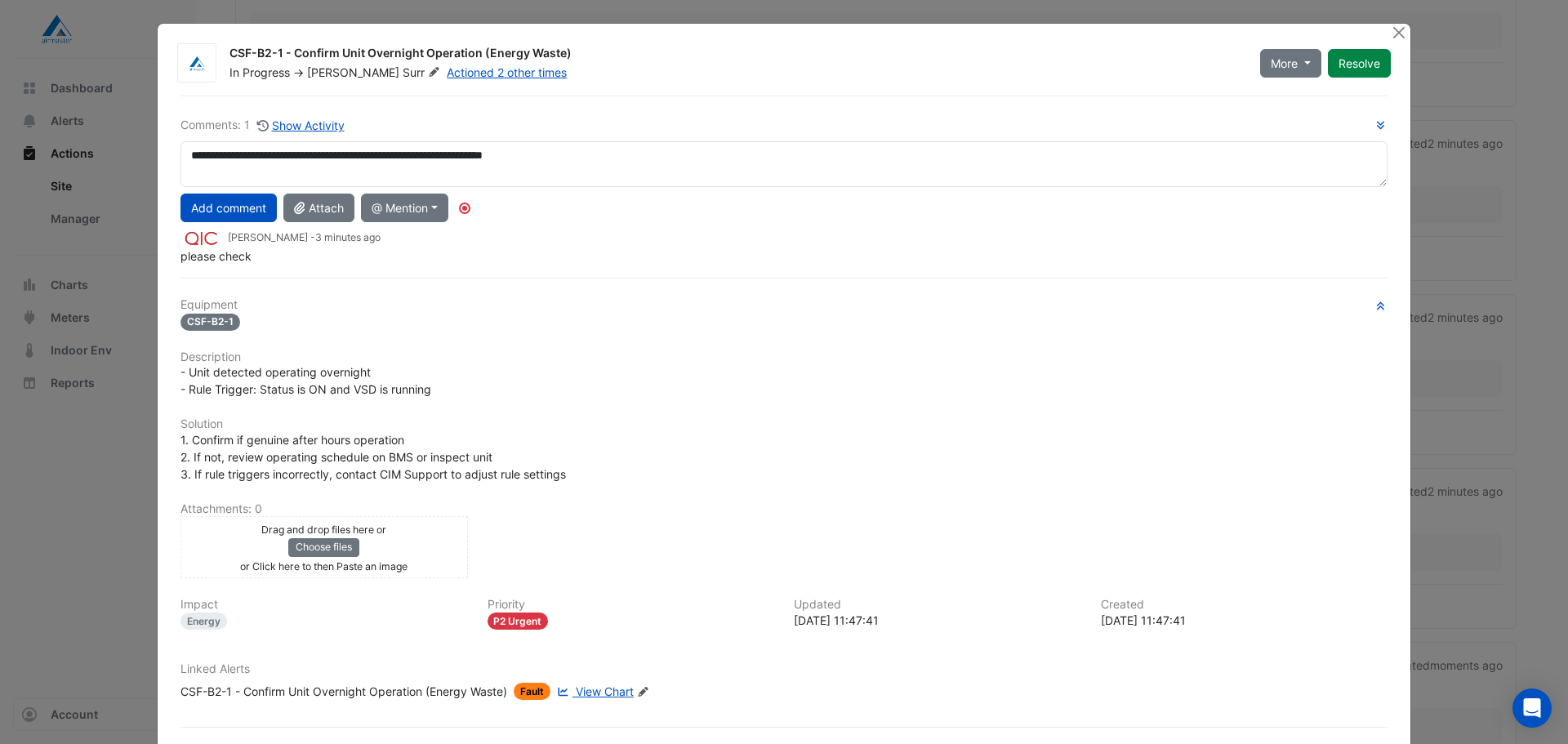
click at [233, 206] on button "Add comment" at bounding box center [229, 207] width 96 height 28
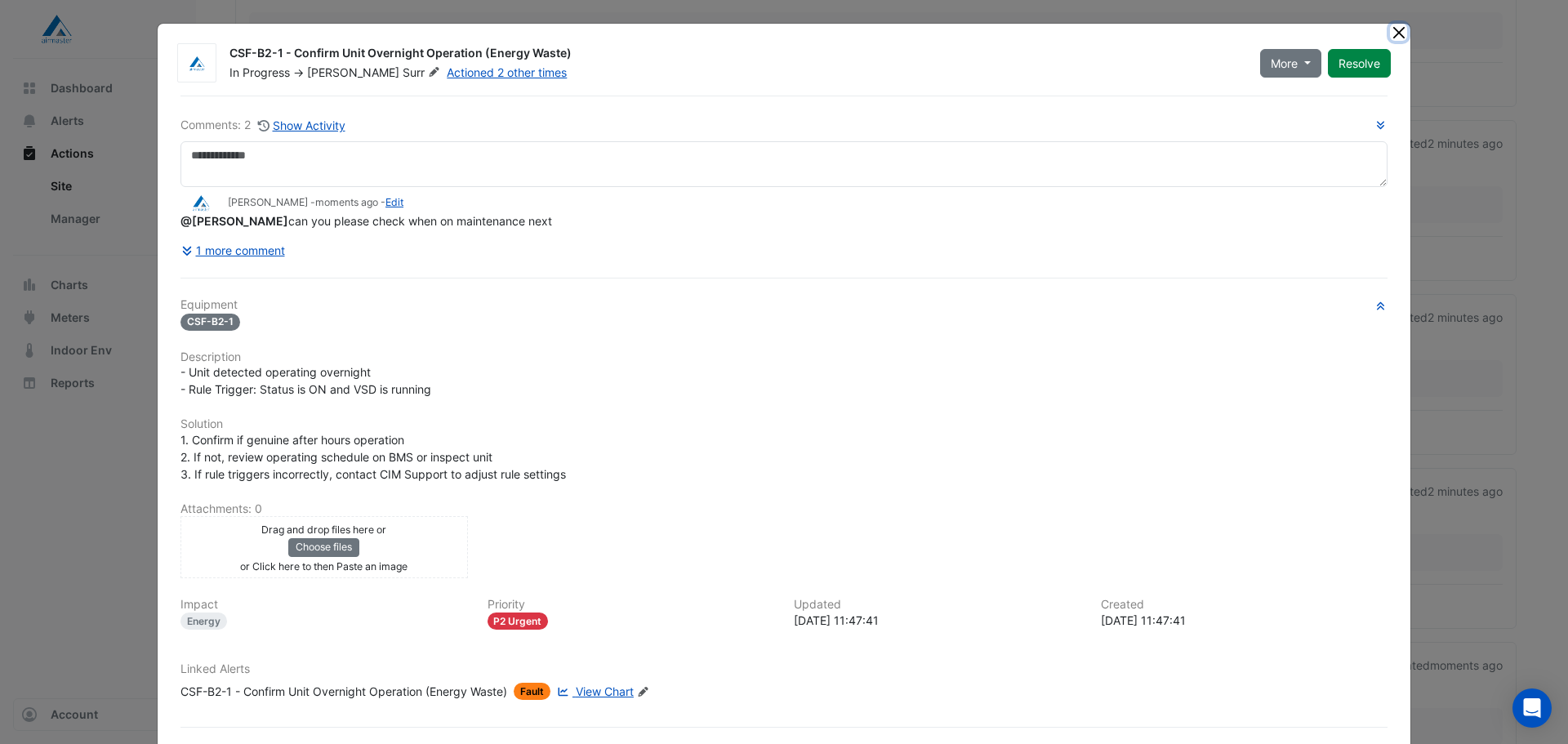
click at [1393, 36] on button "Close" at bounding box center [1398, 32] width 17 height 17
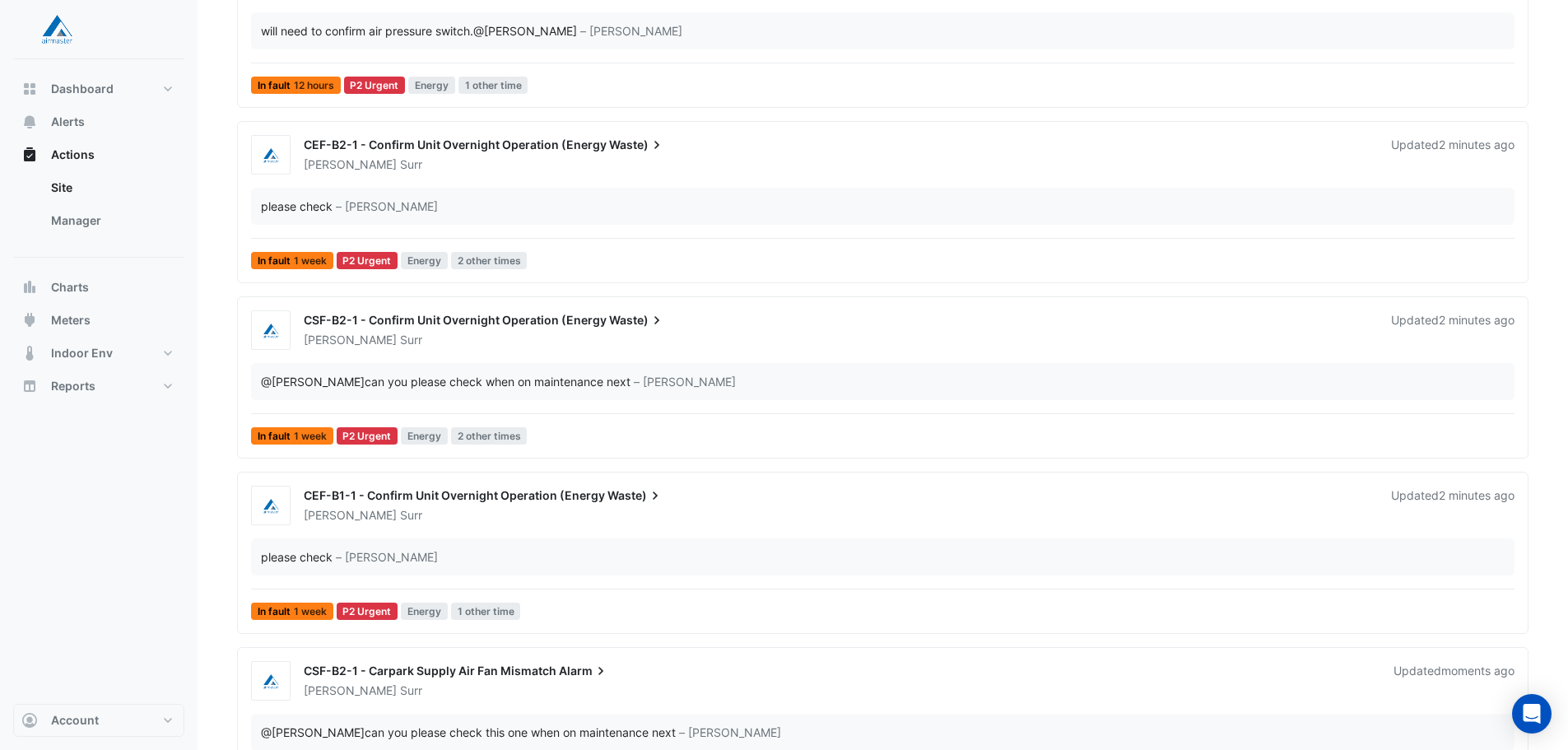
drag, startPoint x: 622, startPoint y: 151, endPoint x: 622, endPoint y: 166, distance: 15.0
click at [625, 153] on div "CEF-B2-1 - Confirm Unit Overnight Operation (Energy Waste)" at bounding box center [838, 147] width 1068 height 20
click at [547, 153] on div "CEF-B2-1 - Confirm Unit Overnight Operation (Energy Waste)" at bounding box center [838, 147] width 1068 height 20
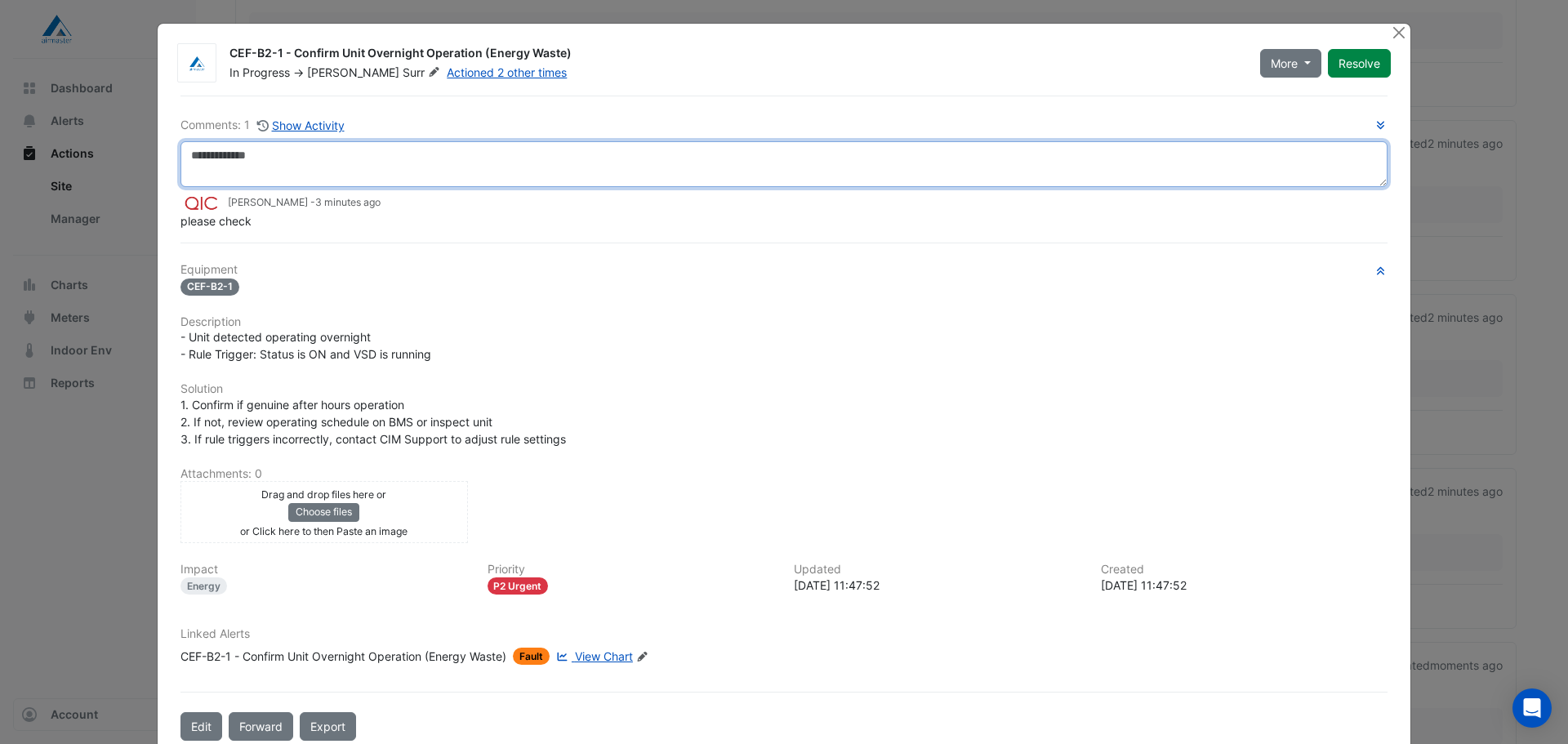
click at [390, 166] on textarea at bounding box center [784, 164] width 1207 height 45
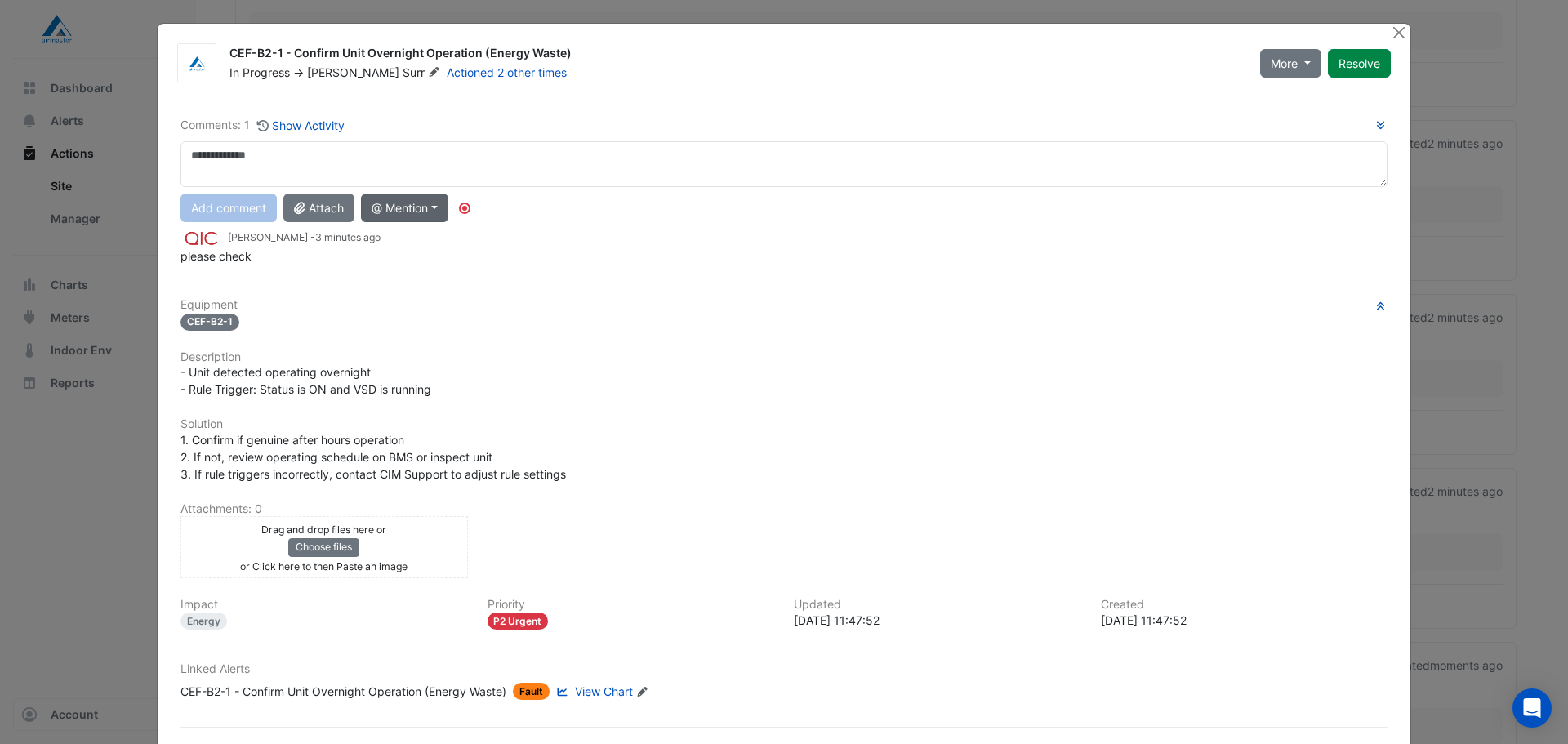
click at [459, 209] on circle "Tooltip anchor" at bounding box center [464, 208] width 10 height 10
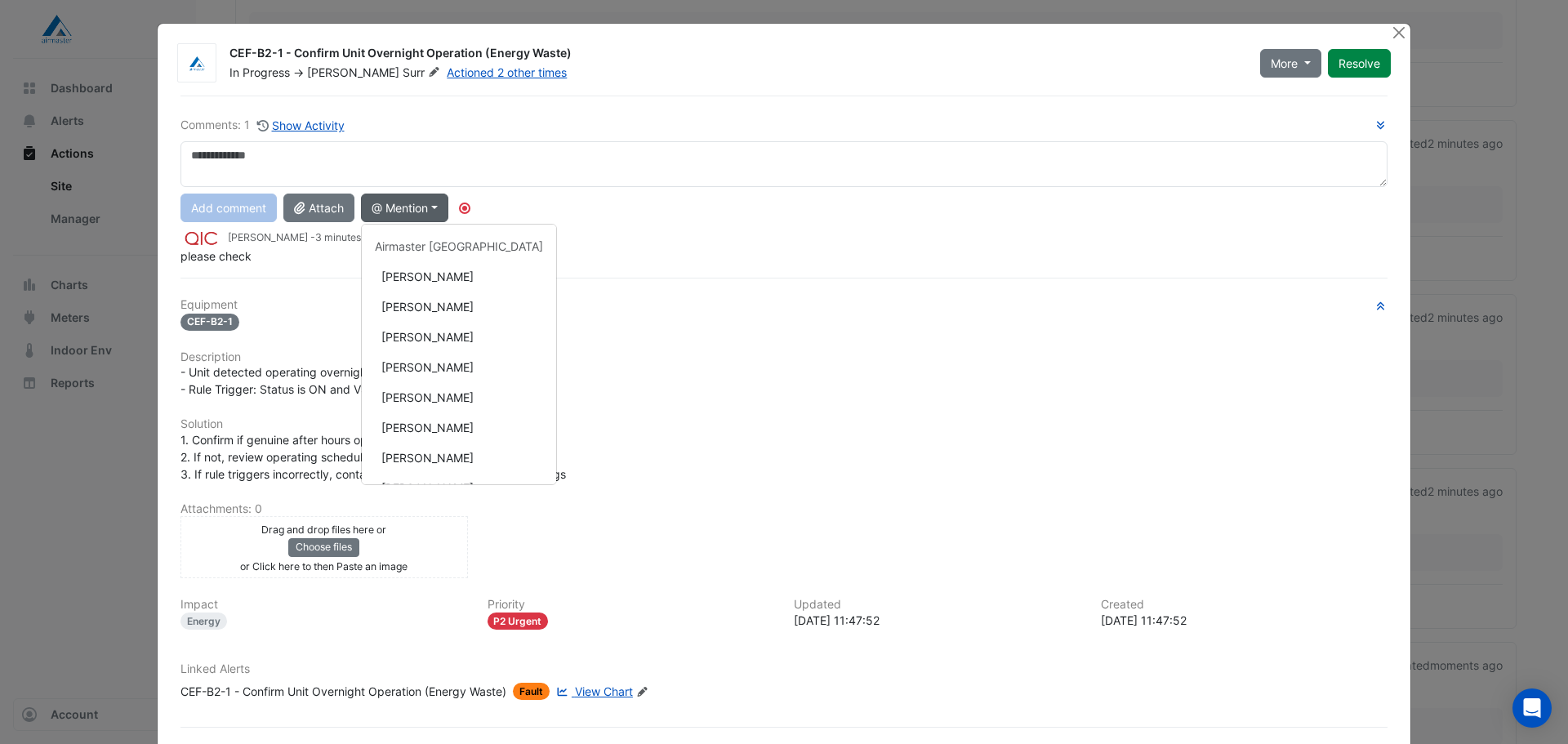
click at [442, 209] on button "@ Mention" at bounding box center [405, 207] width 87 height 28
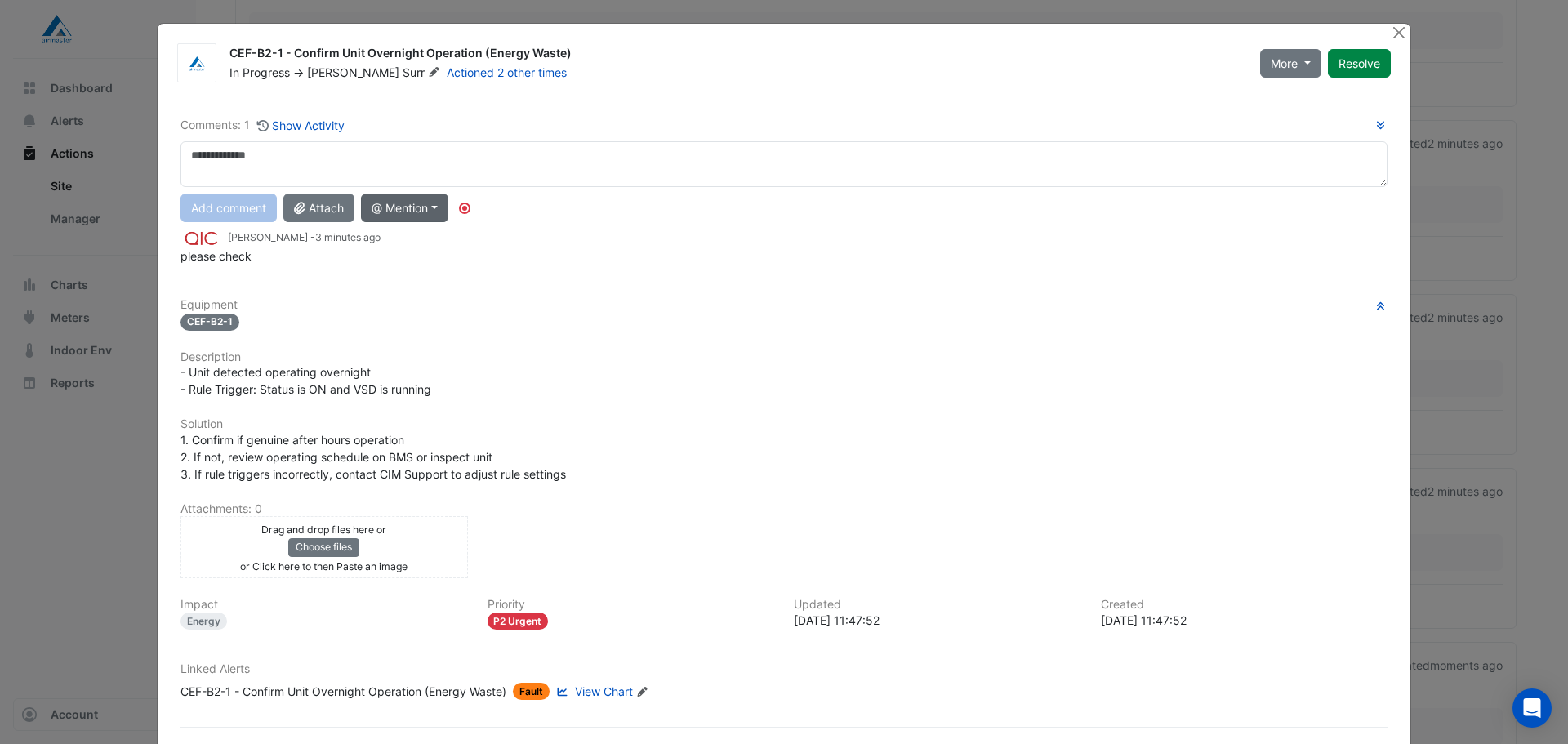
click at [442, 209] on button "@ Mention" at bounding box center [405, 207] width 87 height 28
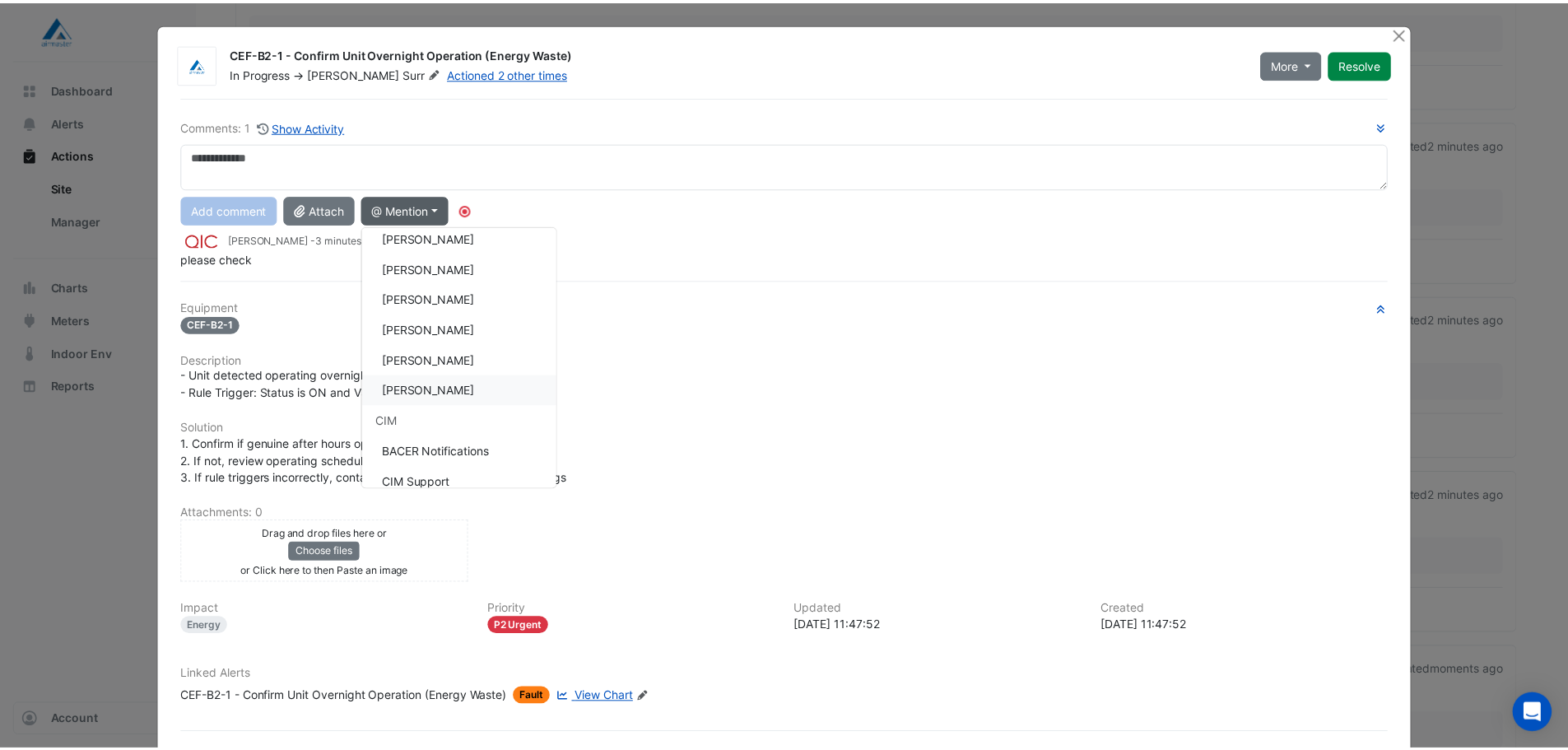
scroll to position [125, 0]
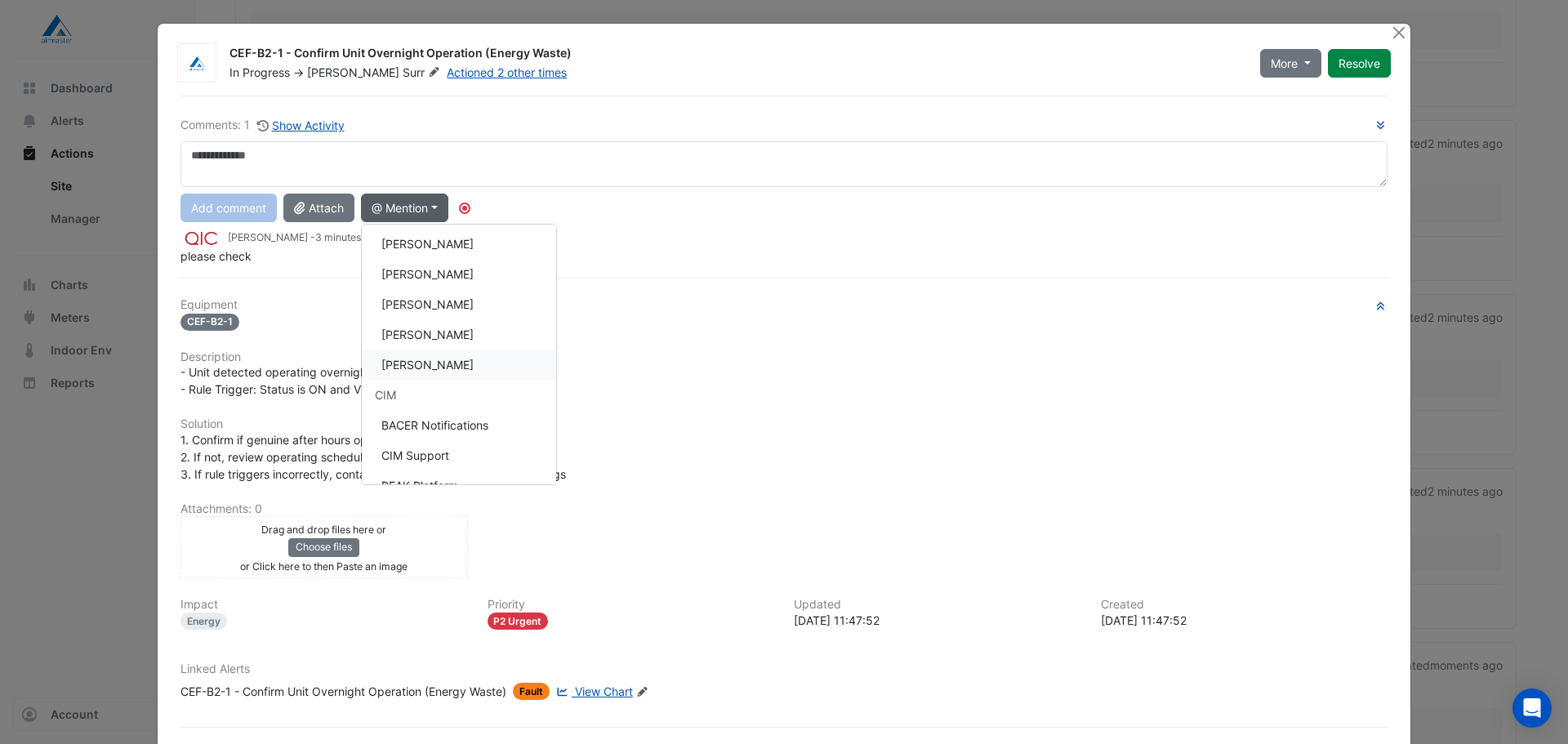
click at [444, 364] on button "[PERSON_NAME]" at bounding box center [459, 364] width 194 height 30
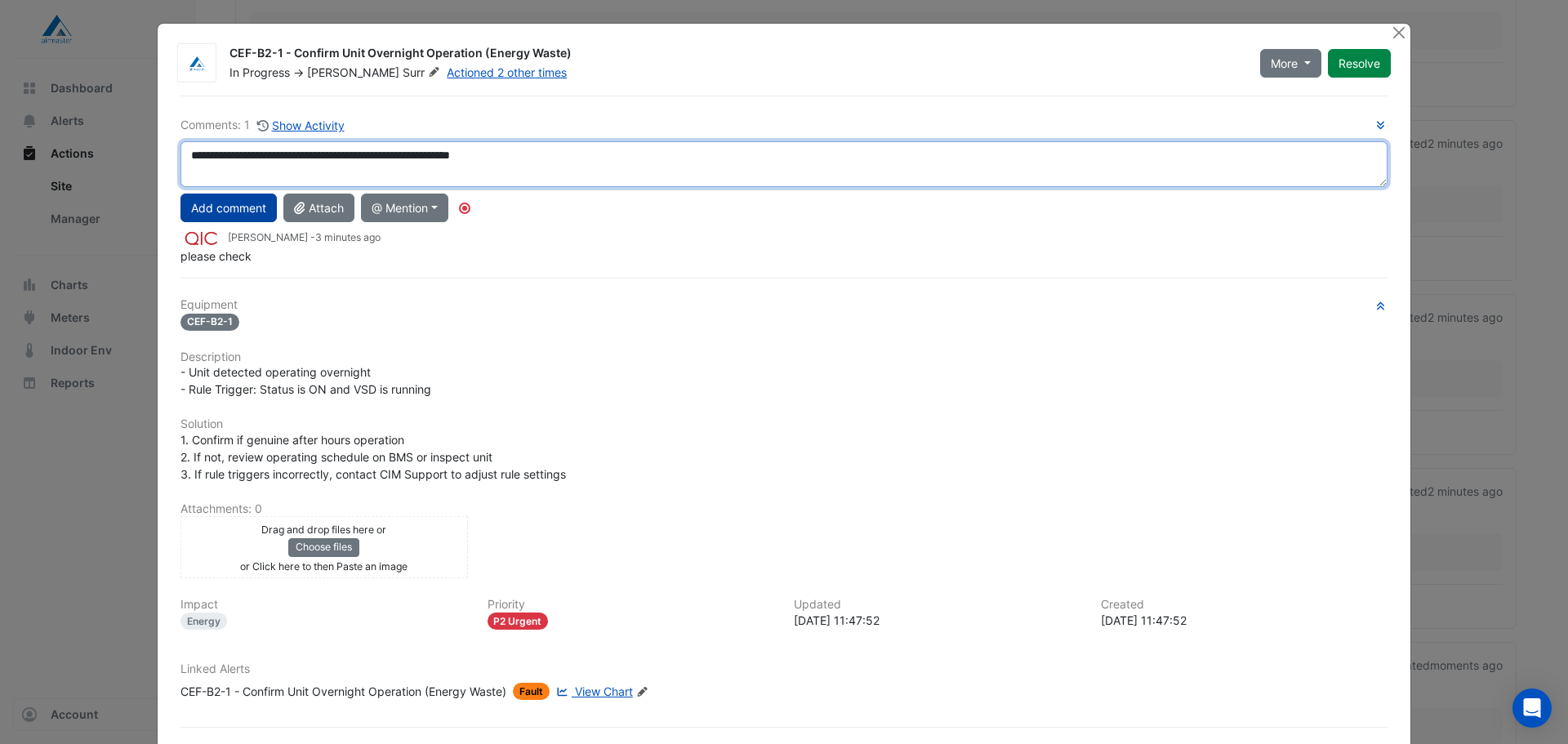
type textarea "**********"
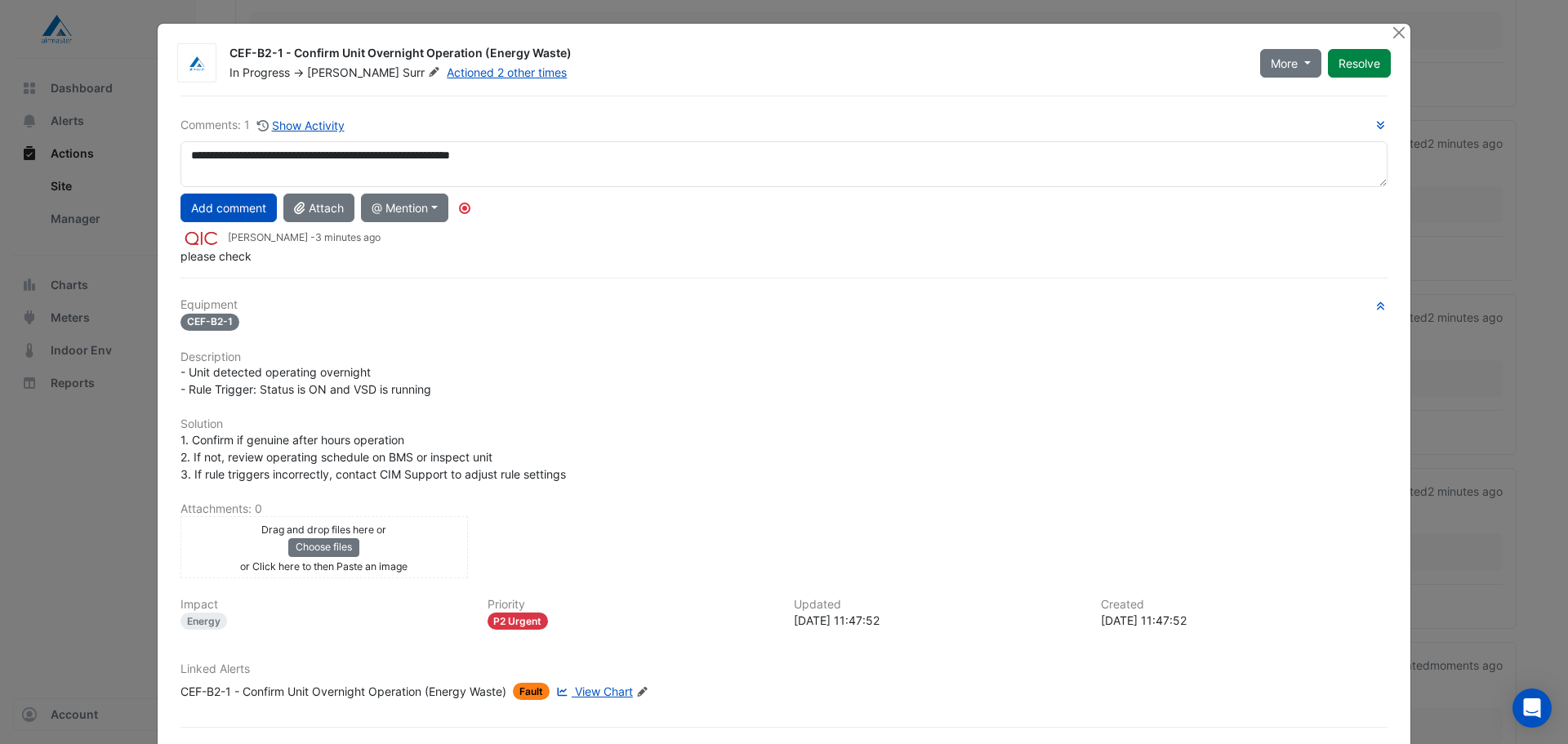
click at [225, 216] on button "Add comment" at bounding box center [229, 207] width 96 height 28
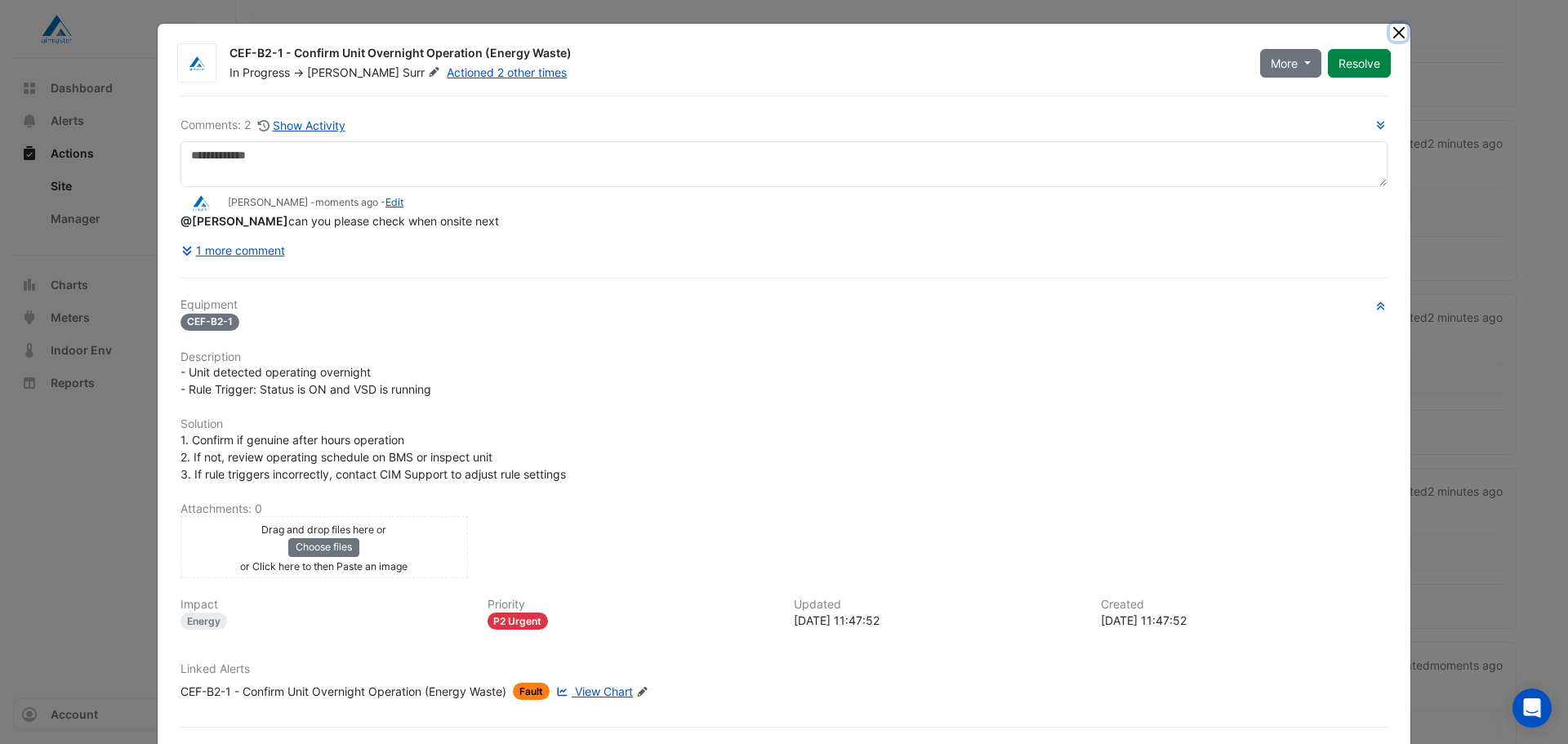
click at [1390, 31] on button "Close" at bounding box center [1398, 32] width 17 height 17
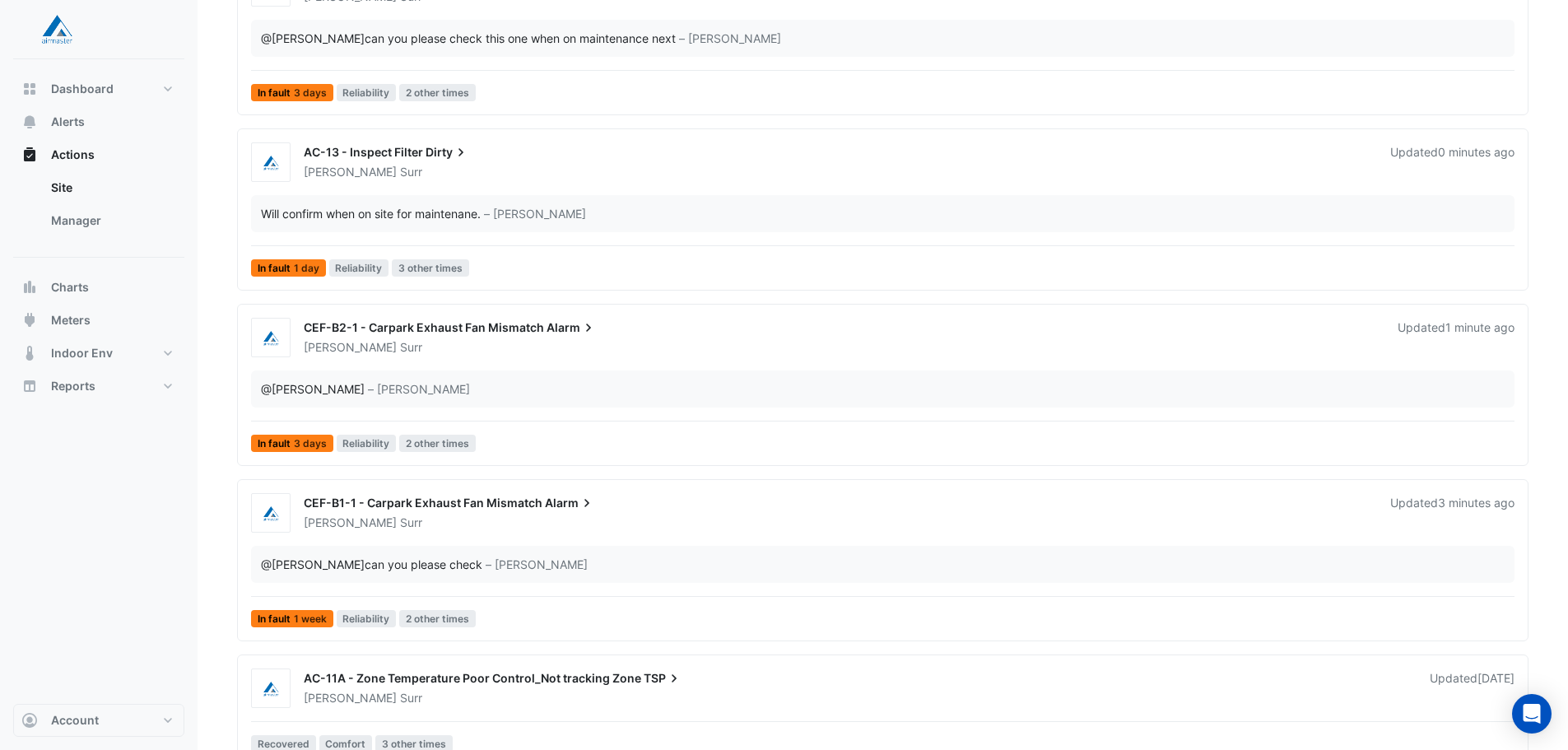
scroll to position [987, 0]
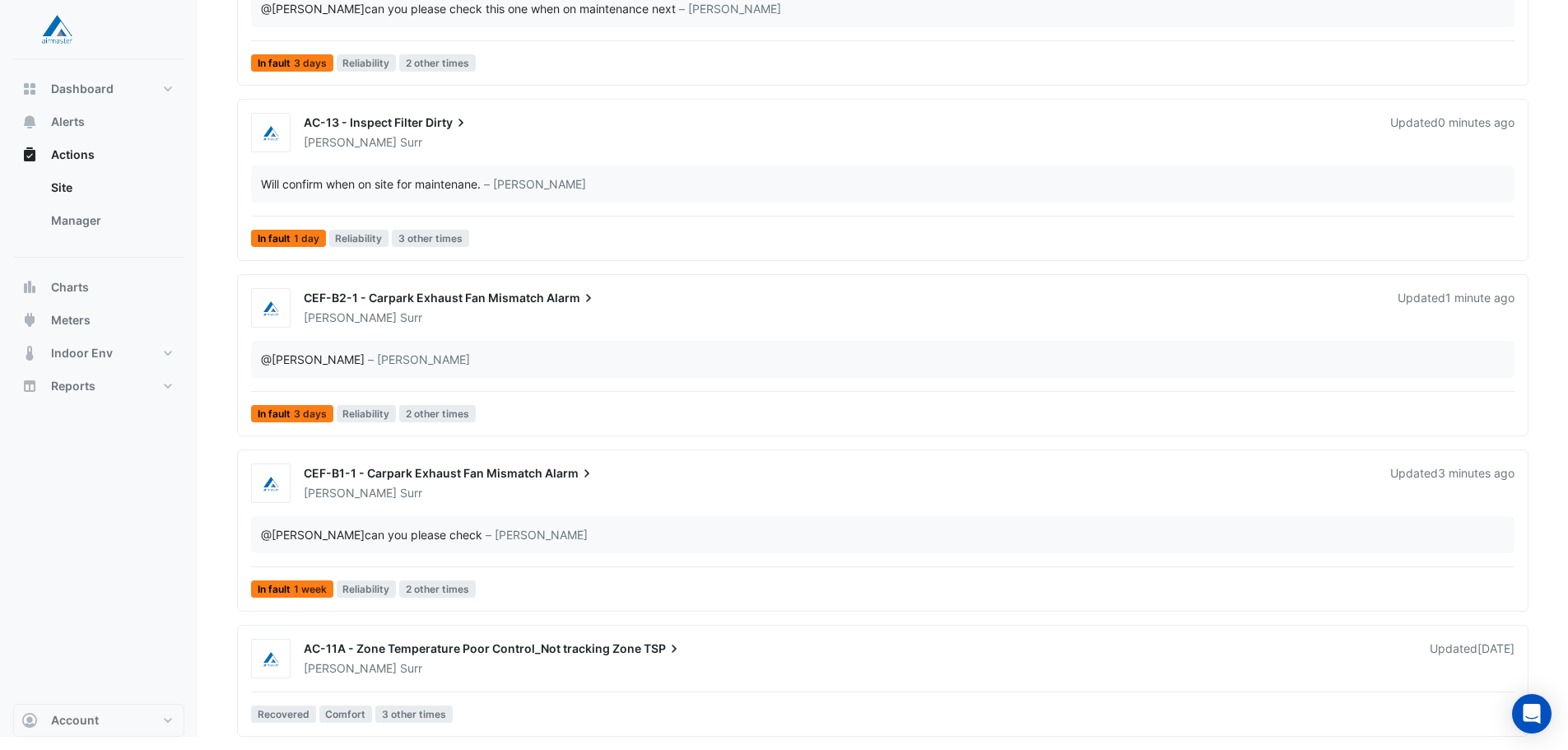
click at [634, 662] on div "Adam Surr" at bounding box center [857, 668] width 1109 height 16
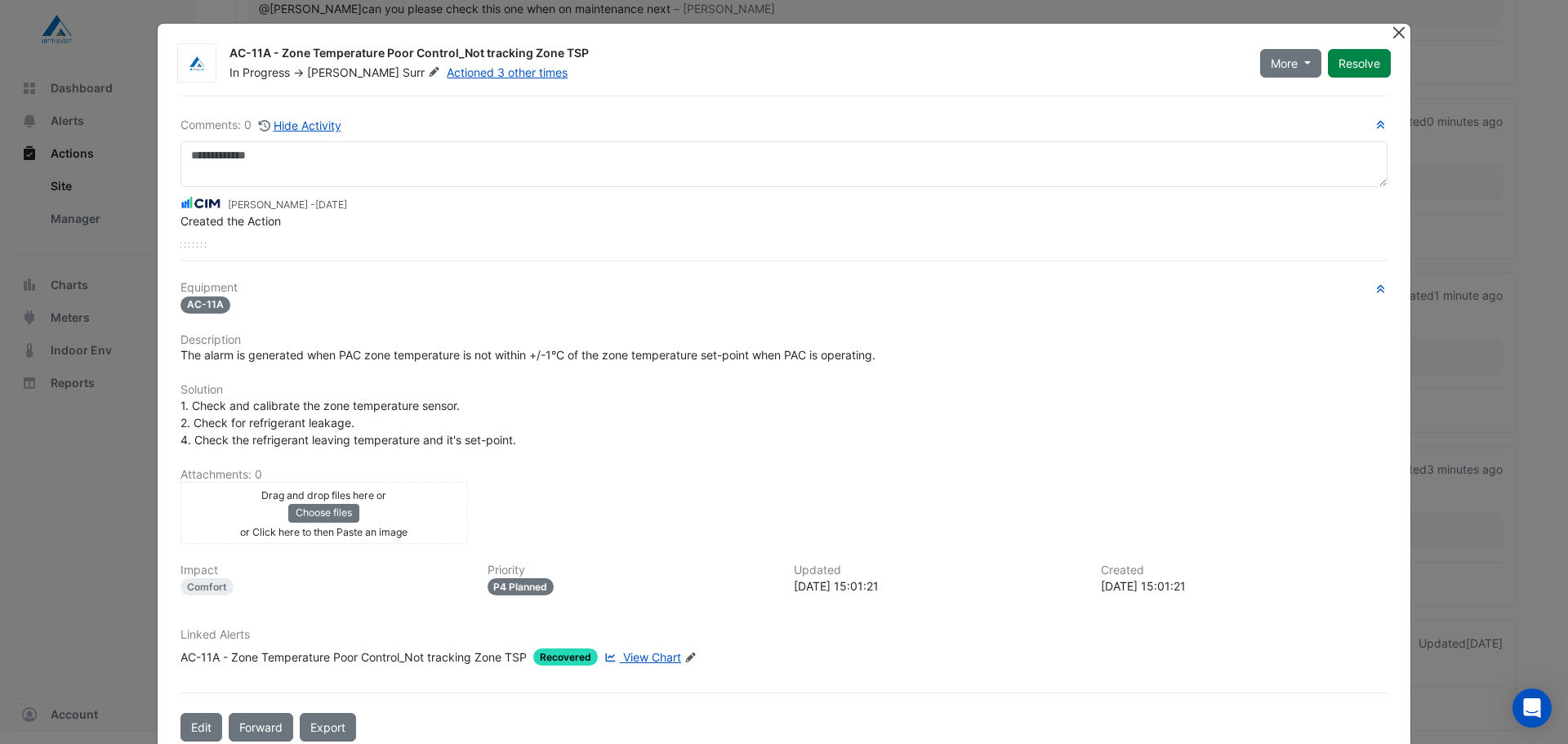
click at [1390, 35] on button "Close" at bounding box center [1398, 32] width 17 height 17
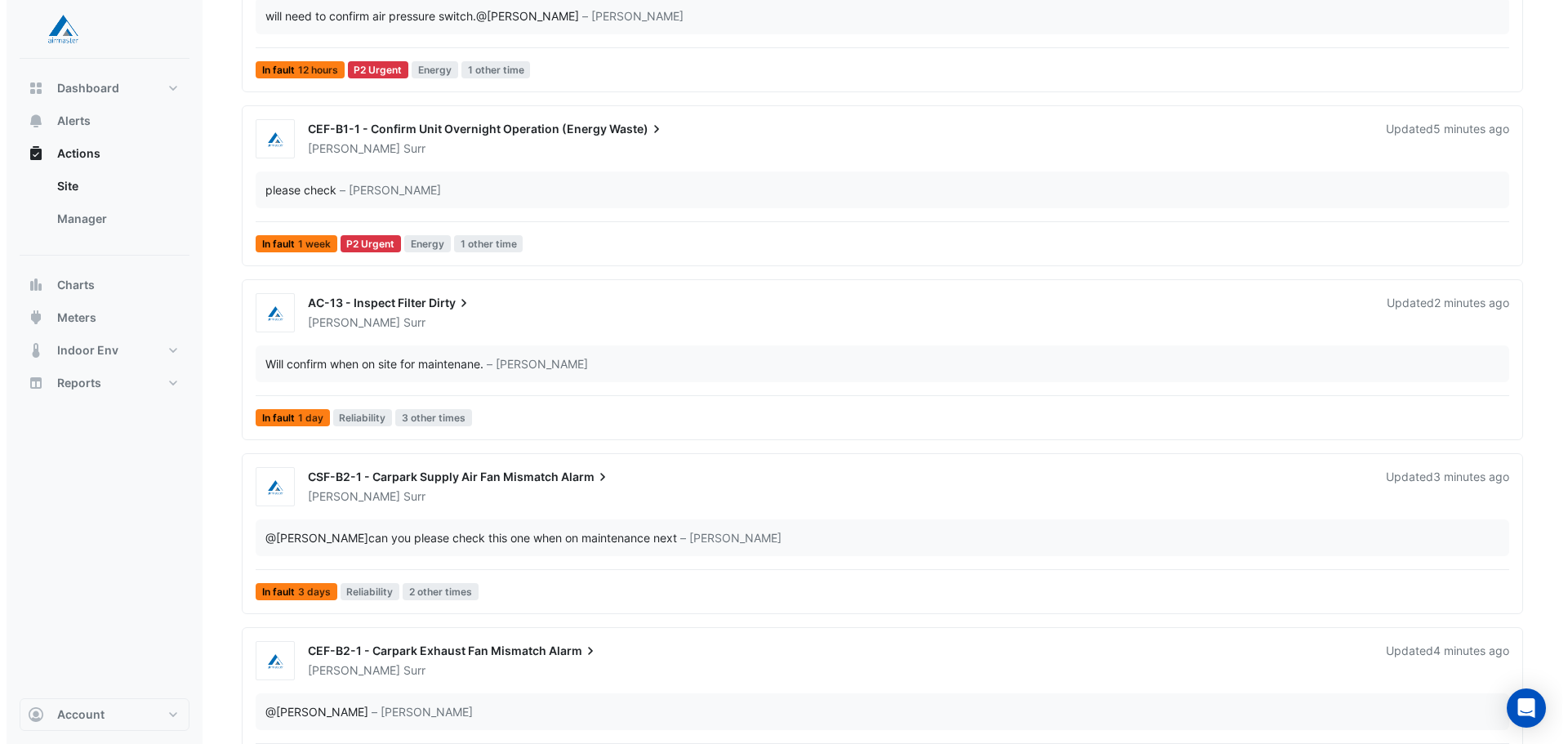
scroll to position [628, 0]
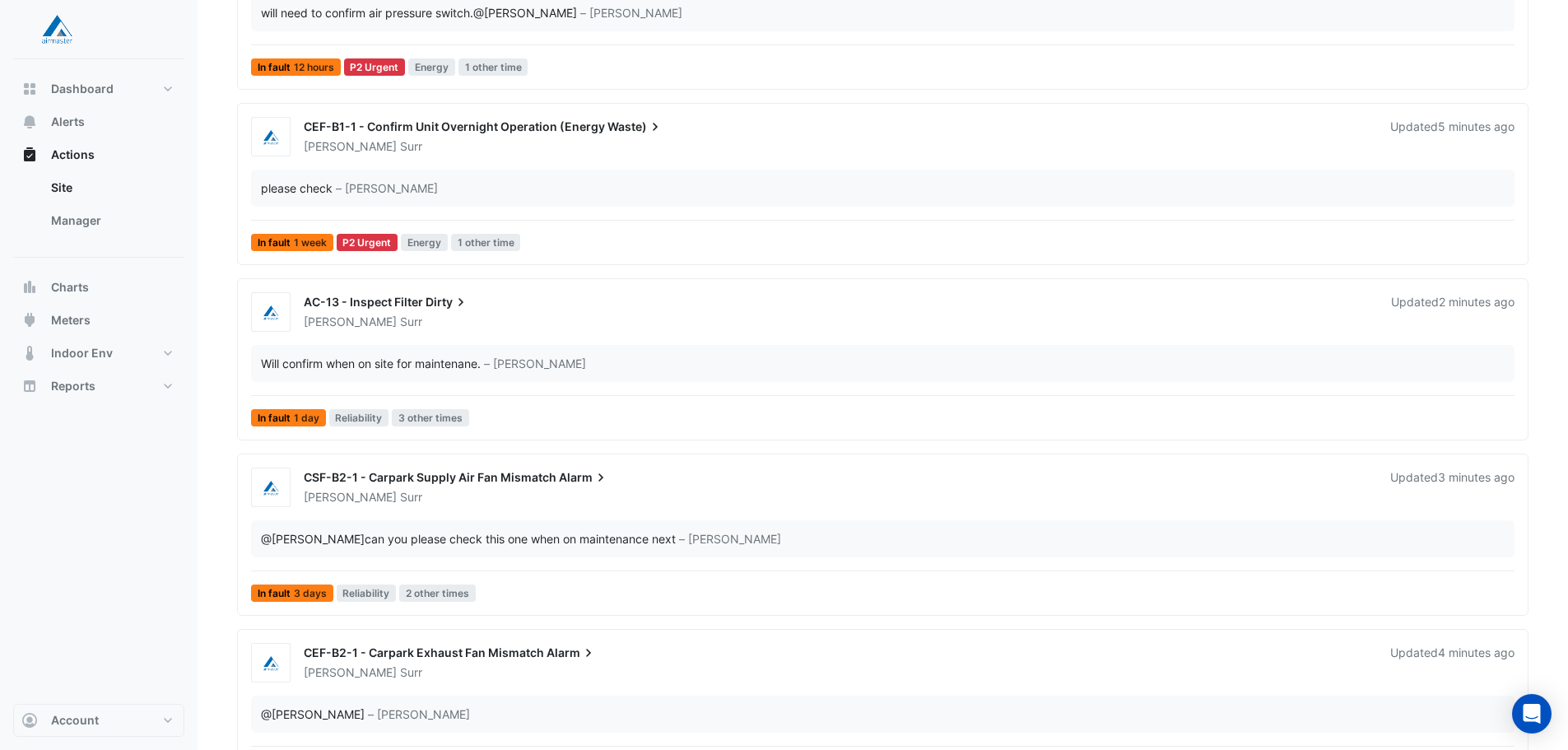
click at [596, 134] on div "CEF-B1-1 - Confirm Unit Overnight Operation (Energy Waste)" at bounding box center [838, 129] width 1067 height 20
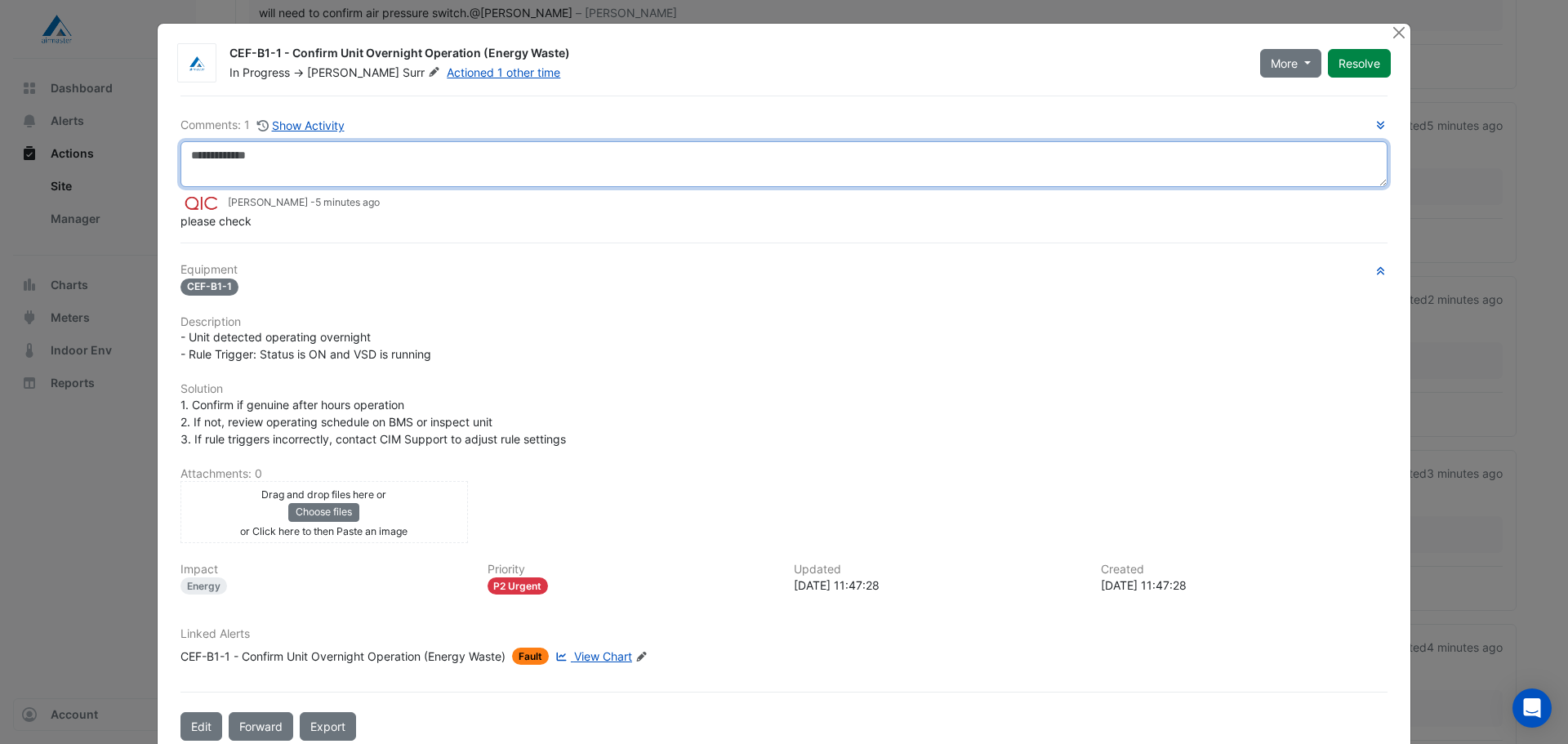
click at [565, 166] on textarea at bounding box center [784, 164] width 1207 height 45
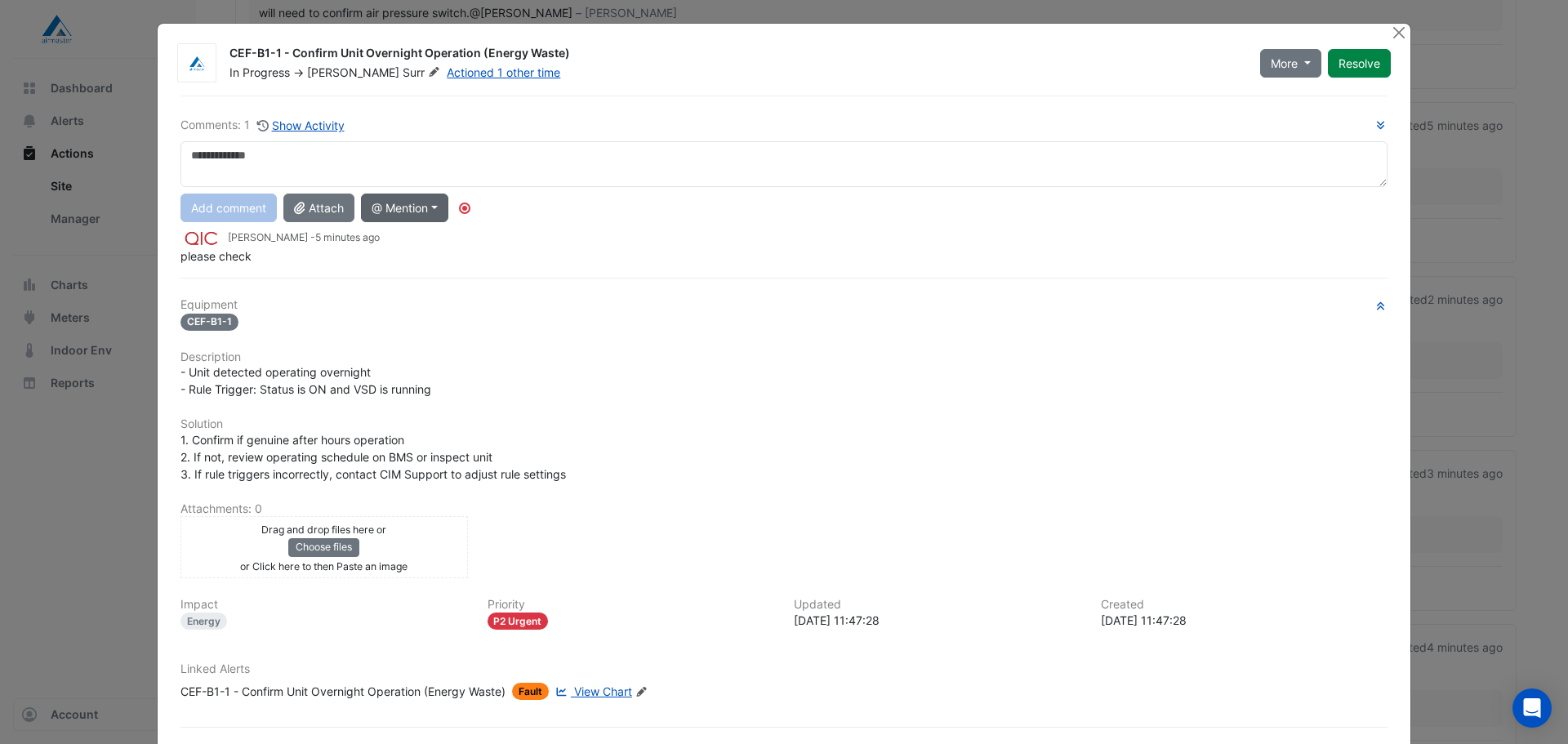
click at [442, 214] on button "@ Mention" at bounding box center [405, 207] width 87 height 28
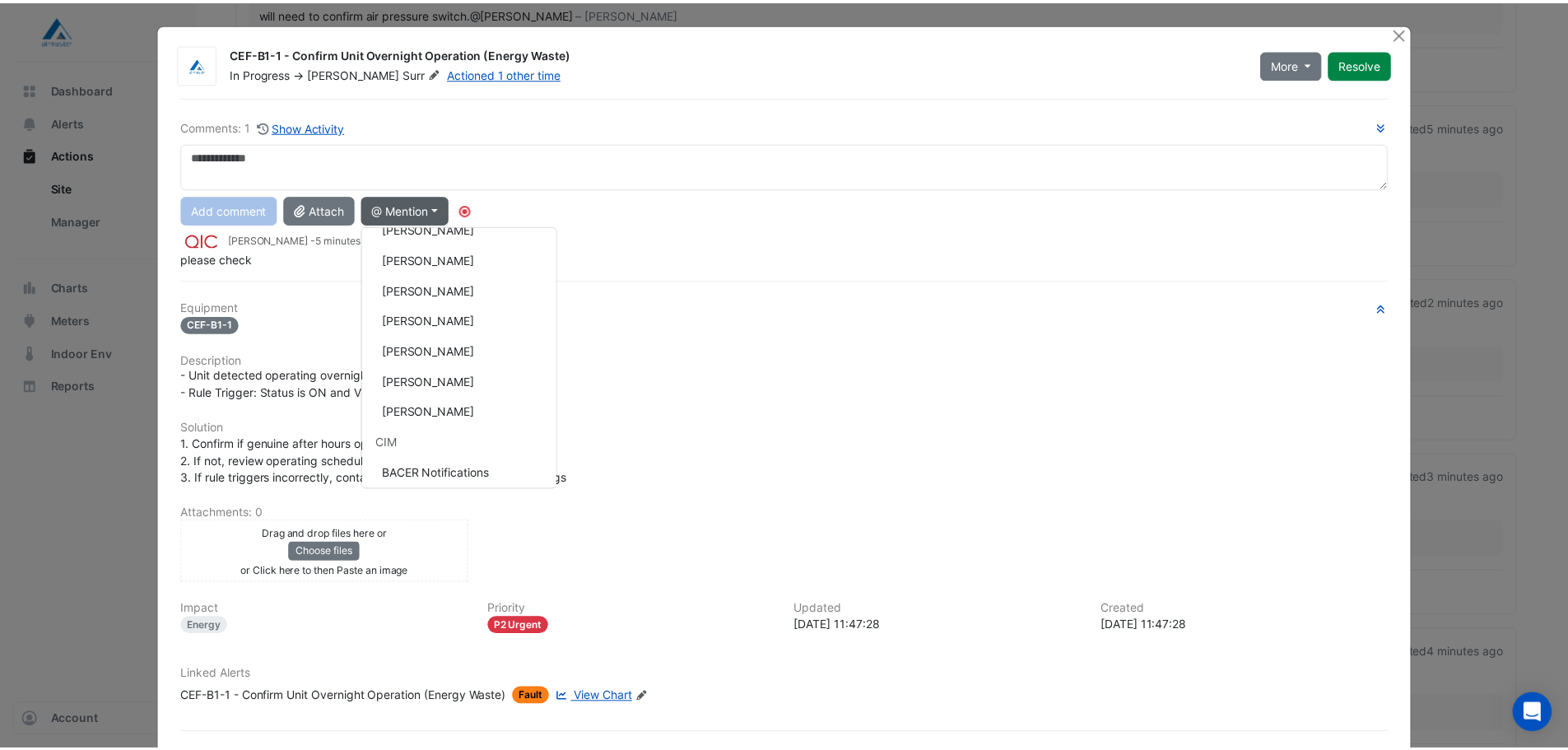
scroll to position [136, 0]
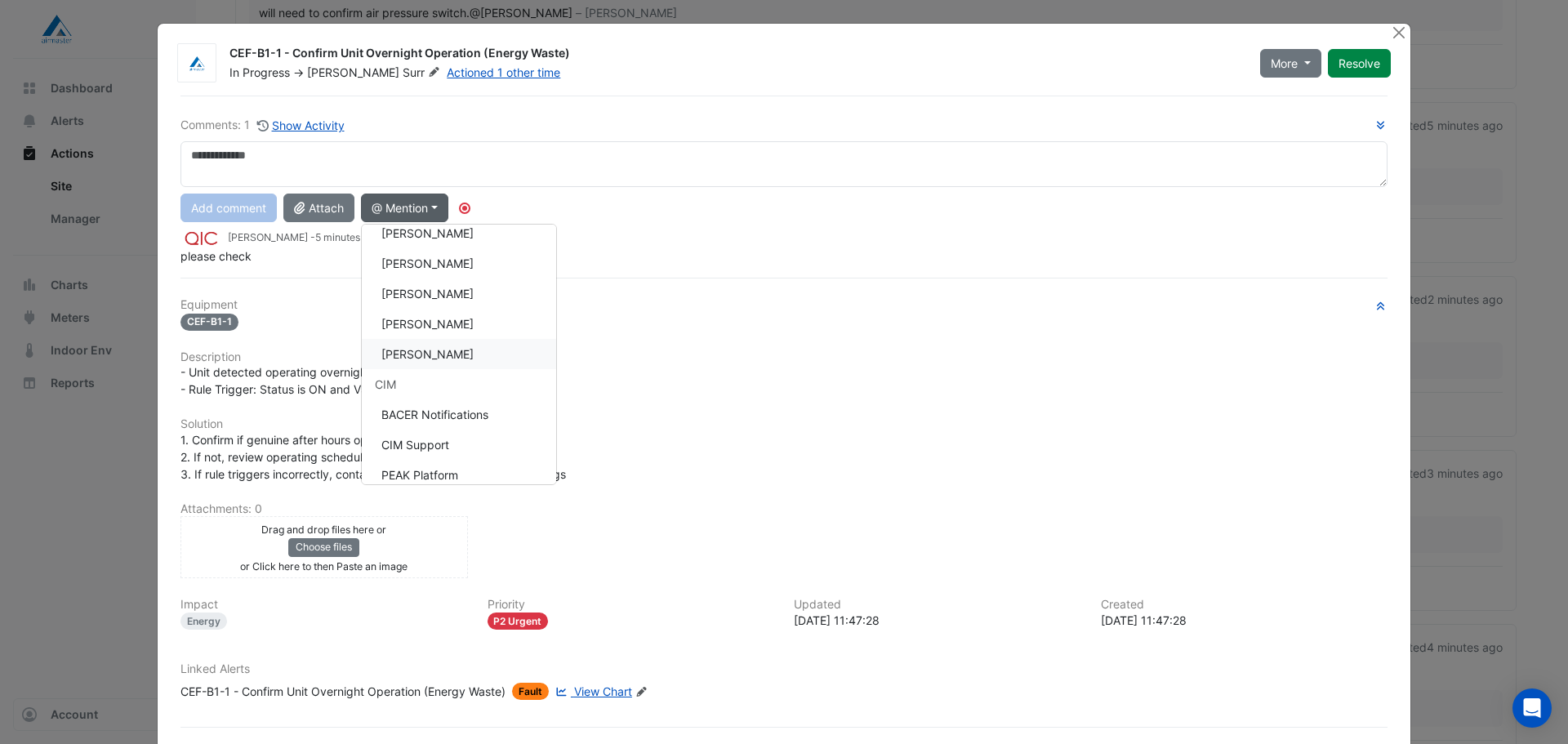
click at [453, 359] on button "[PERSON_NAME]" at bounding box center [459, 353] width 194 height 30
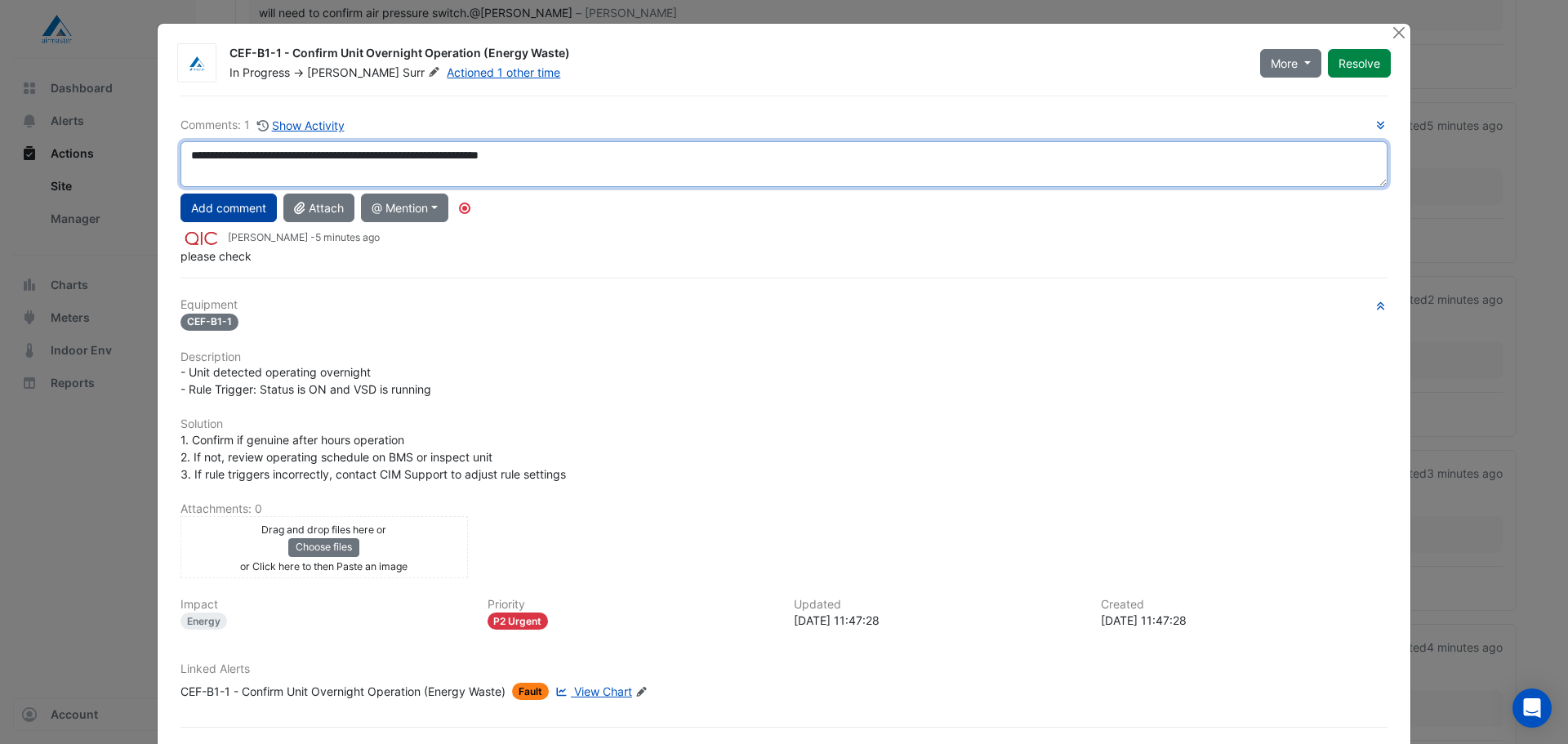
type textarea "**********"
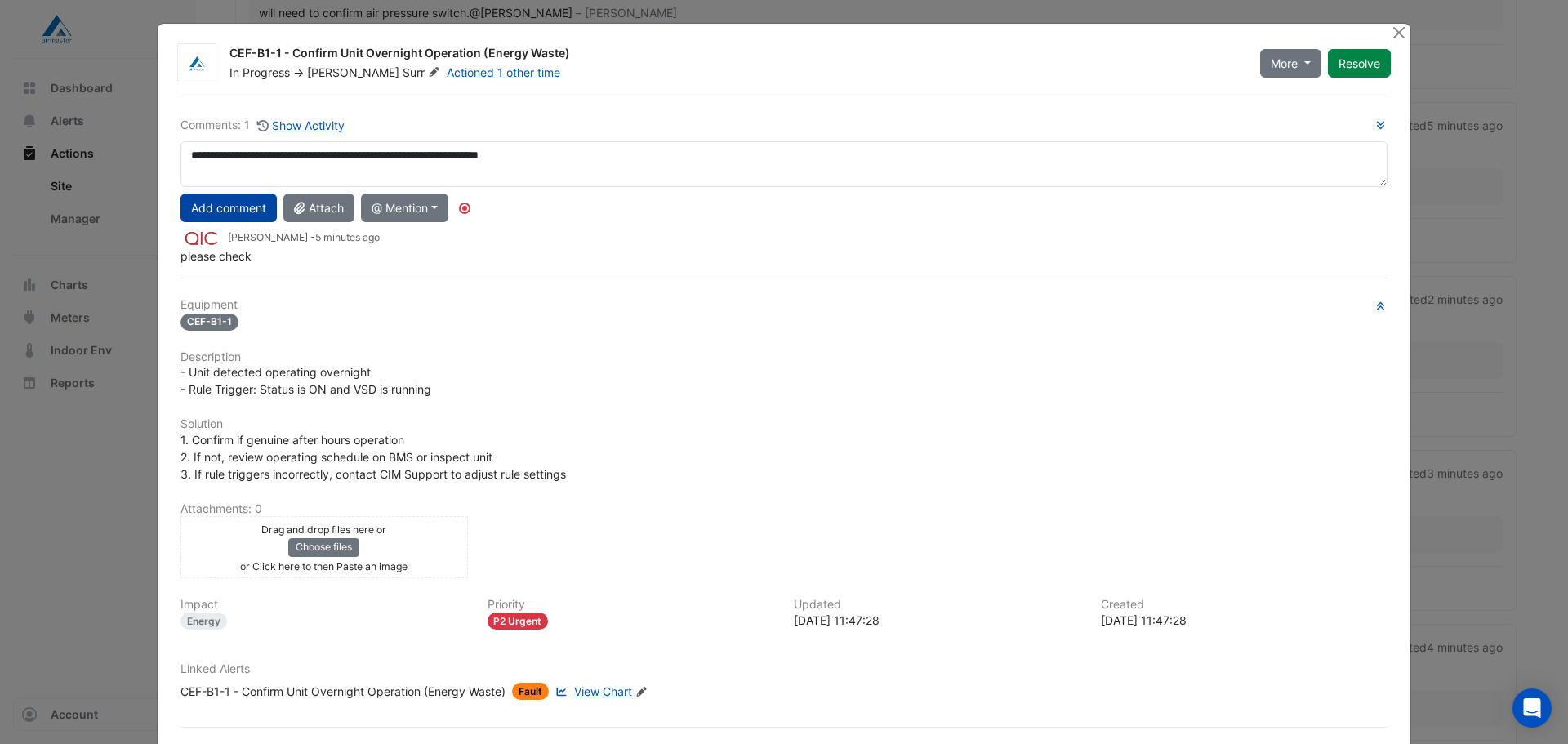
click at [181, 210] on button "Add comment" at bounding box center [229, 207] width 96 height 28
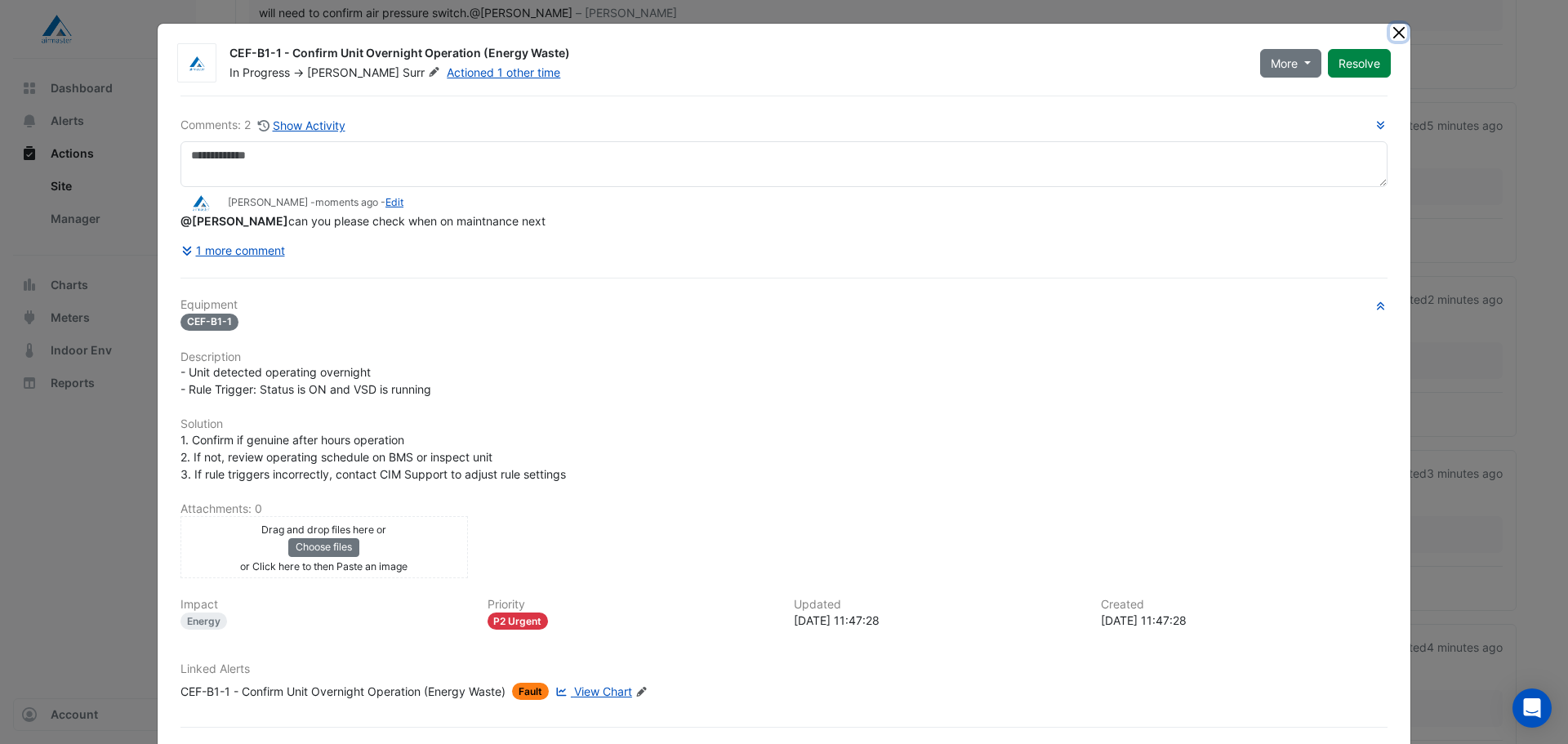
click at [1390, 31] on button "Close" at bounding box center [1398, 32] width 17 height 17
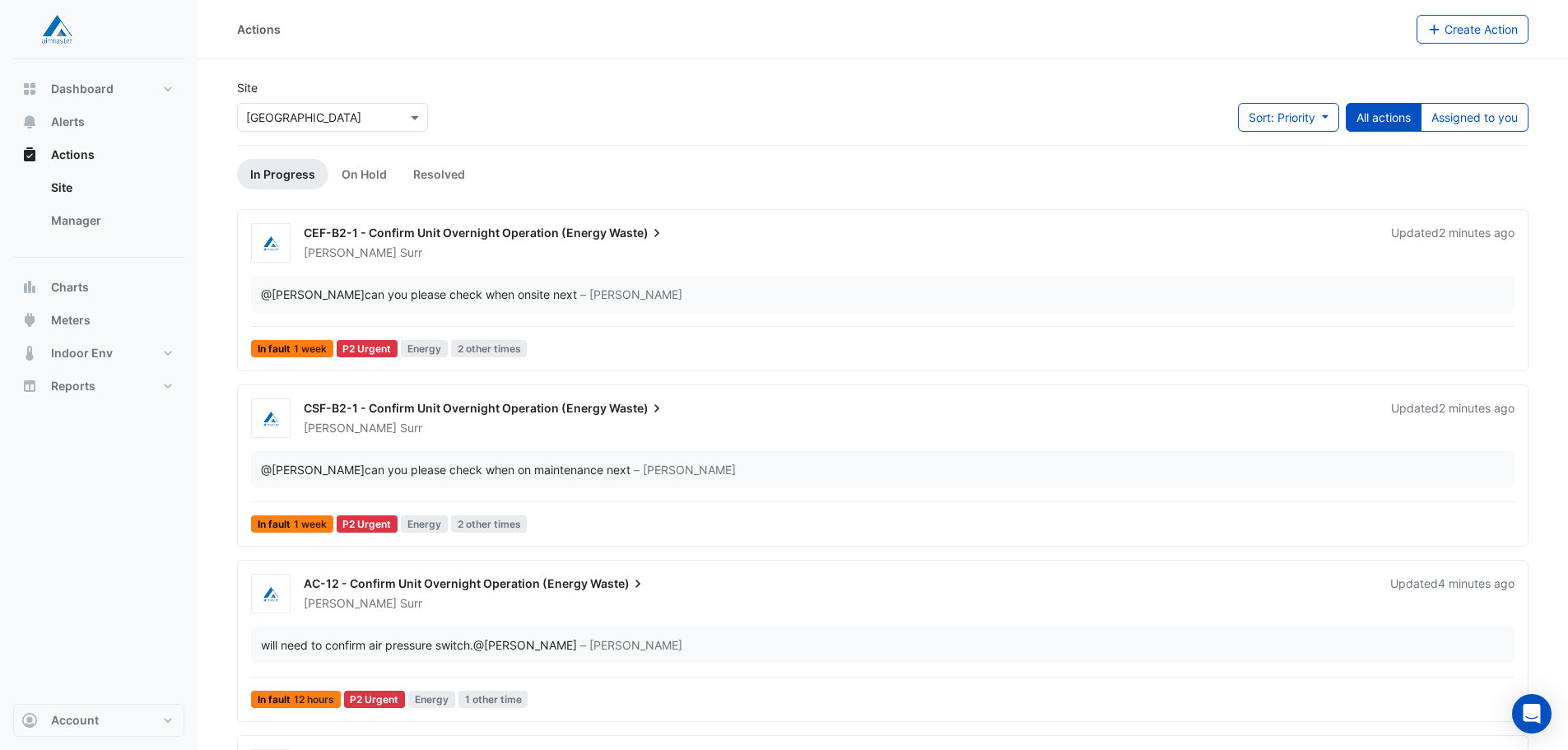
drag, startPoint x: 947, startPoint y: 56, endPoint x: 959, endPoint y: 57, distance: 12.0
click at [948, 56] on div "Actions Create Action" at bounding box center [883, 29] width 1371 height 60
drag, startPoint x: 1110, startPoint y: 196, endPoint x: 924, endPoint y: 63, distance: 228.7
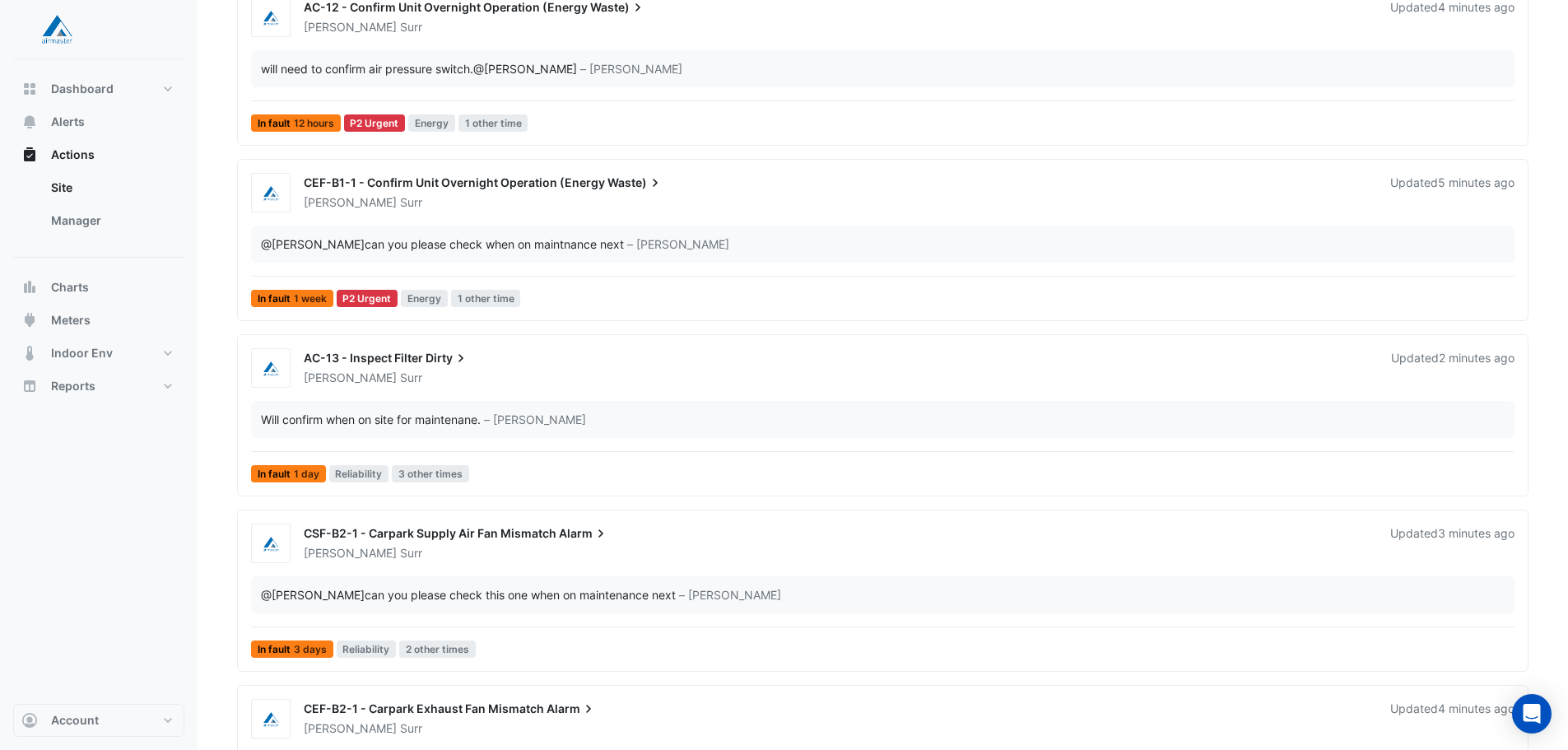
scroll to position [987, 0]
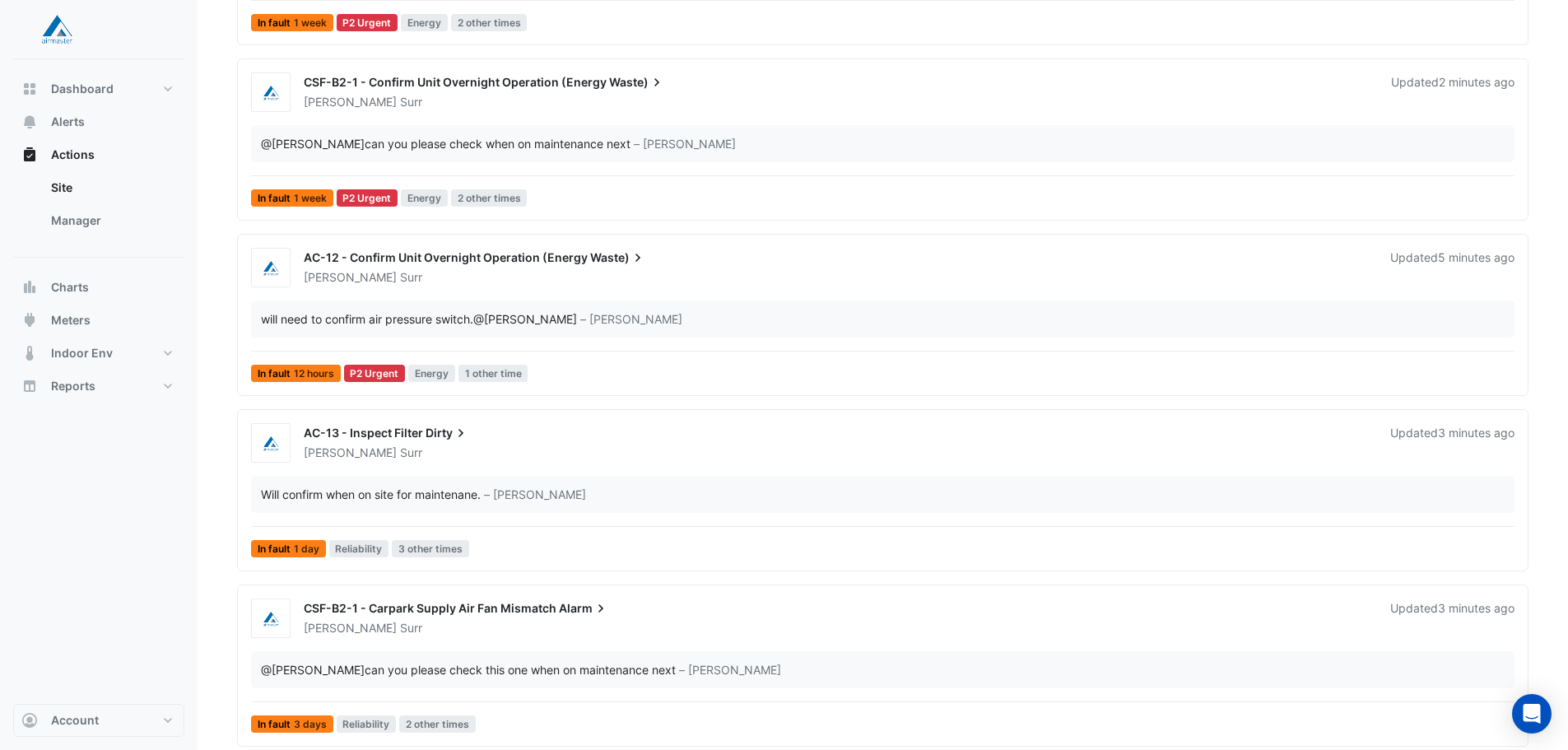
scroll to position [516, 0]
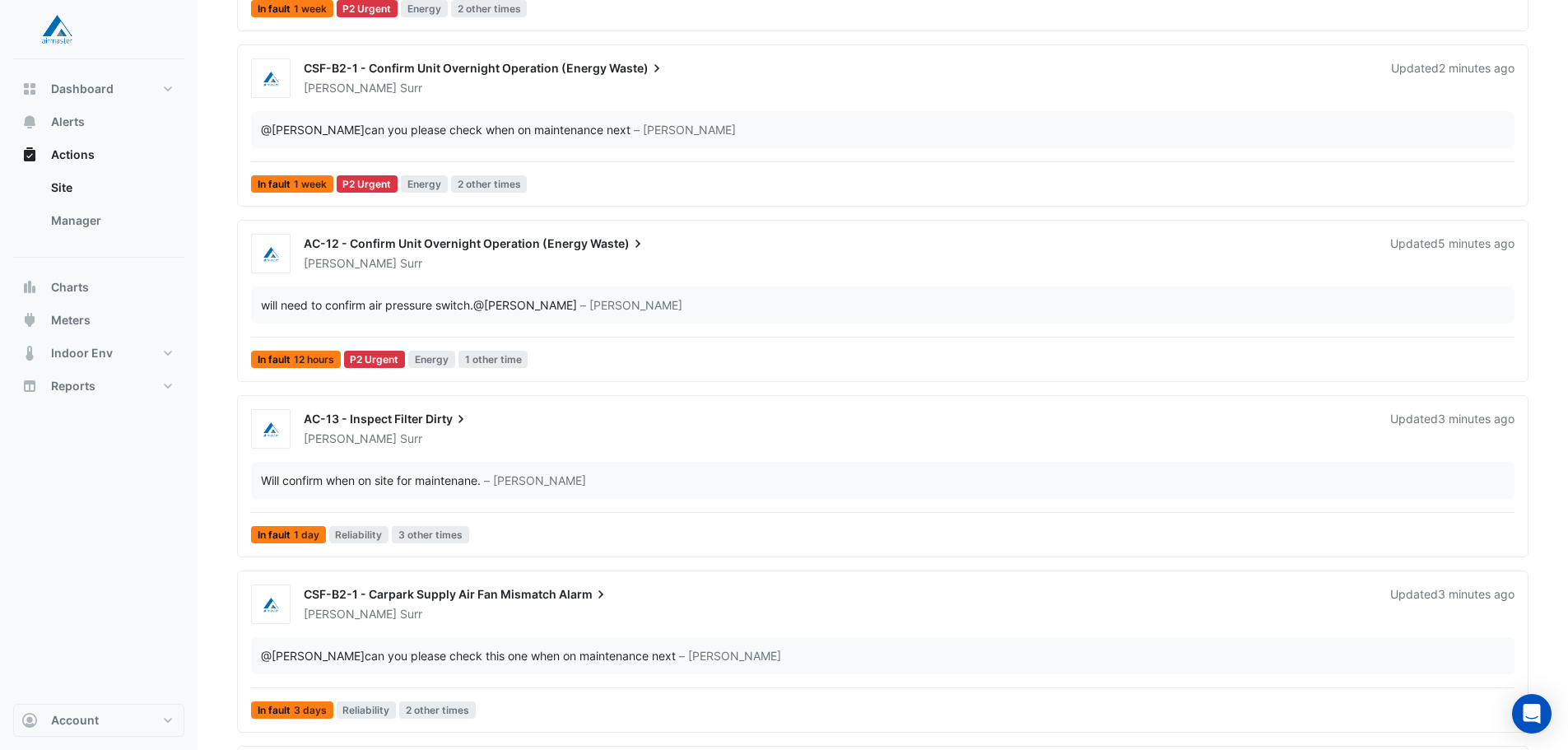
click at [637, 357] on div "In fault 12 hours P2 Urgent Energy 1 other time" at bounding box center [883, 363] width 1267 height 24
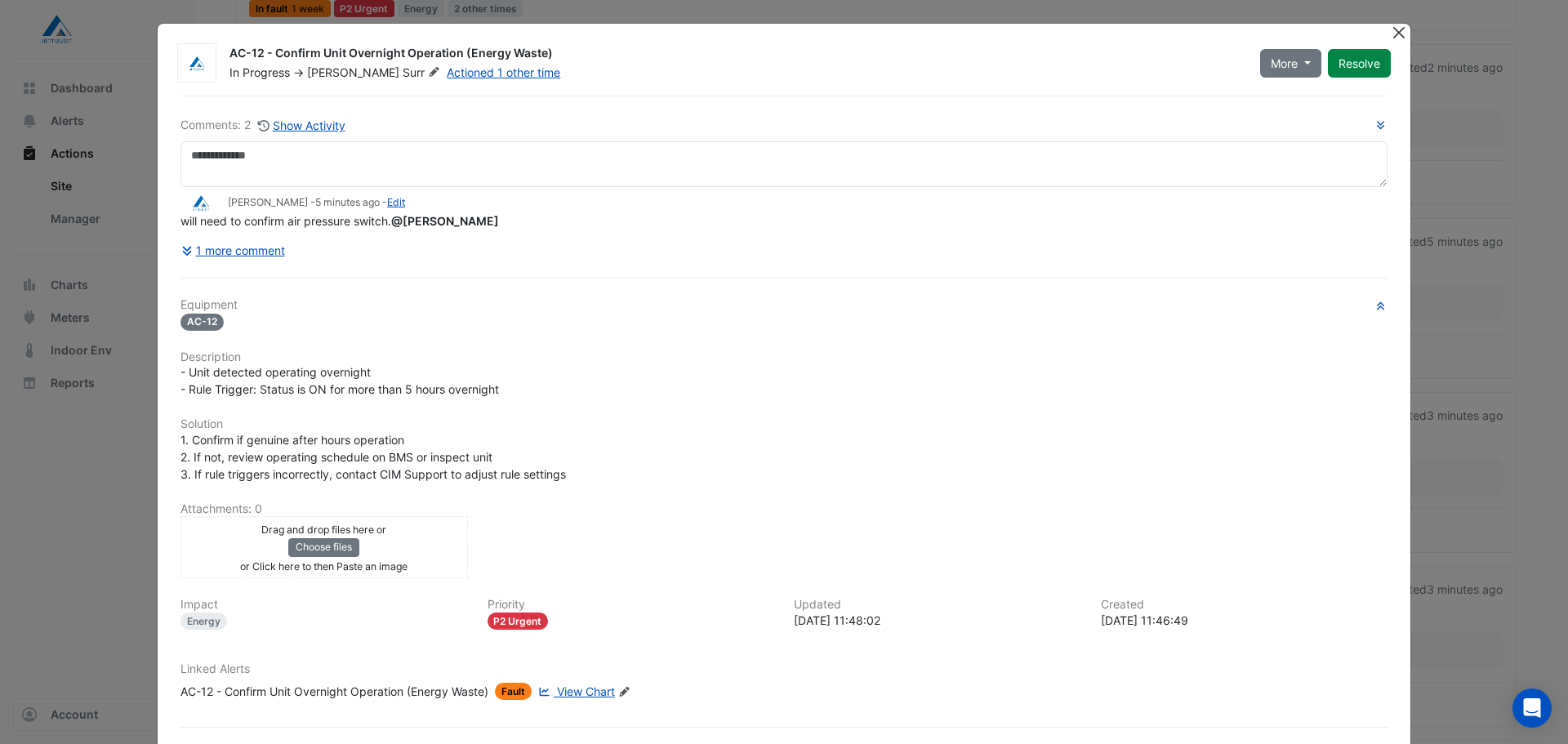
click at [1393, 31] on button "Close" at bounding box center [1398, 32] width 17 height 17
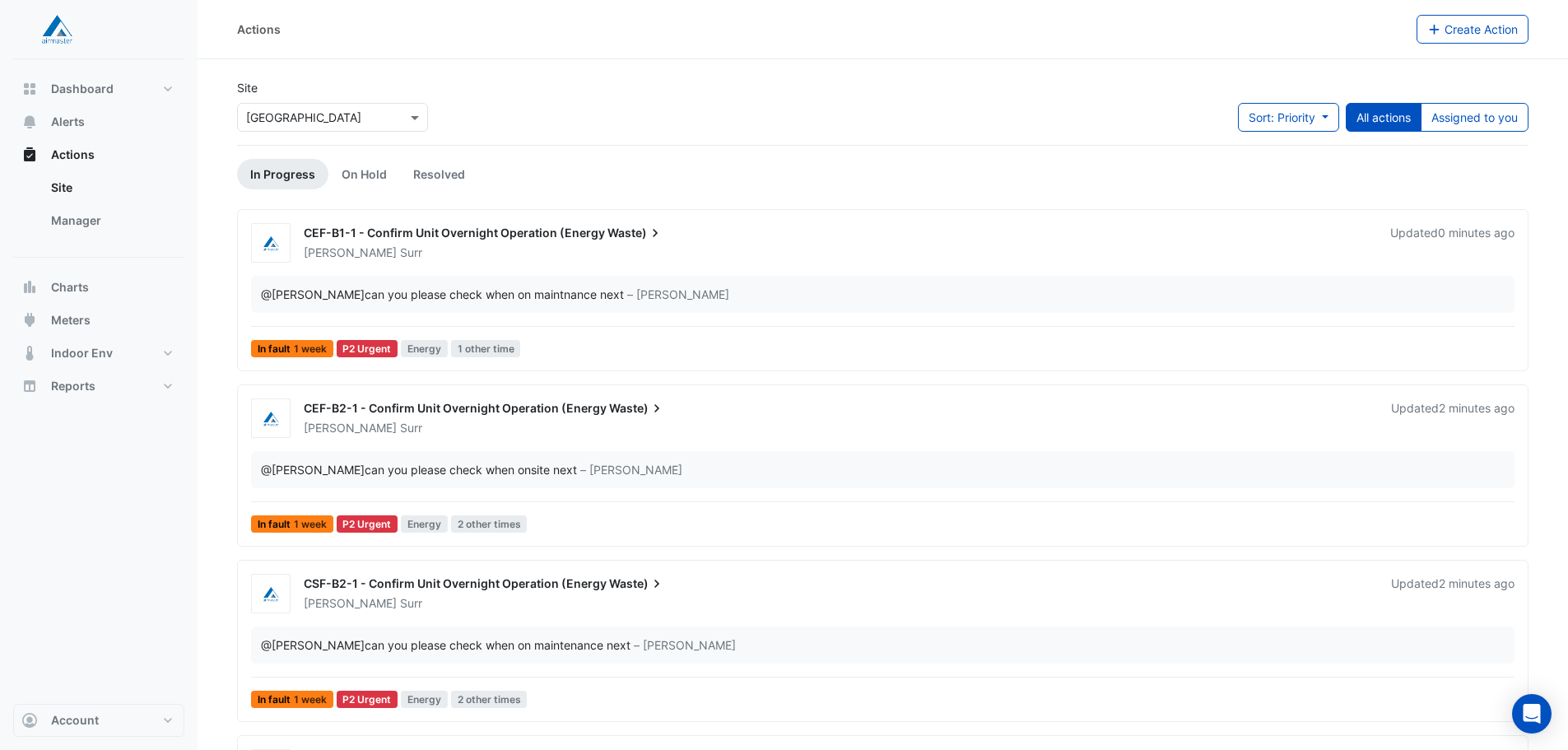
drag, startPoint x: 120, startPoint y: 553, endPoint x: 224, endPoint y: 203, distance: 365.1
click at [122, 544] on div "Dashboard Portfolio Ratings Performance Alerts Actions Site Manager Charts" at bounding box center [98, 382] width 171 height 645
click at [426, 170] on link "Resolved" at bounding box center [438, 174] width 78 height 30
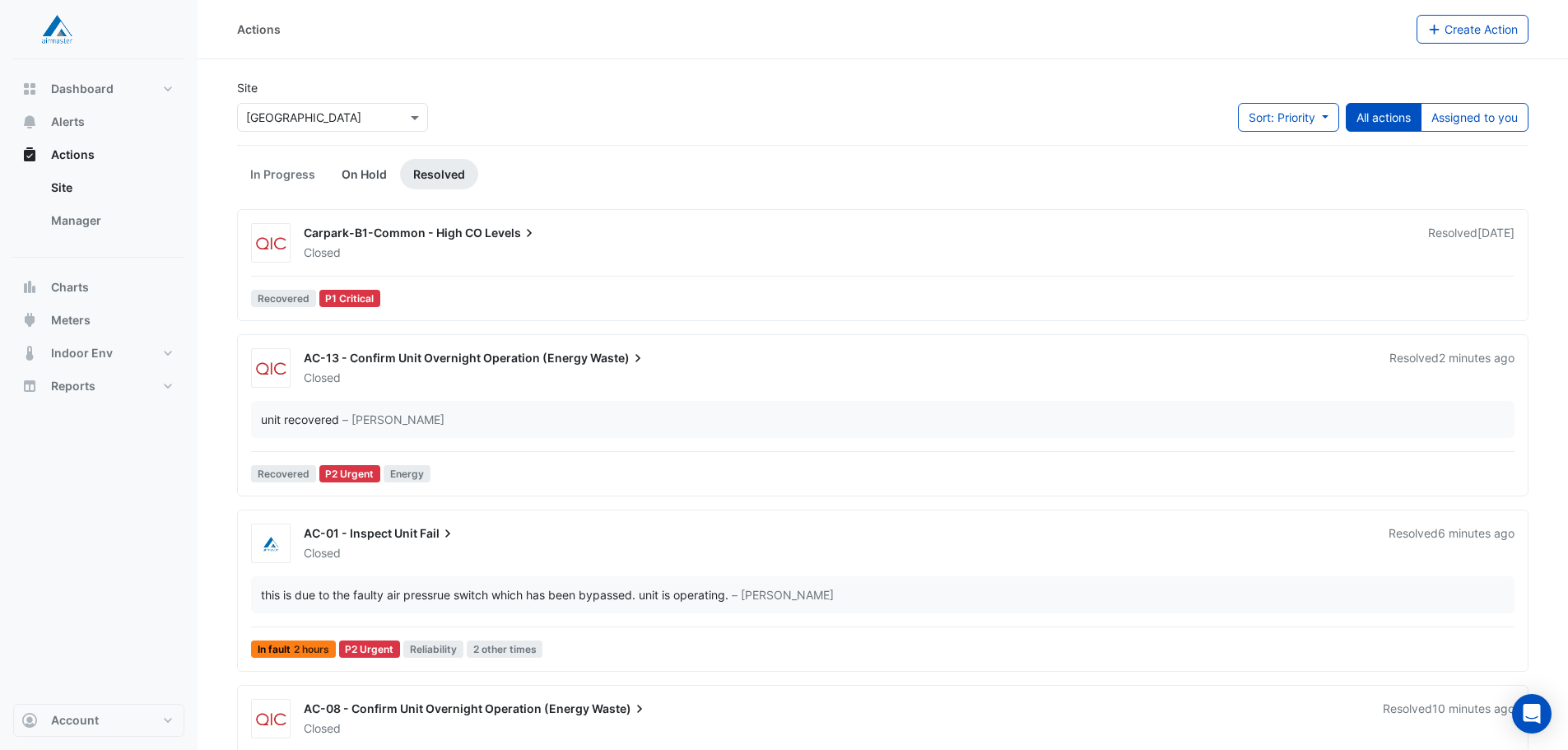
drag, startPoint x: 361, startPoint y: 192, endPoint x: 380, endPoint y: 186, distance: 19.9
click at [381, 184] on link "On Hold" at bounding box center [364, 174] width 71 height 30
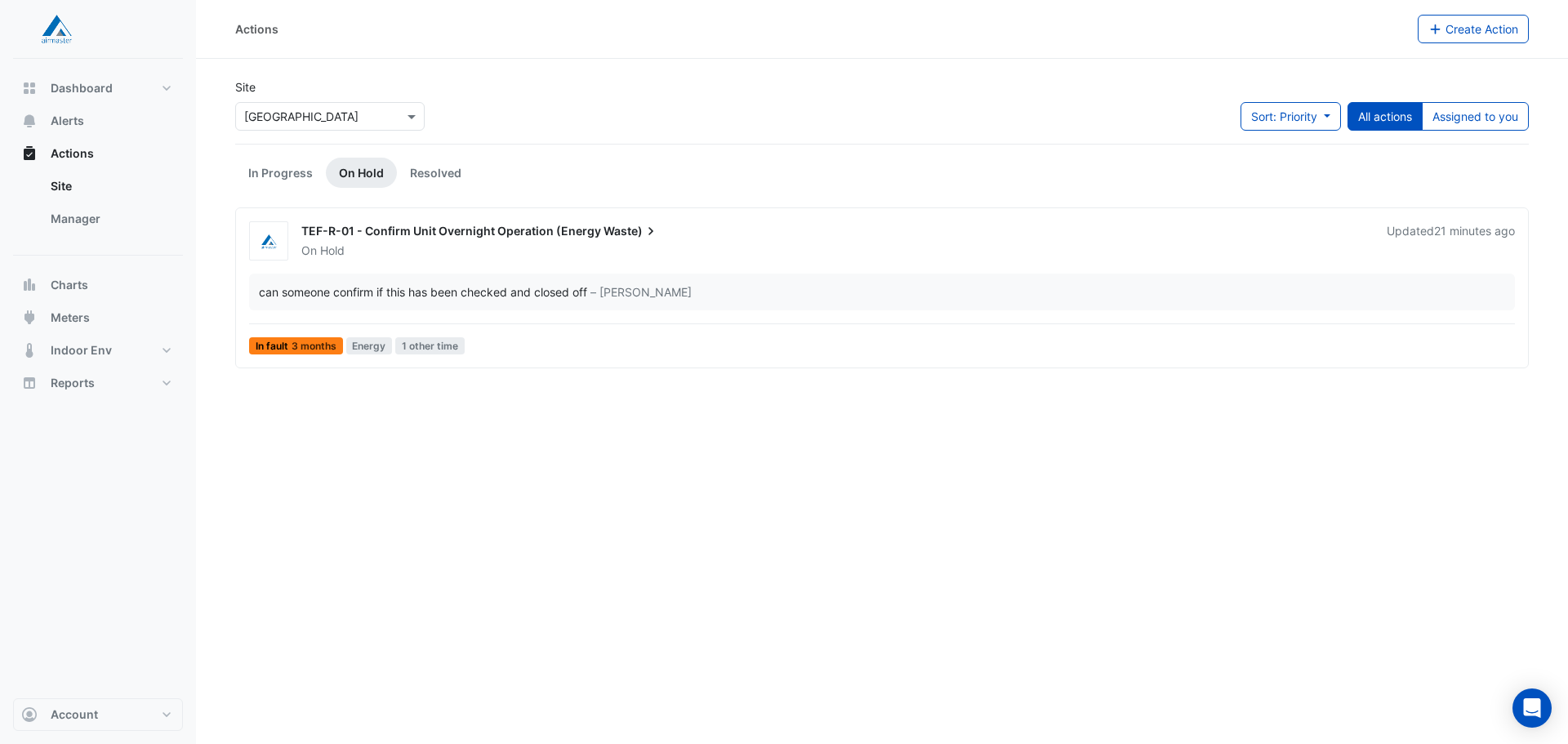
click at [577, 240] on div "TEF-R-01 - Confirm Unit Overnight Operation (Energy Waste)" at bounding box center [834, 233] width 1066 height 20
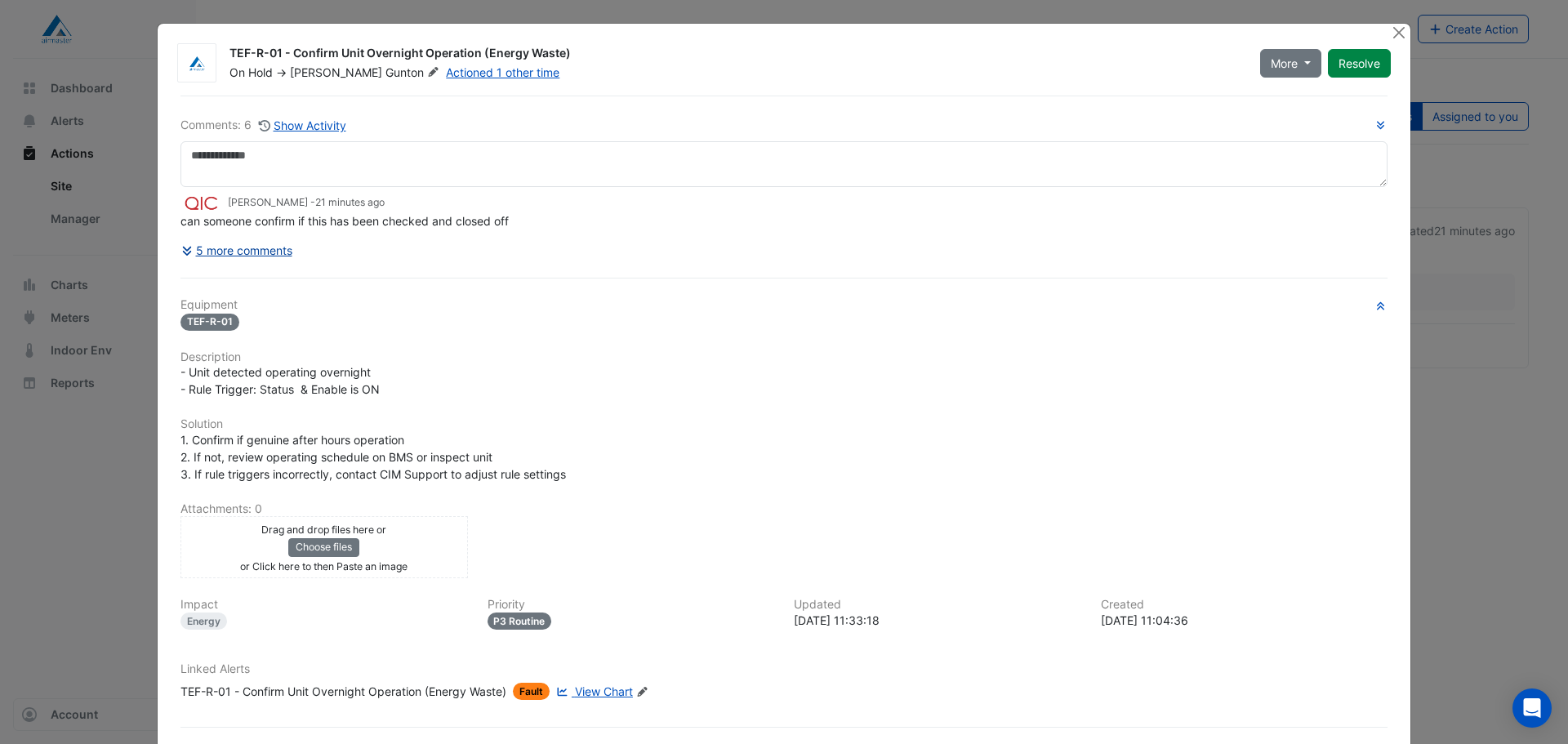
click at [251, 243] on button "5 more comments" at bounding box center [237, 250] width 113 height 28
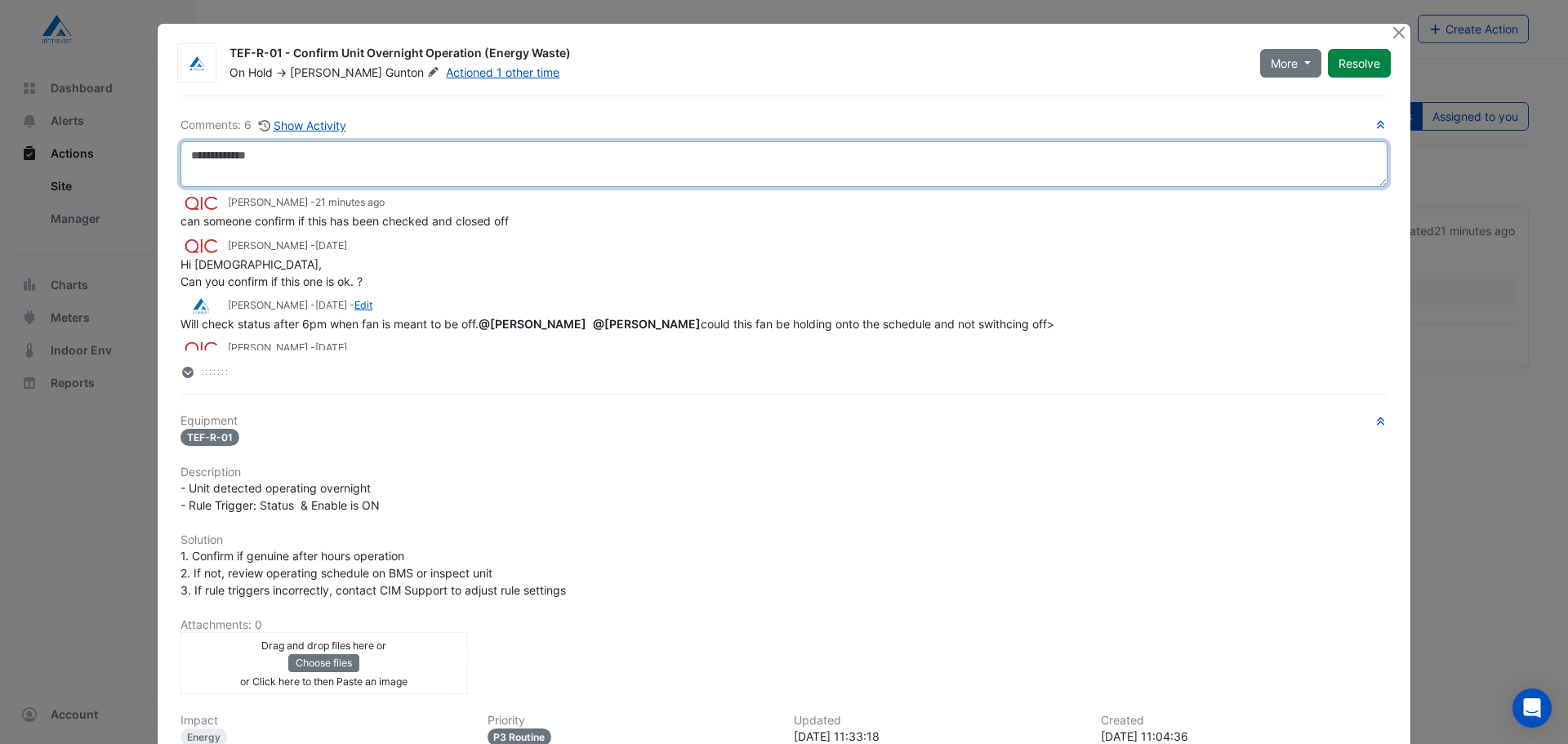
drag, startPoint x: 363, startPoint y: 152, endPoint x: 381, endPoint y: 156, distance: 18.4
click at [366, 152] on textarea at bounding box center [784, 164] width 1207 height 45
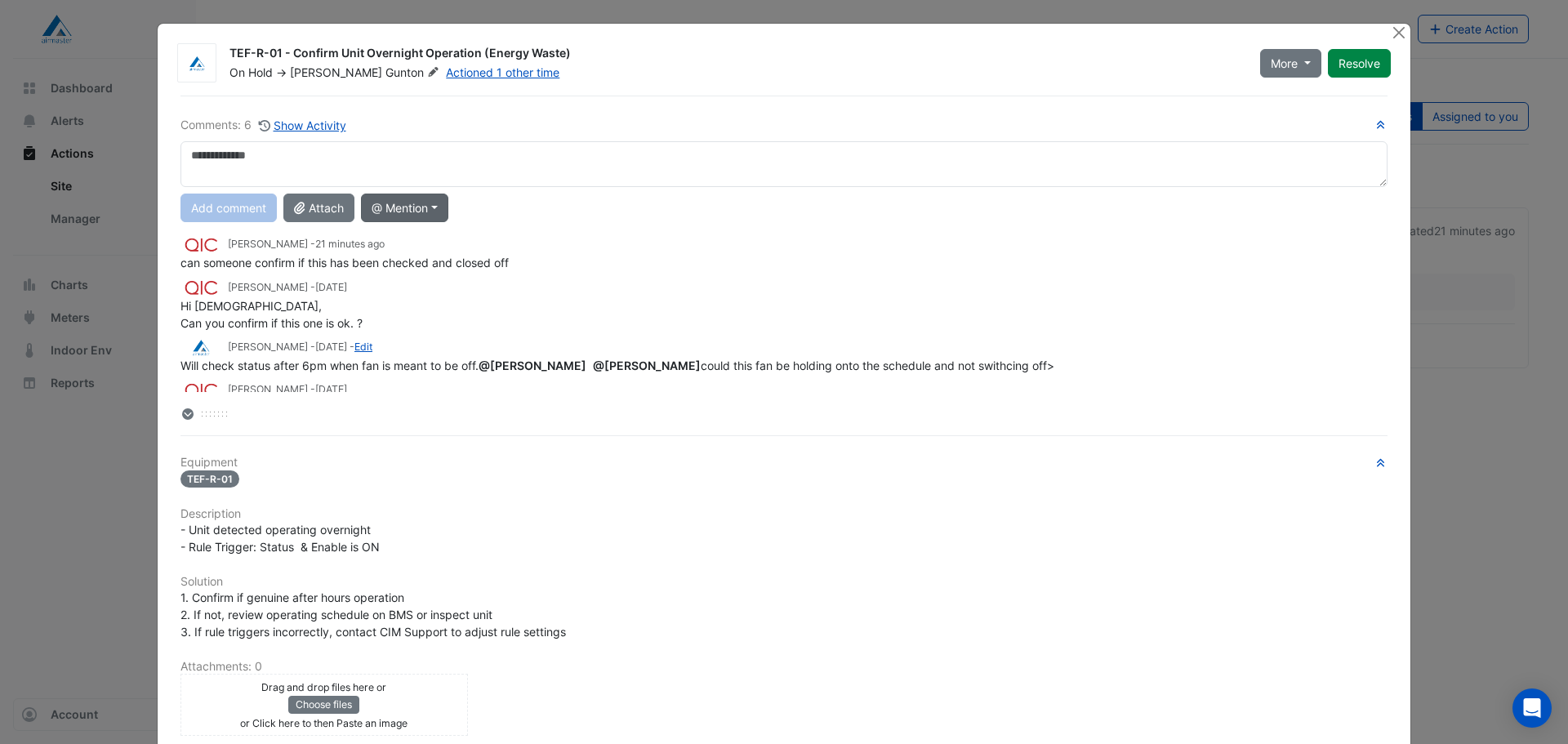
click at [443, 216] on button "@ Mention" at bounding box center [405, 207] width 87 height 28
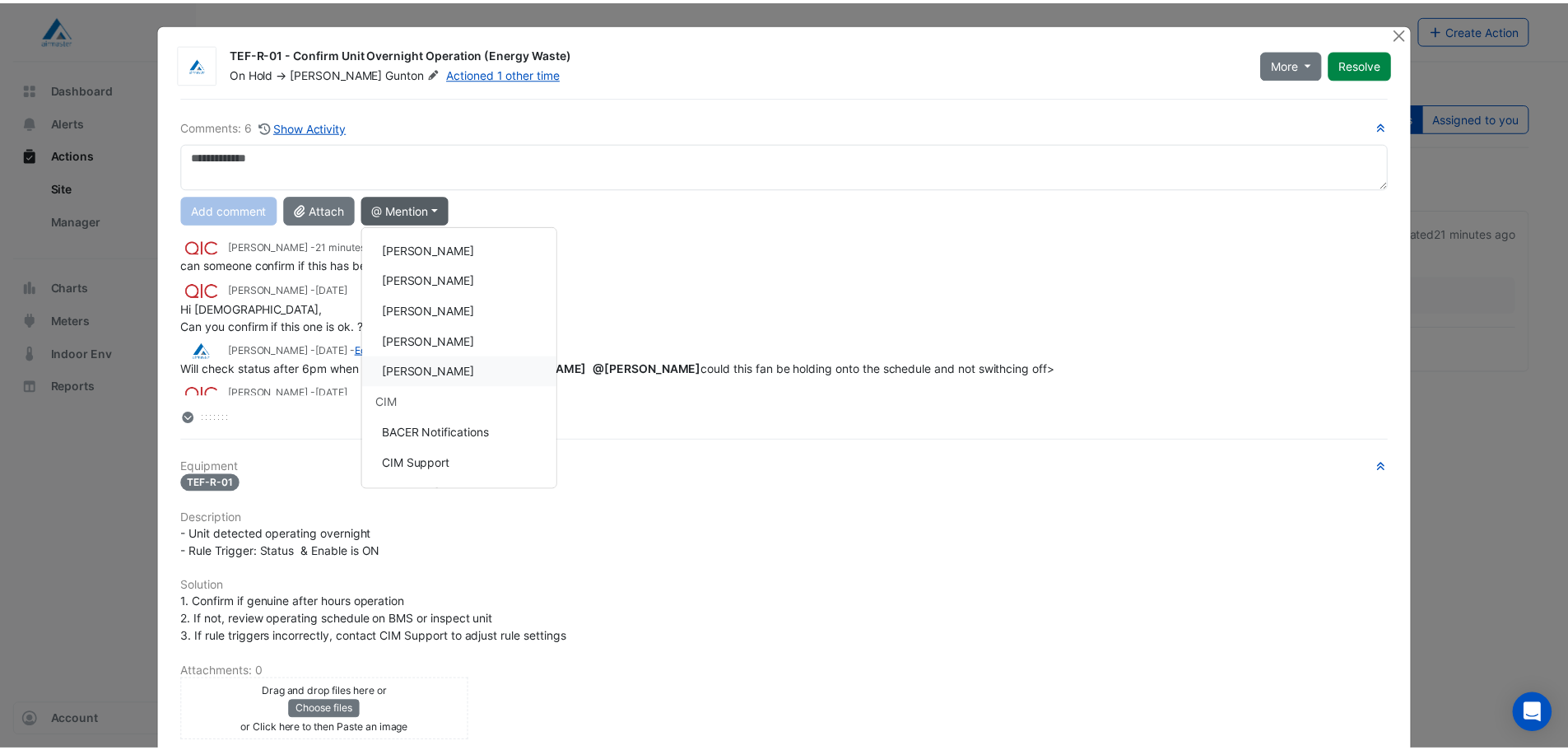
scroll to position [123, 0]
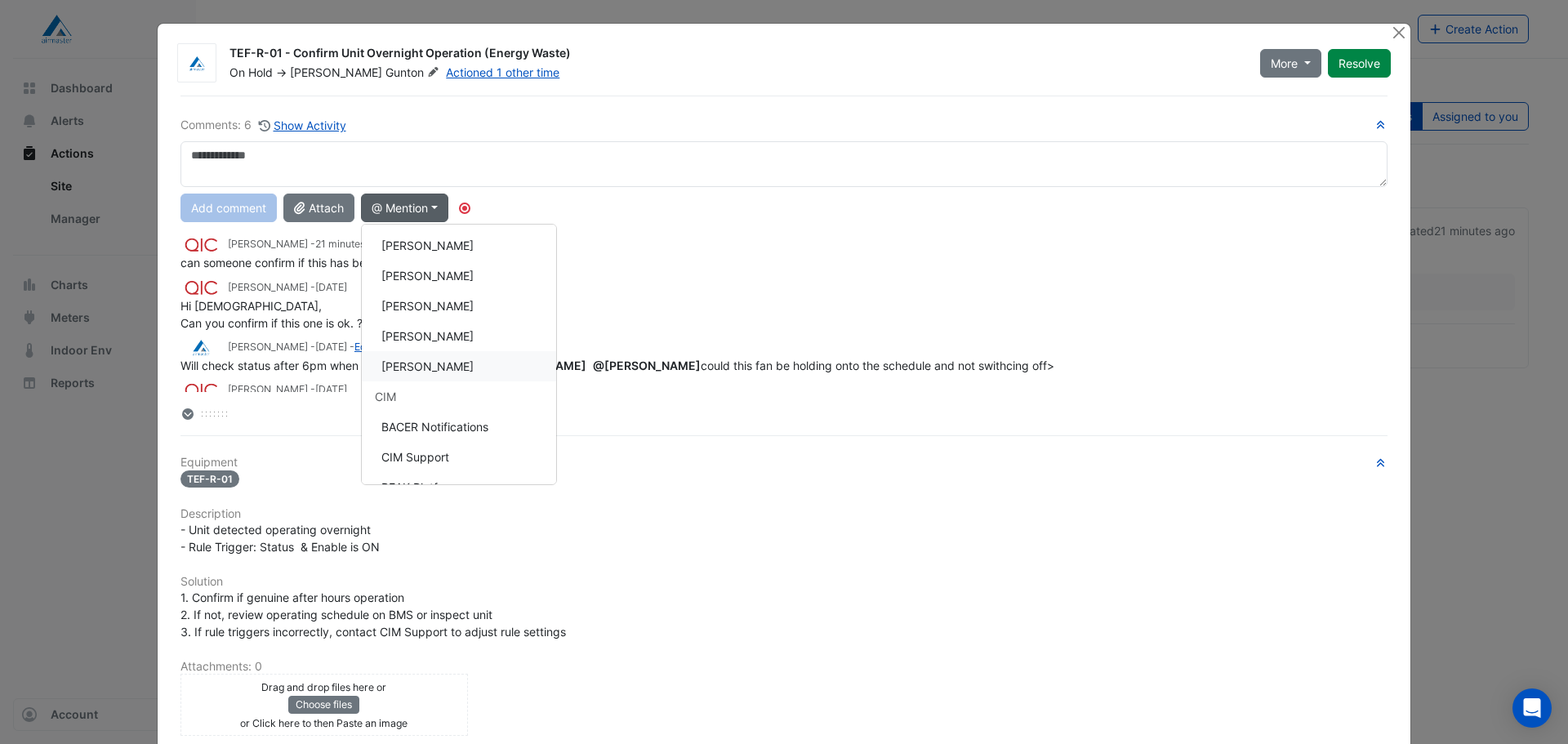
click at [460, 369] on button "[PERSON_NAME]" at bounding box center [459, 366] width 194 height 30
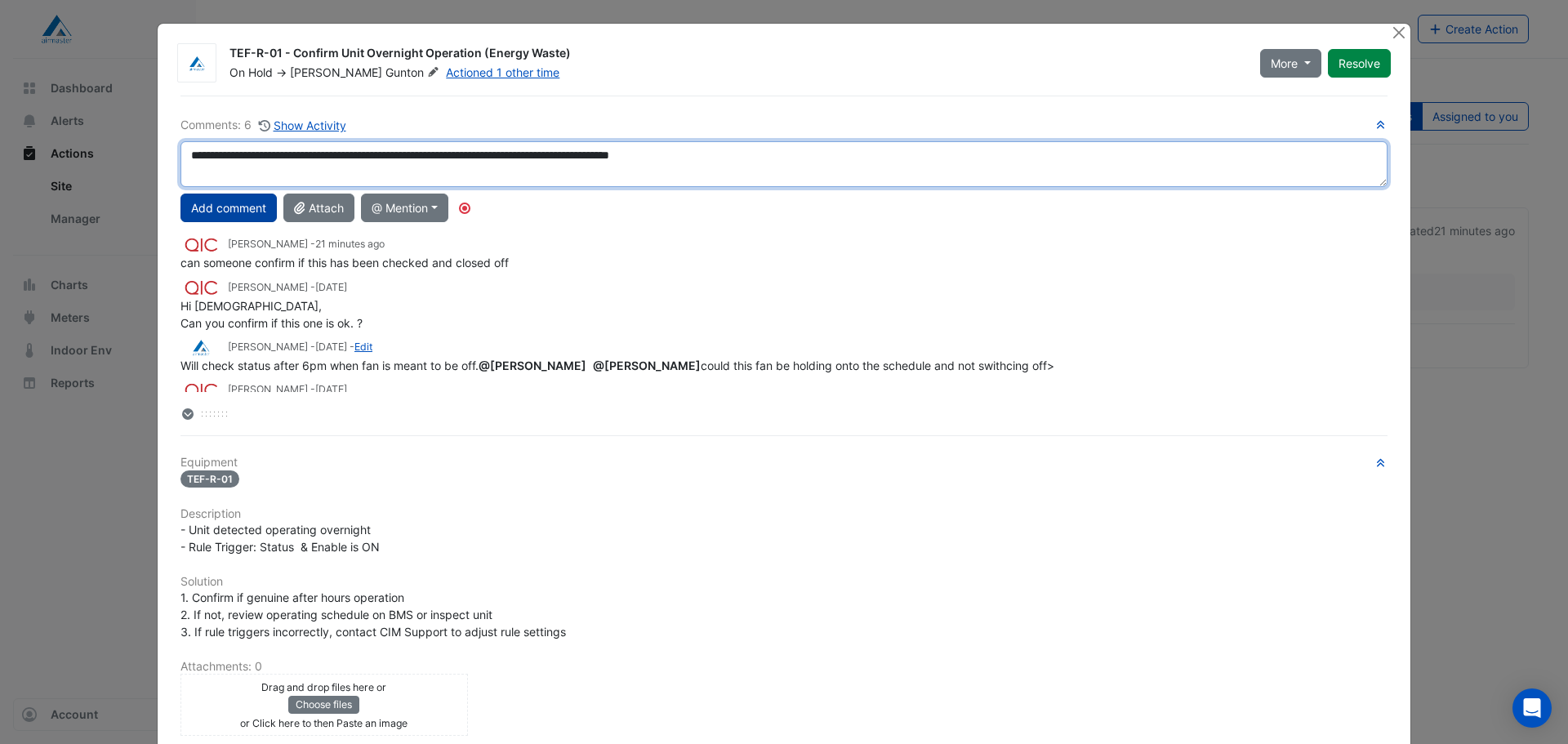
type textarea "**********"
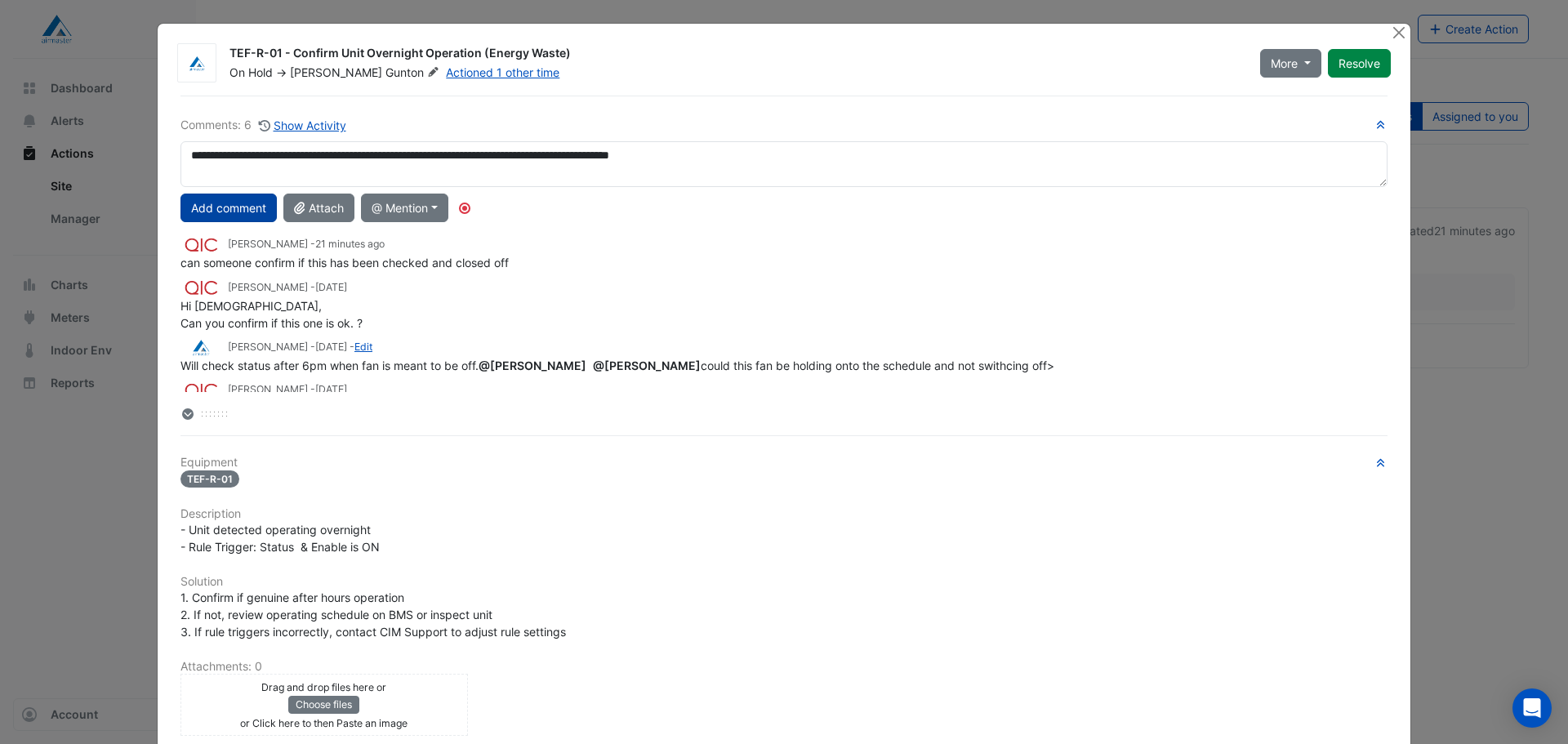
click at [205, 199] on button "Add comment" at bounding box center [229, 207] width 96 height 28
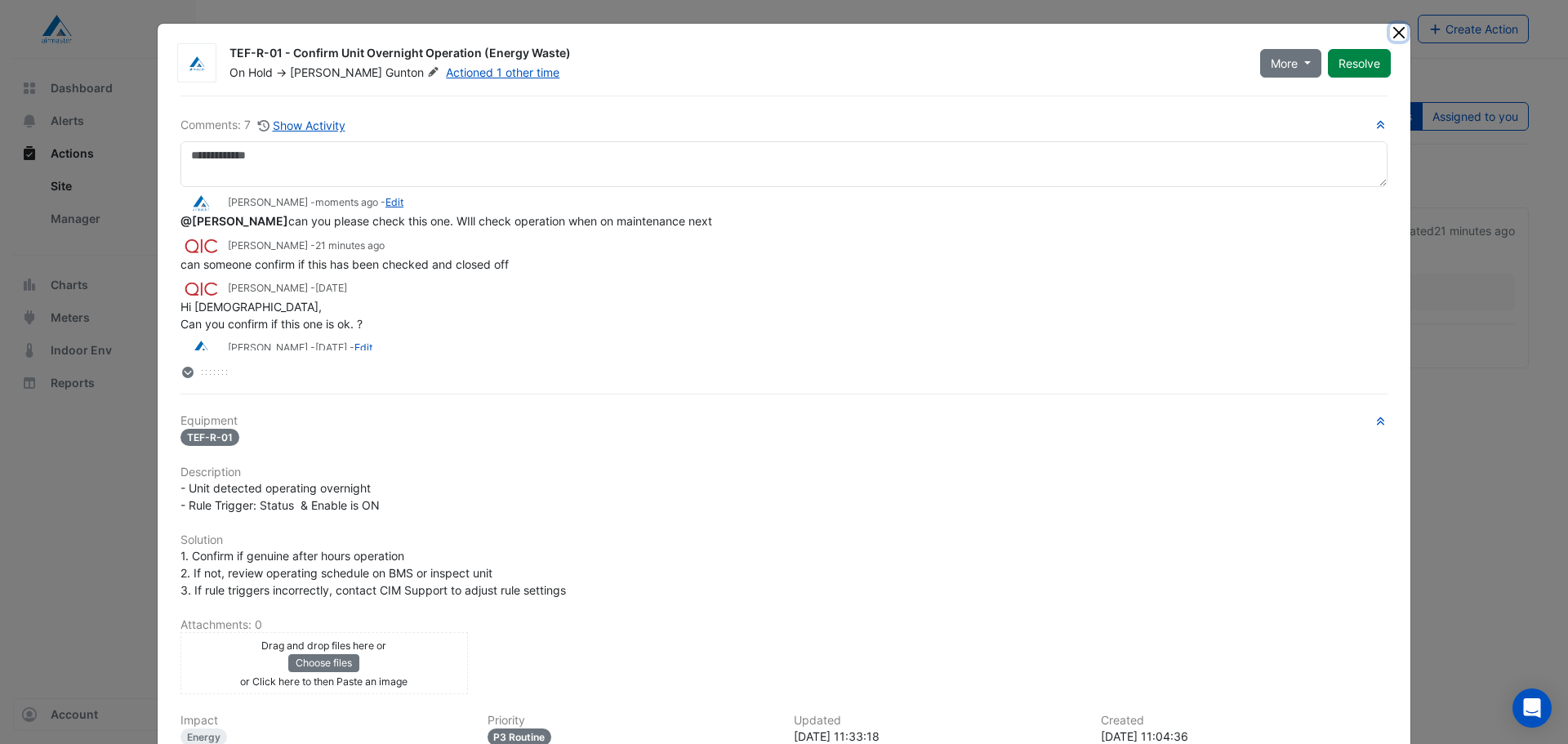
click at [1392, 32] on button "Close" at bounding box center [1398, 32] width 17 height 17
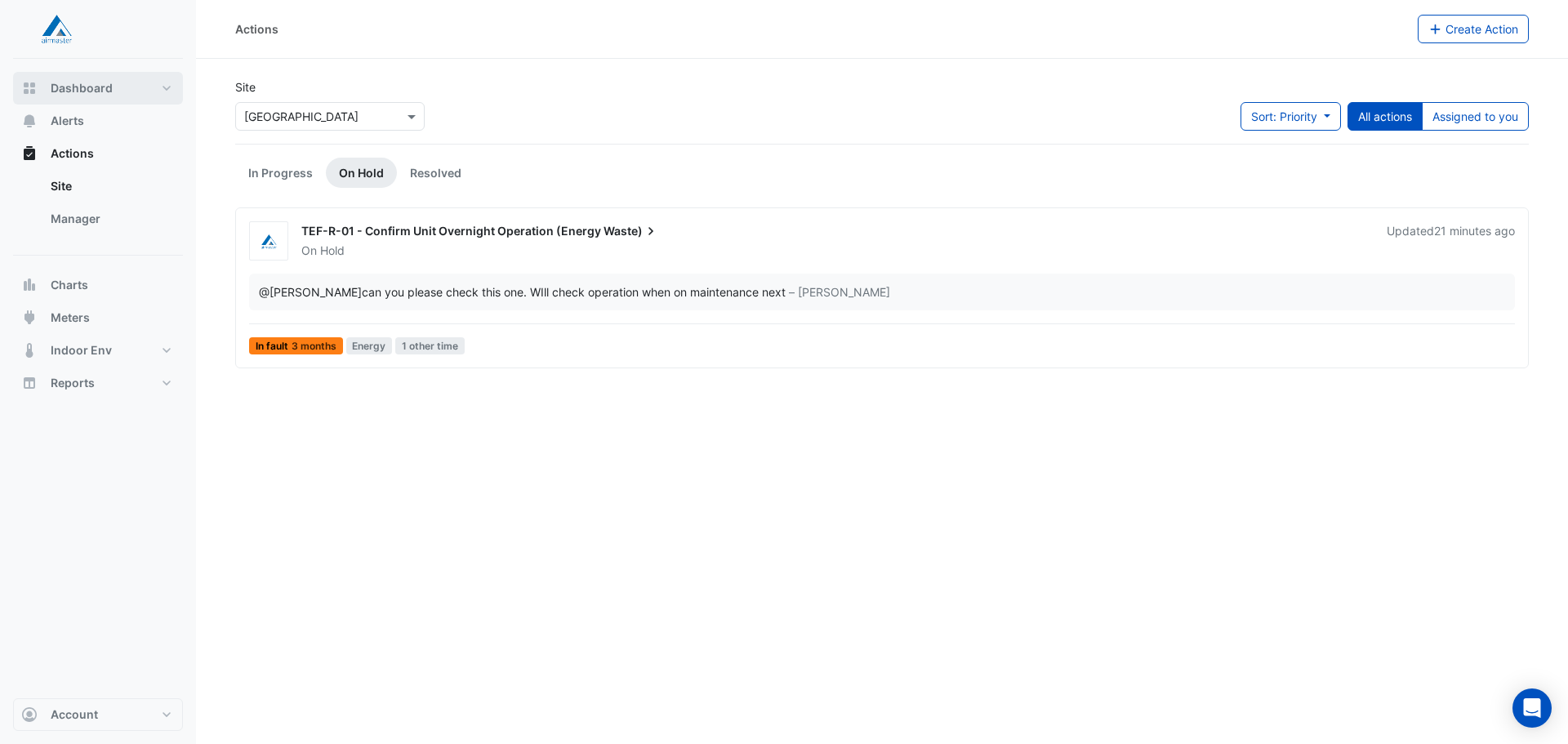
click at [83, 88] on span "Dashboard" at bounding box center [82, 88] width 62 height 16
select select "**"
